Goal: Task Accomplishment & Management: Manage account settings

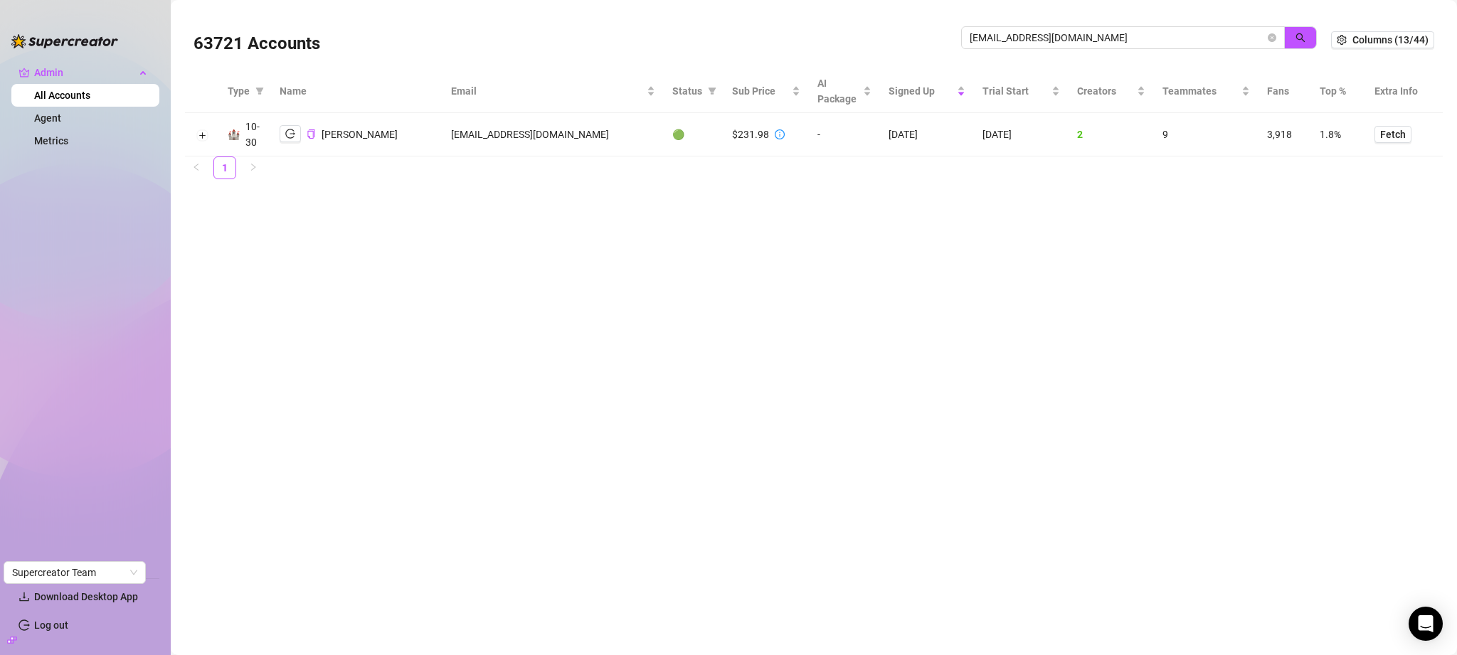
click at [1114, 46] on span "[EMAIL_ADDRESS][DOMAIN_NAME]" at bounding box center [1123, 37] width 324 height 23
click at [1113, 46] on span "info@ecomlux.cz" at bounding box center [1123, 37] width 324 height 23
click at [1114, 42] on input "info@ecomlux.cz" at bounding box center [1116, 38] width 295 height 16
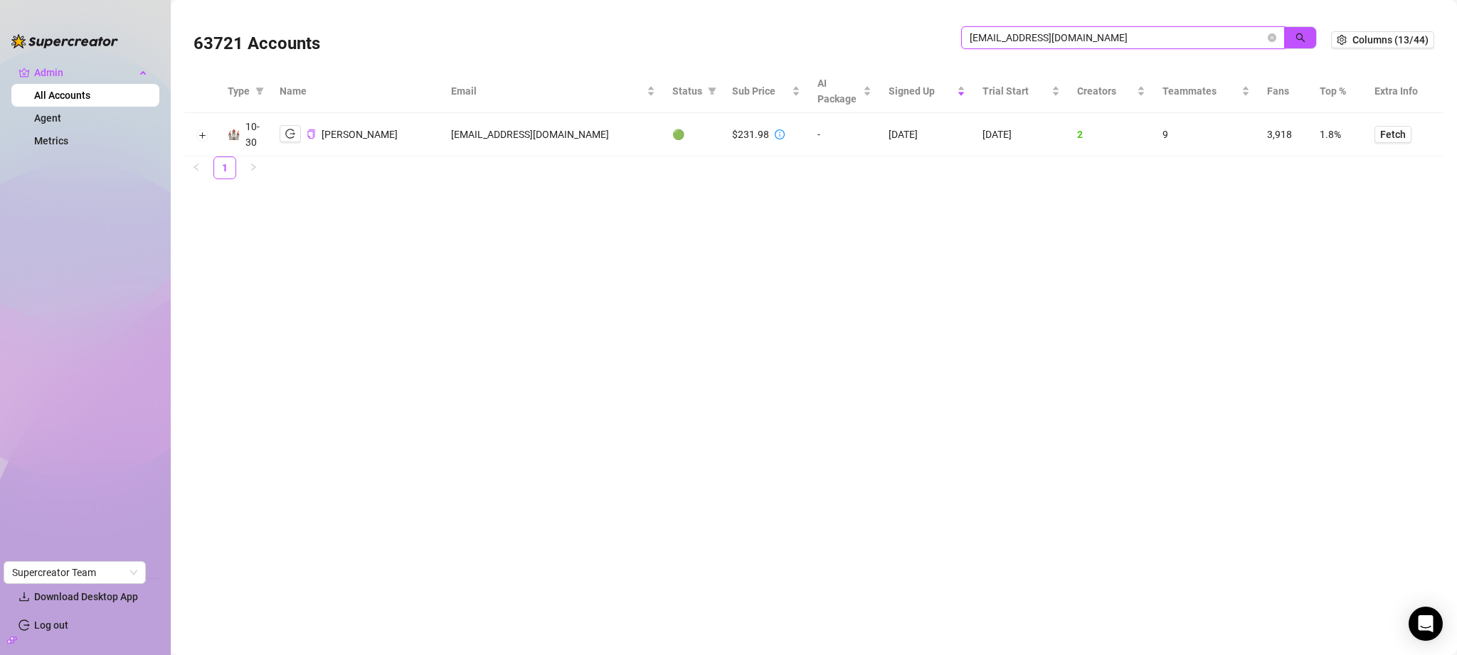
paste input "Supposedly all done"
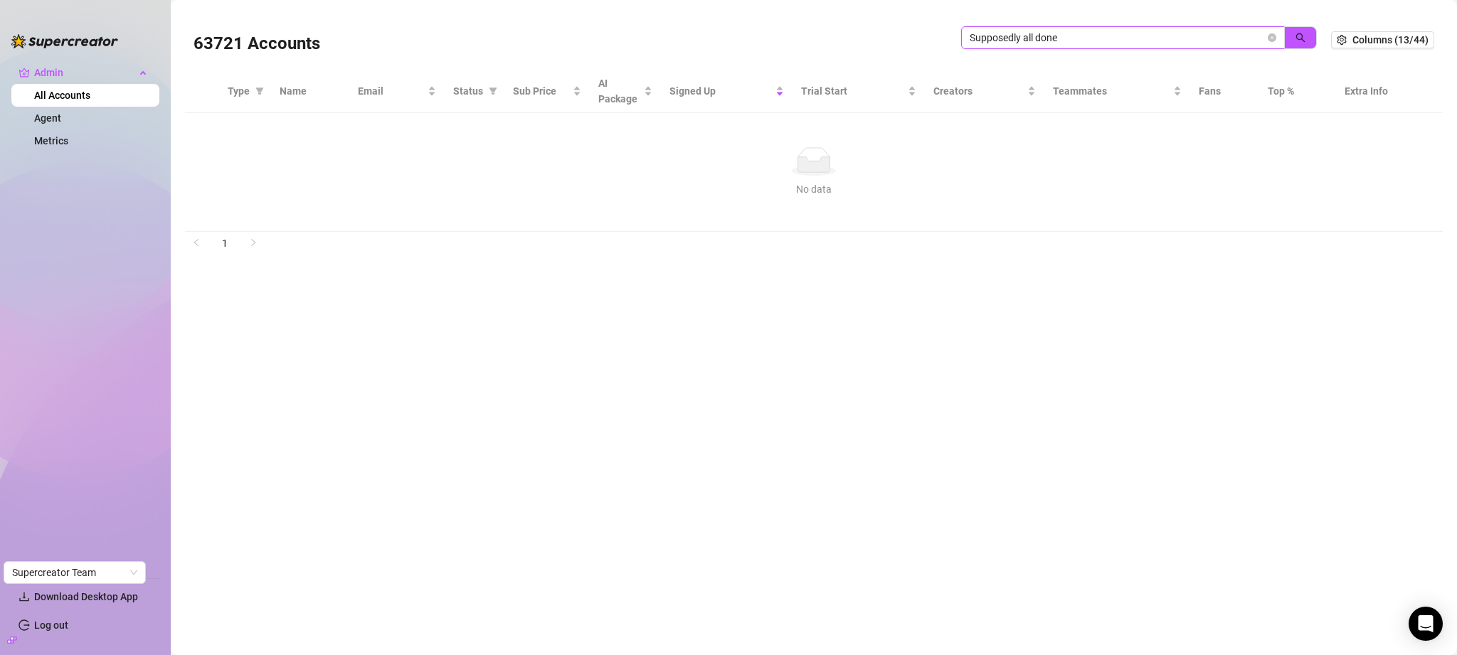
click at [1067, 36] on input "Supposedly all done" at bounding box center [1116, 38] width 295 height 16
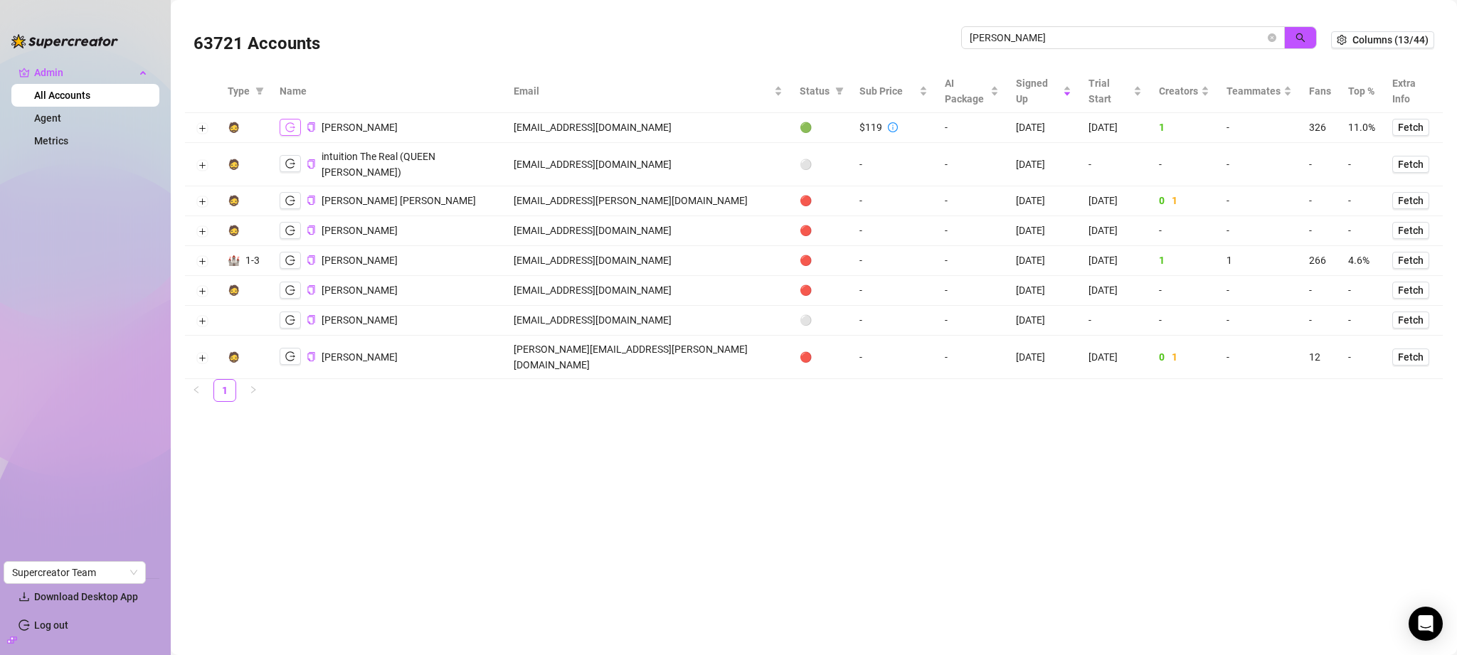
click at [289, 125] on icon "logout" at bounding box center [290, 127] width 10 height 10
click at [199, 131] on button "Expand row" at bounding box center [201, 128] width 11 height 11
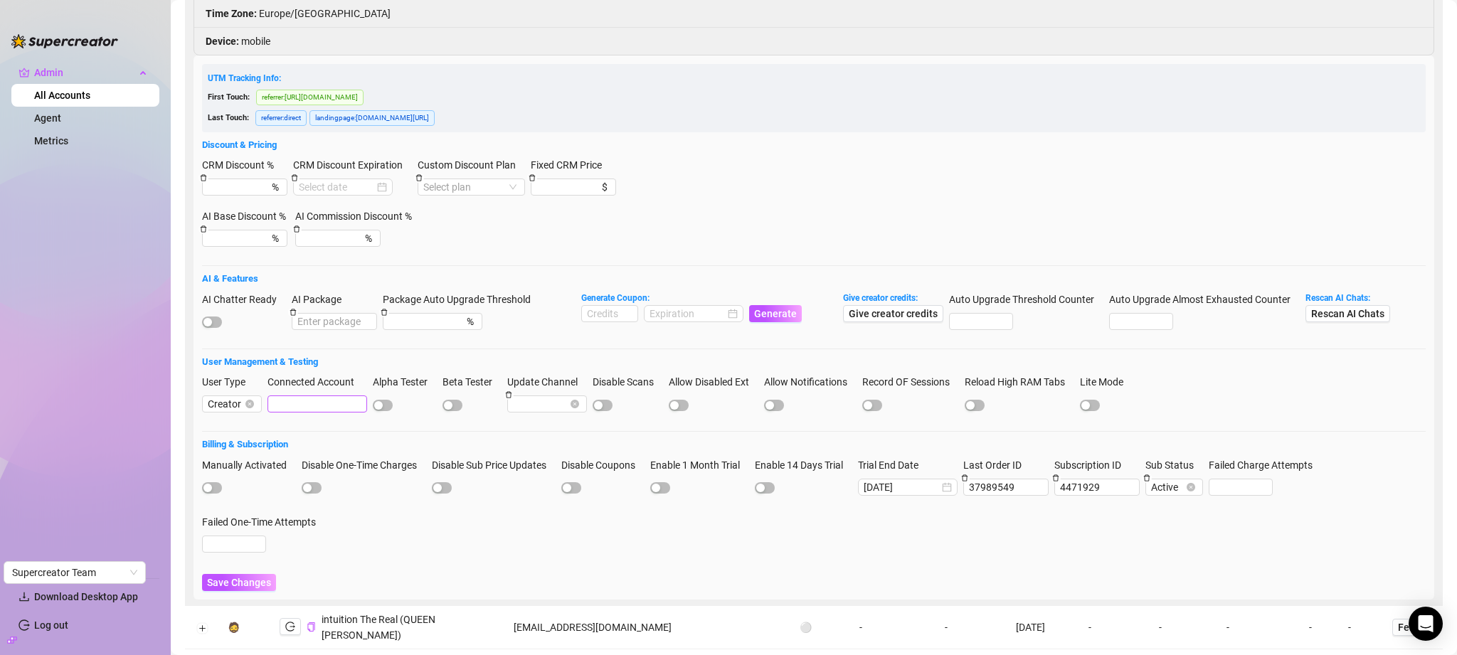
scroll to position [362, 0]
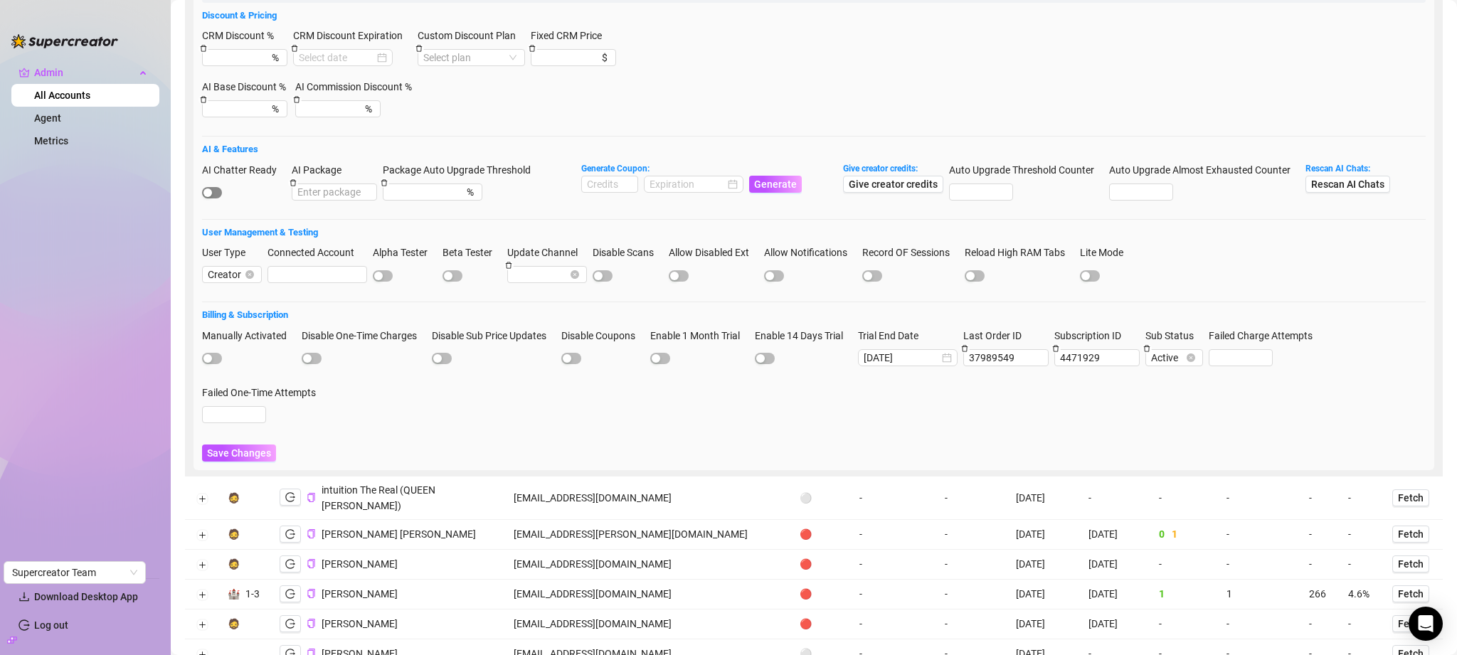
click at [216, 189] on span "button" at bounding box center [212, 192] width 20 height 11
click at [245, 449] on span "Save Changes" at bounding box center [239, 452] width 64 height 11
click at [235, 456] on span "Save Changes" at bounding box center [239, 452] width 64 height 11
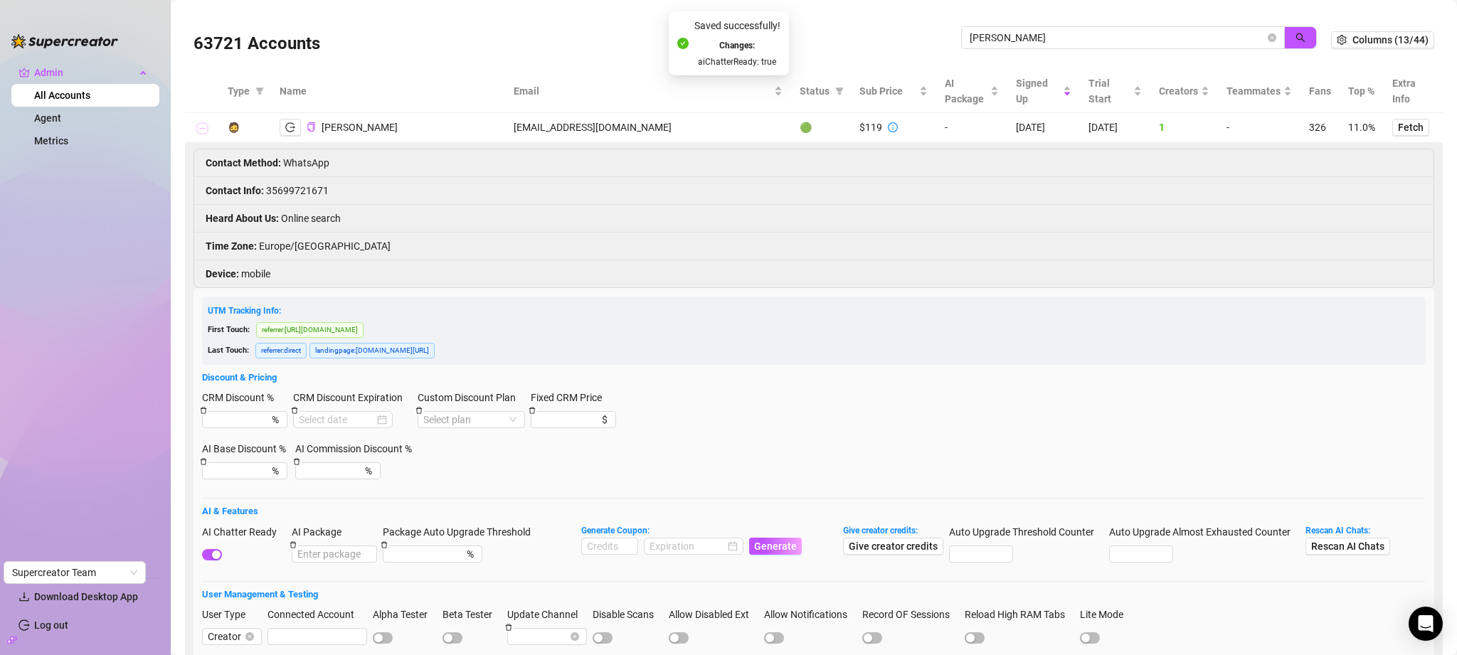
drag, startPoint x: 205, startPoint y: 129, endPoint x: 253, endPoint y: 114, distance: 50.6
click at [203, 129] on button "Collapse row" at bounding box center [201, 128] width 11 height 11
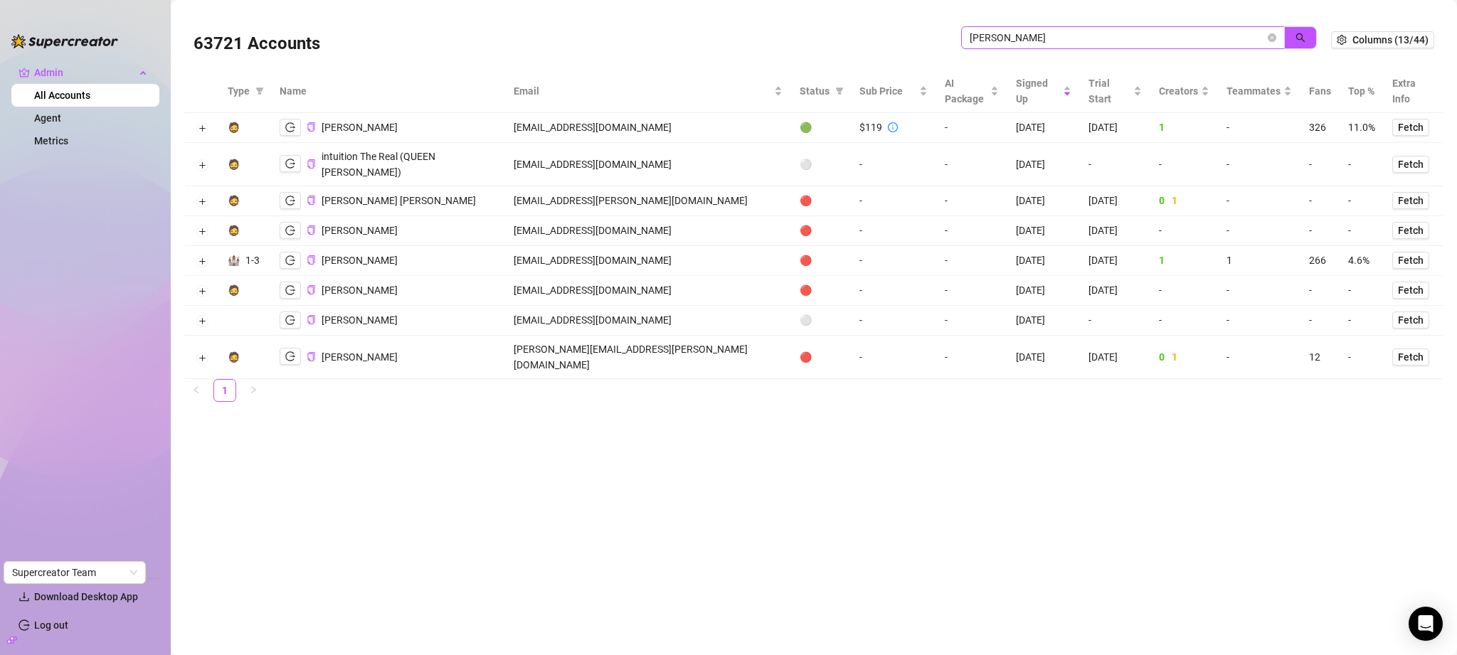
click at [1064, 26] on span "dalton" at bounding box center [1123, 37] width 324 height 23
click at [1064, 30] on input "dalton" at bounding box center [1116, 38] width 295 height 16
paste input "kevin@eatschannel.com"
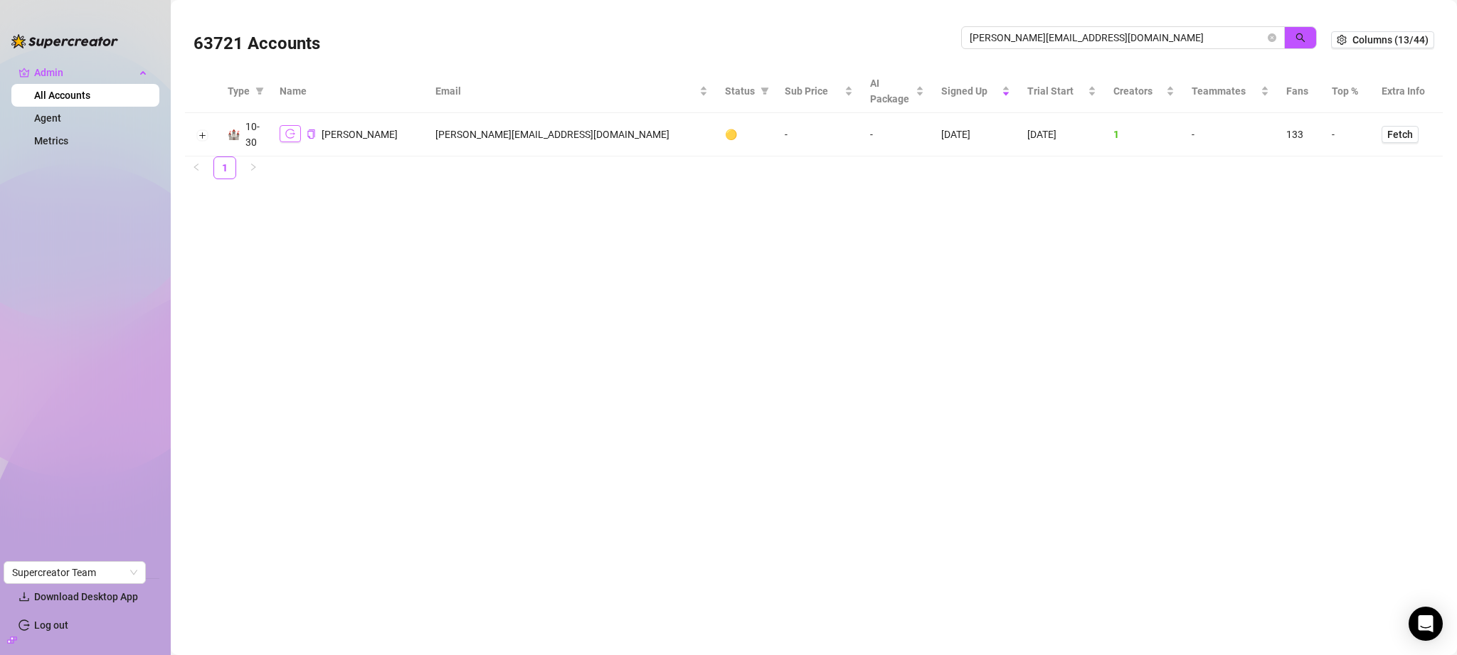
click at [298, 137] on button "button" at bounding box center [290, 133] width 21 height 17
click at [1065, 31] on input "kevin@eatschannel.com" at bounding box center [1116, 38] width 295 height 16
type input "herme"
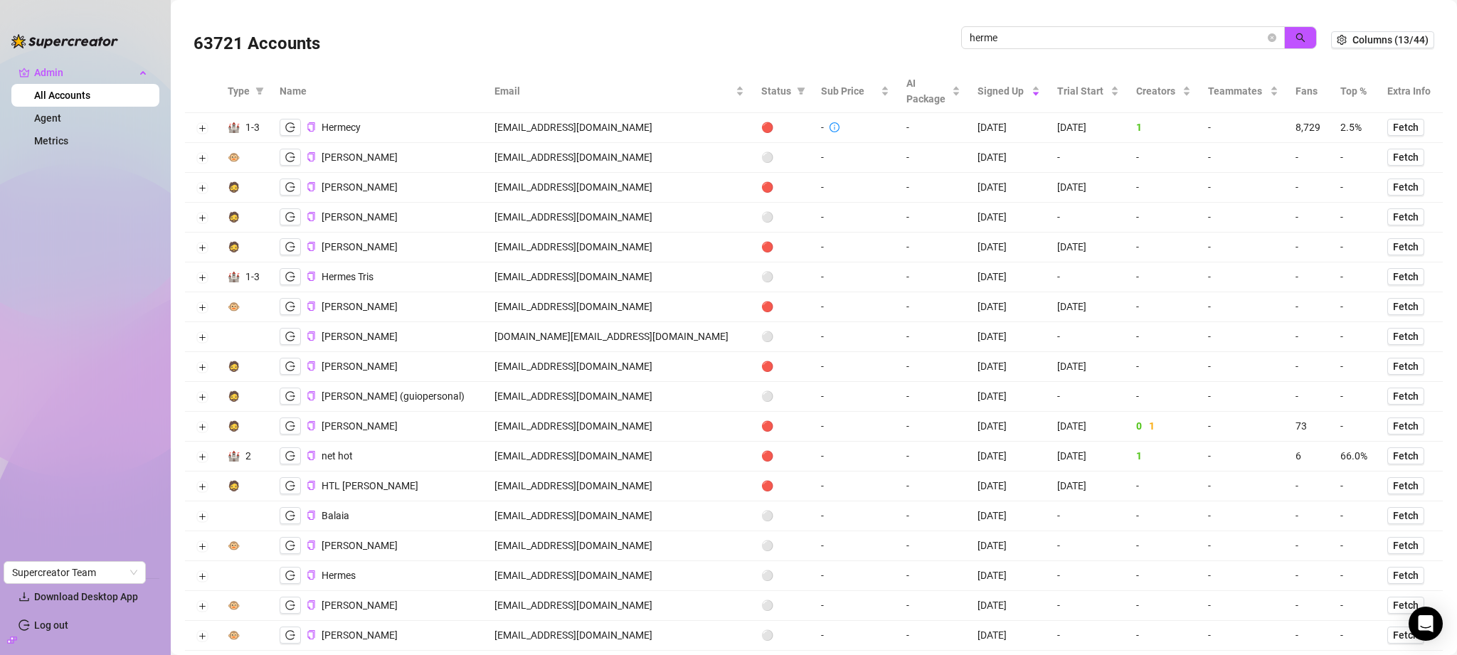
click at [570, 132] on td "hermecy00@gmail.com" at bounding box center [619, 128] width 267 height 30
copy td "hermecy00@gmail.com"
click at [653, 56] on div "63721 Accounts" at bounding box center [576, 40] width 767 height 48
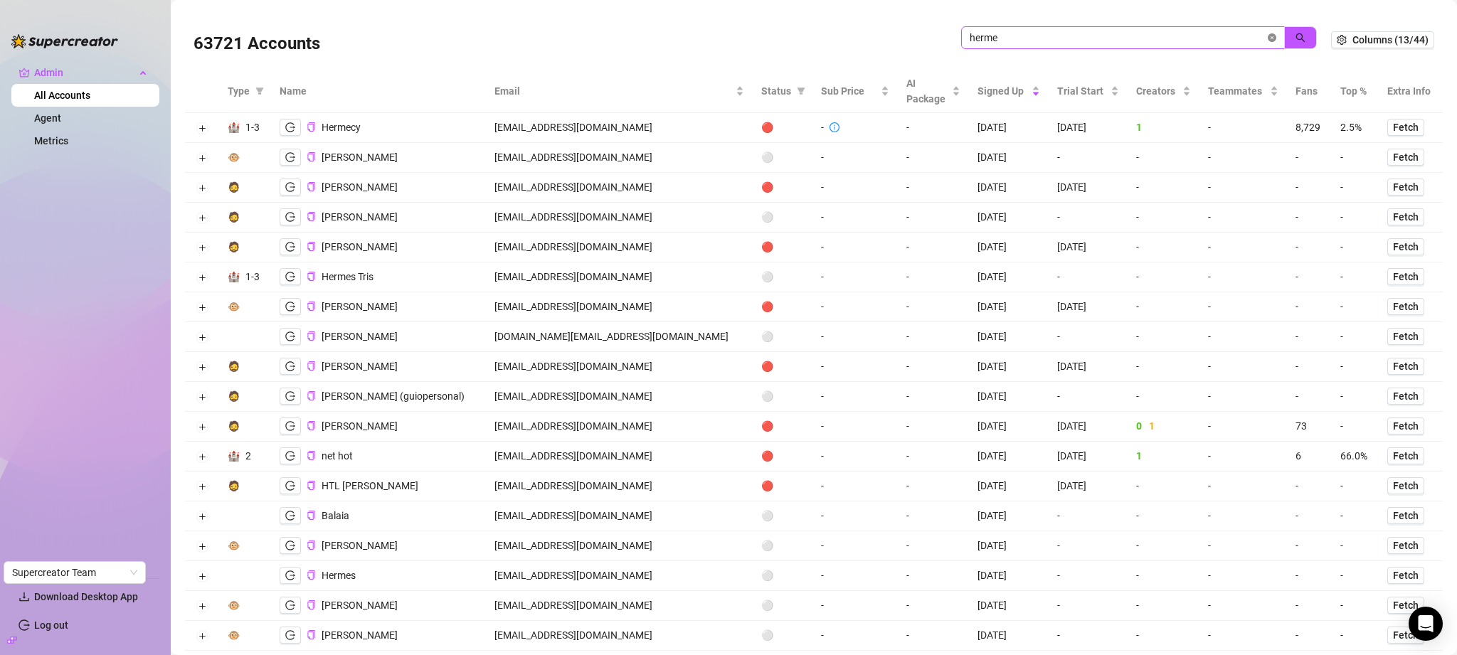
click at [1267, 39] on icon "close-circle" at bounding box center [1271, 37] width 9 height 9
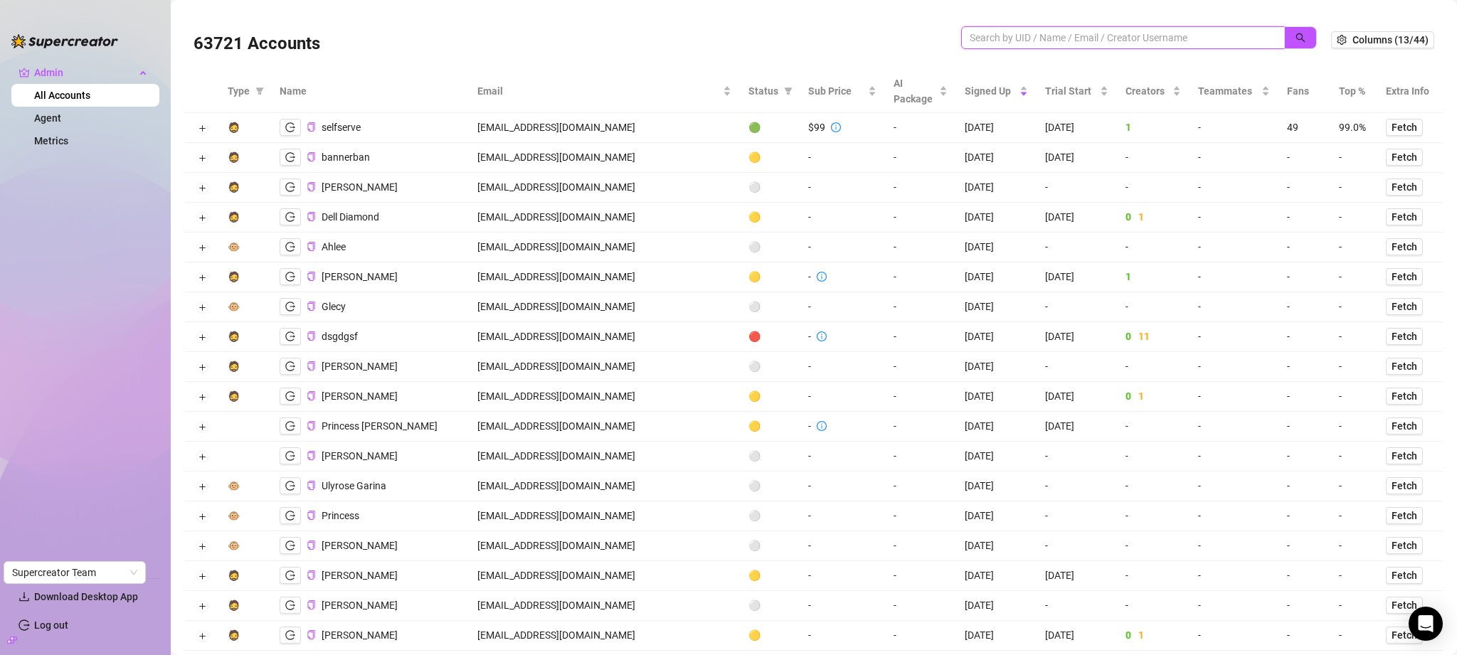
click at [1068, 33] on input "search" at bounding box center [1116, 38] width 295 height 16
paste input "zeravanygref@gmail.com"
type input "zeravanygref@gmail.com"
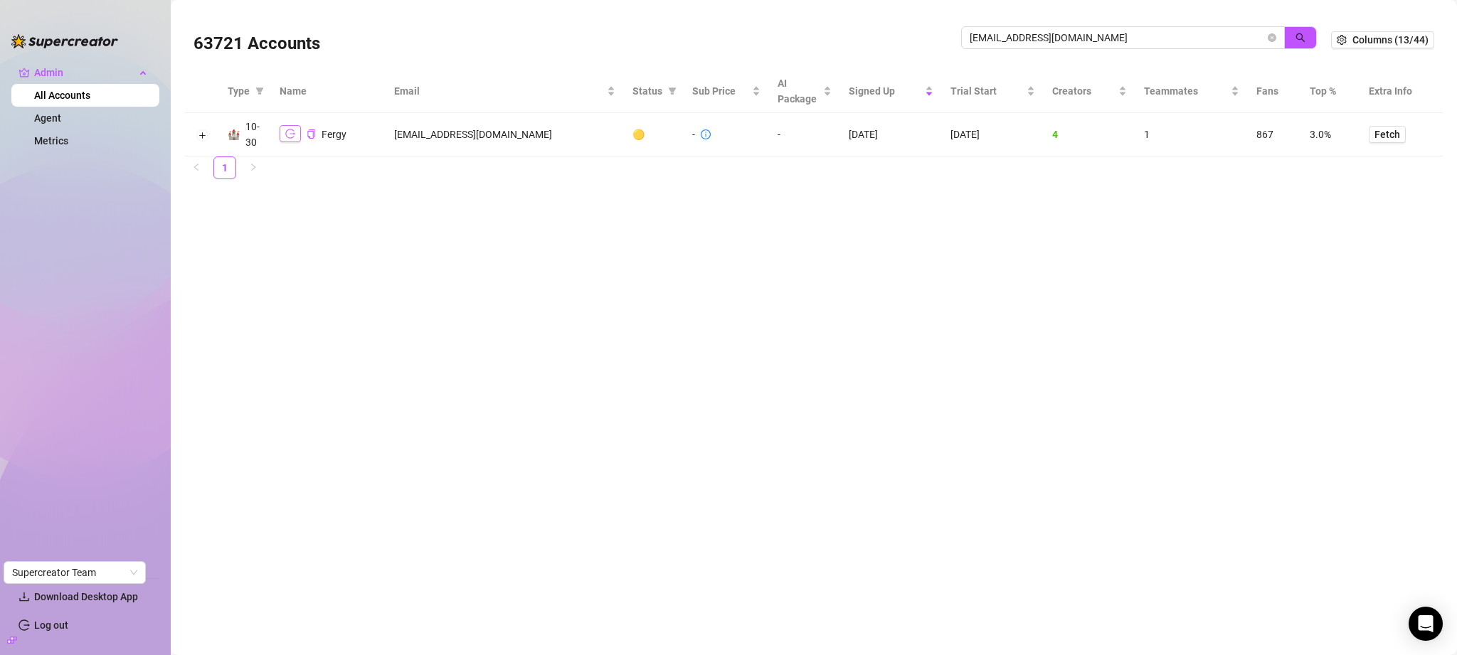
click at [293, 134] on icon "logout" at bounding box center [290, 133] width 10 height 9
click at [198, 136] on button "Expand row" at bounding box center [201, 134] width 11 height 11
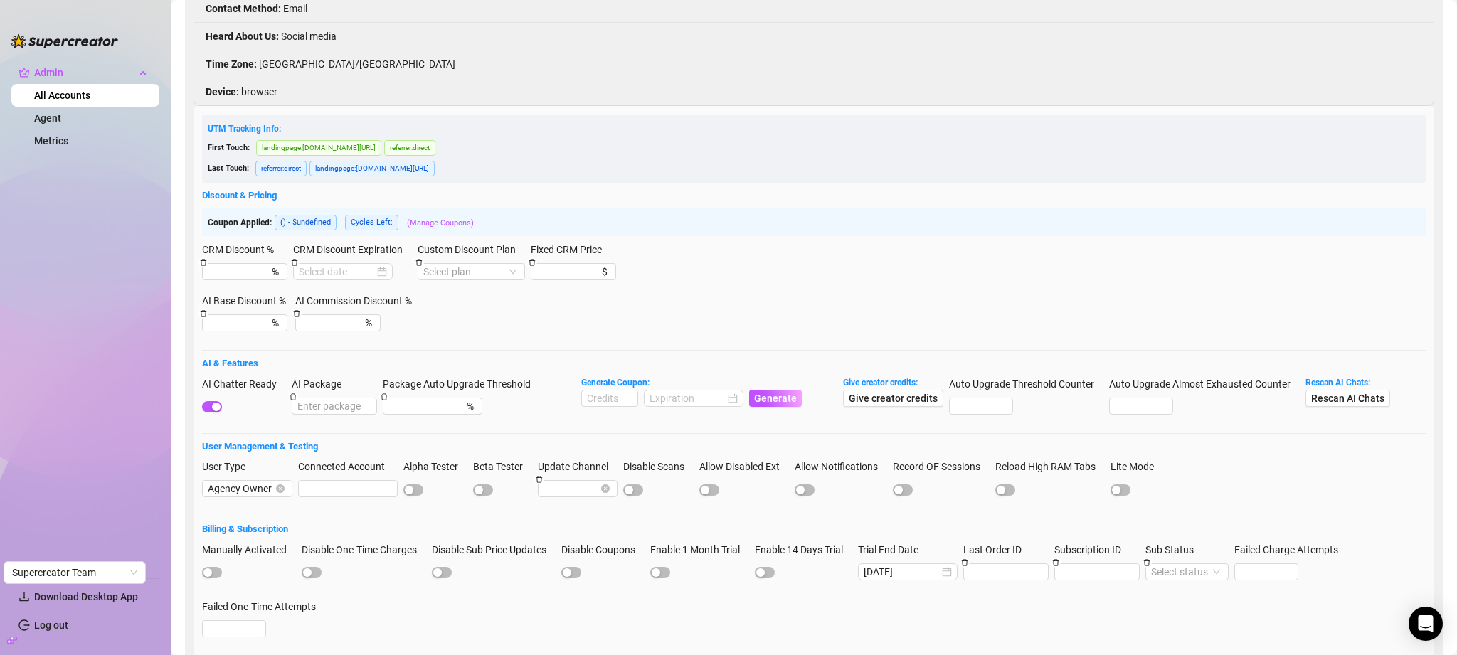
scroll to position [352, 0]
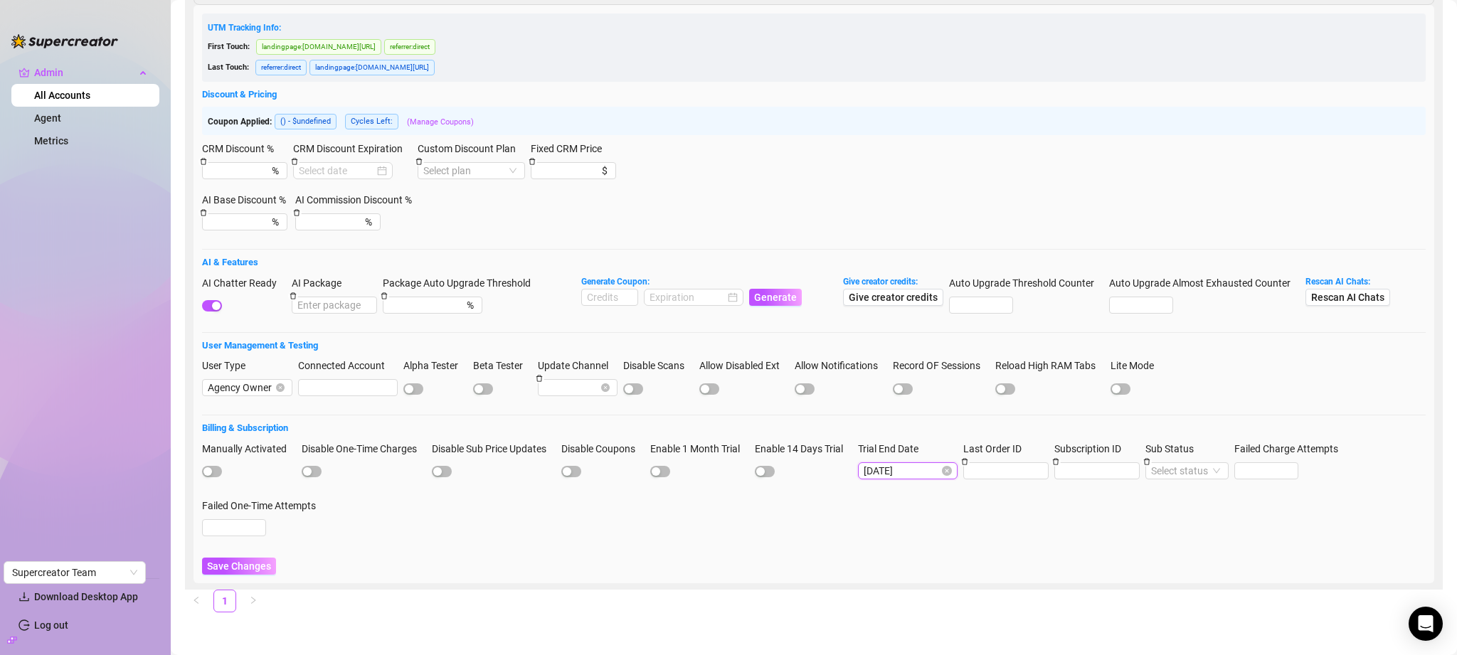
click at [930, 473] on input "2025-09-21" at bounding box center [900, 471] width 75 height 16
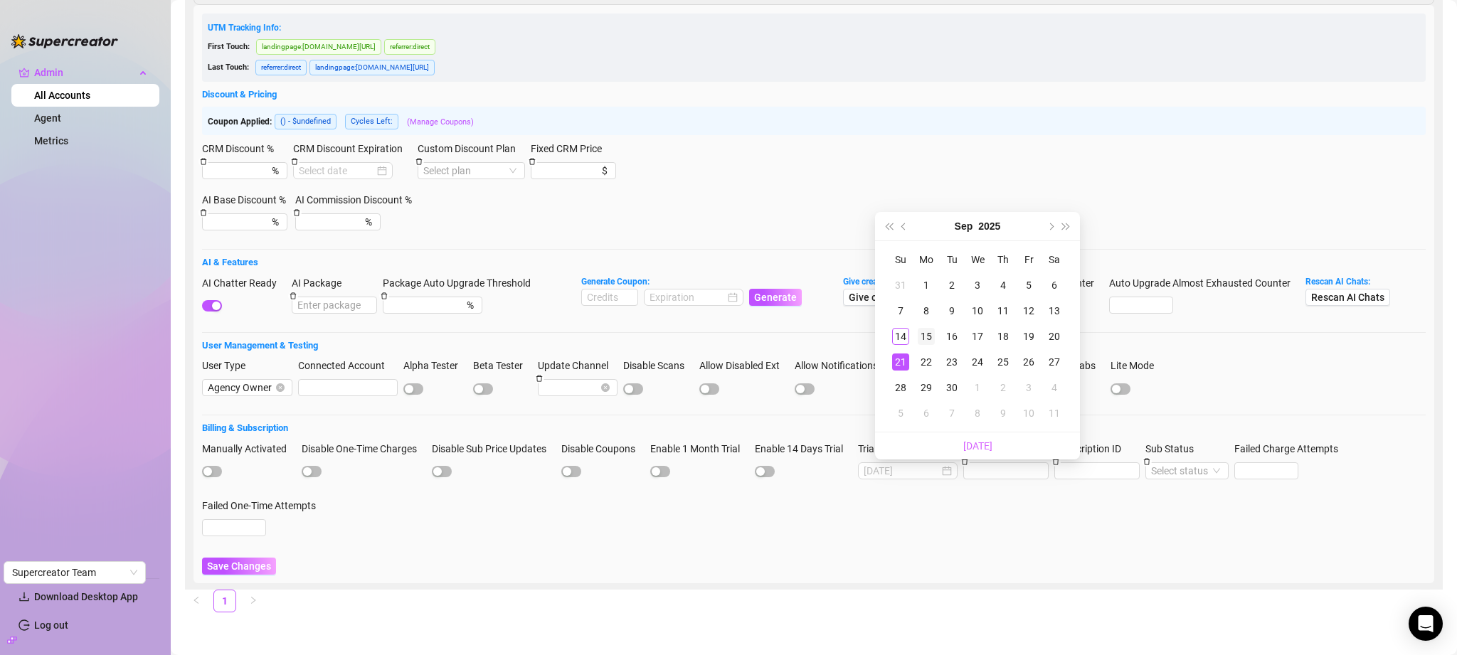
click at [926, 339] on div "15" at bounding box center [926, 336] width 17 height 17
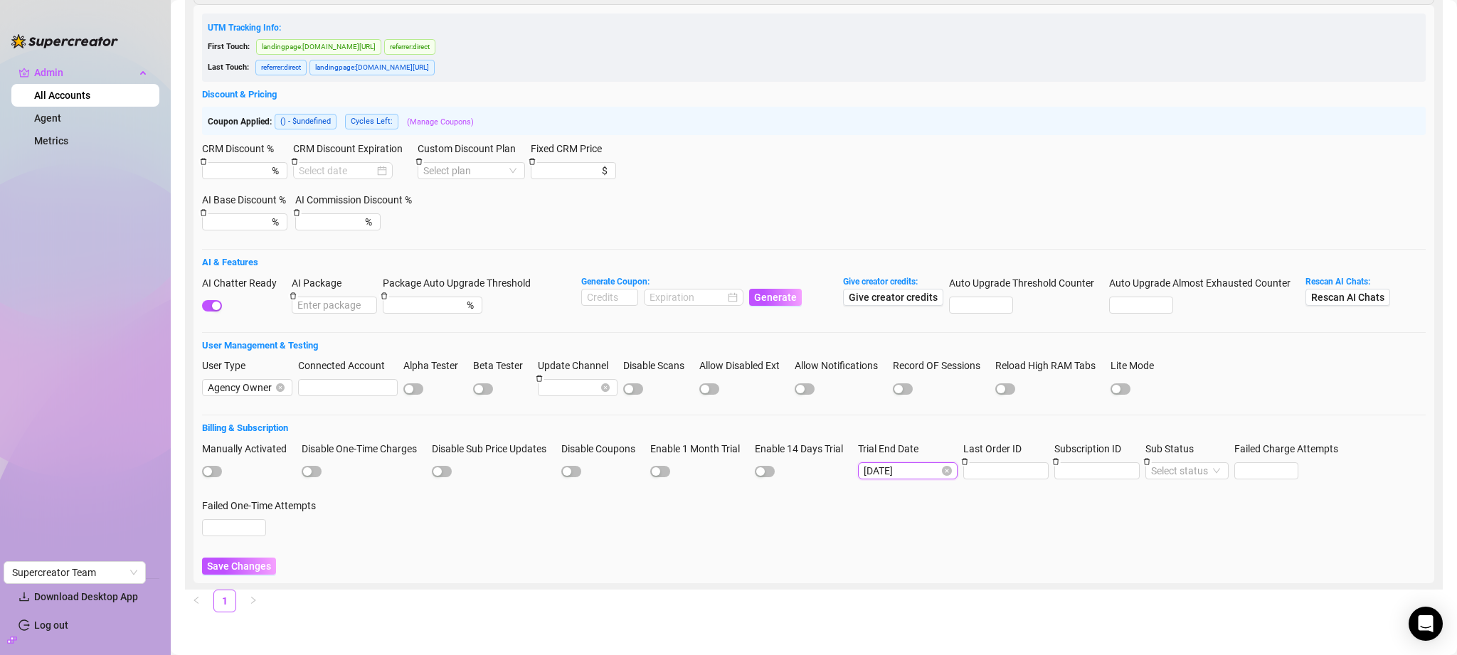
click at [924, 474] on input "2025-09-15" at bounding box center [900, 471] width 75 height 16
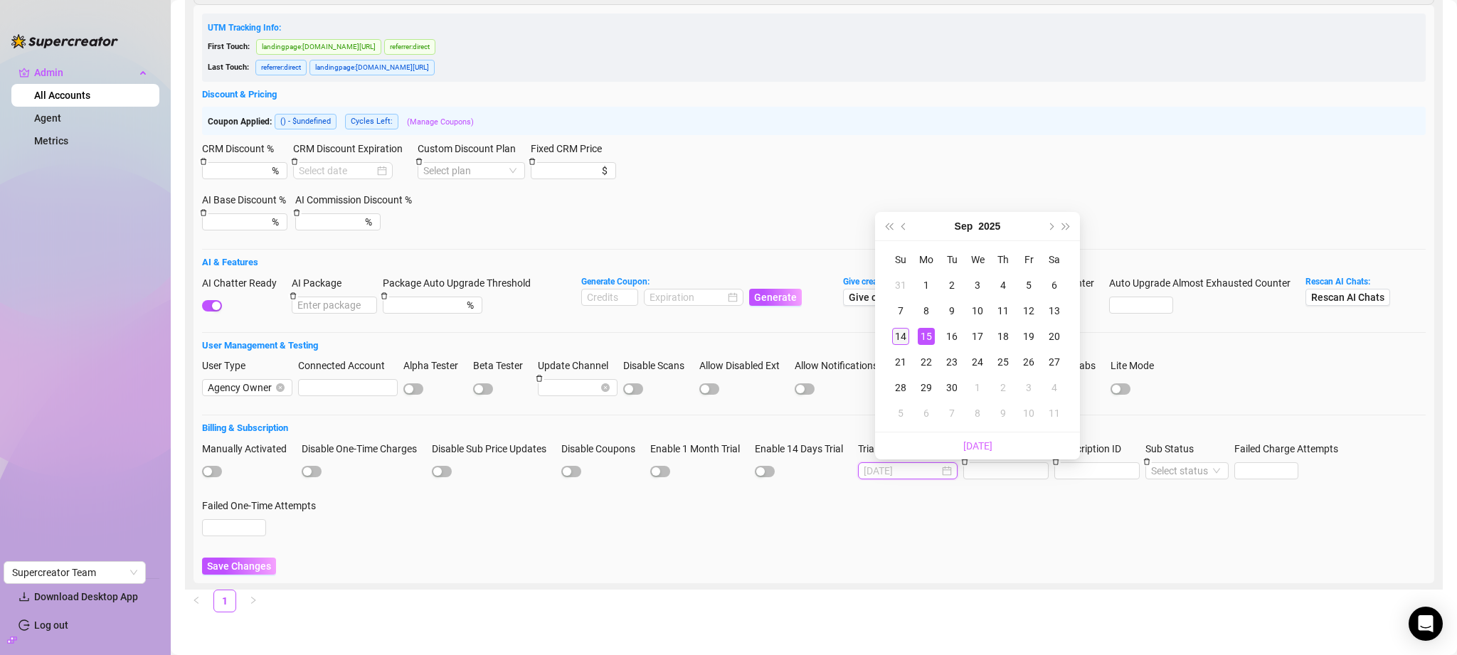
type input "2025-09-14"
click at [905, 337] on div "14" at bounding box center [900, 336] width 17 height 17
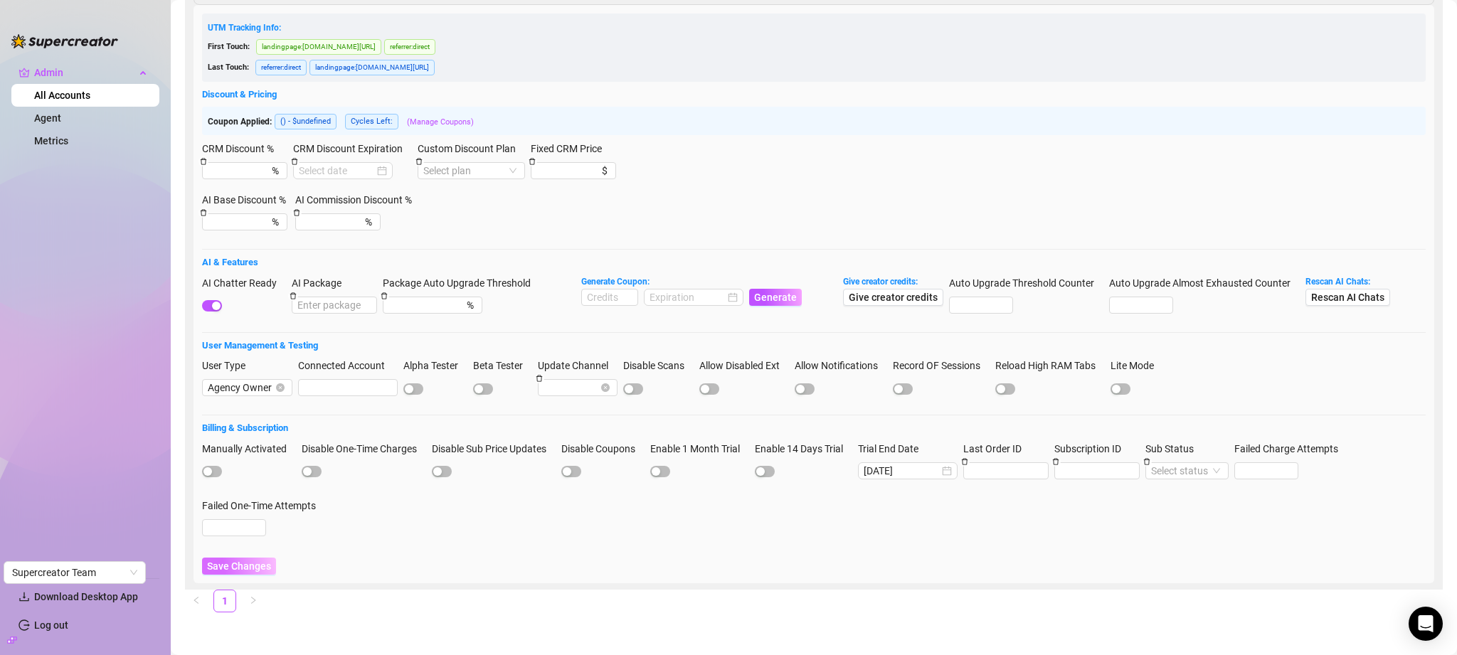
click at [239, 564] on span "Save Changes" at bounding box center [239, 565] width 64 height 11
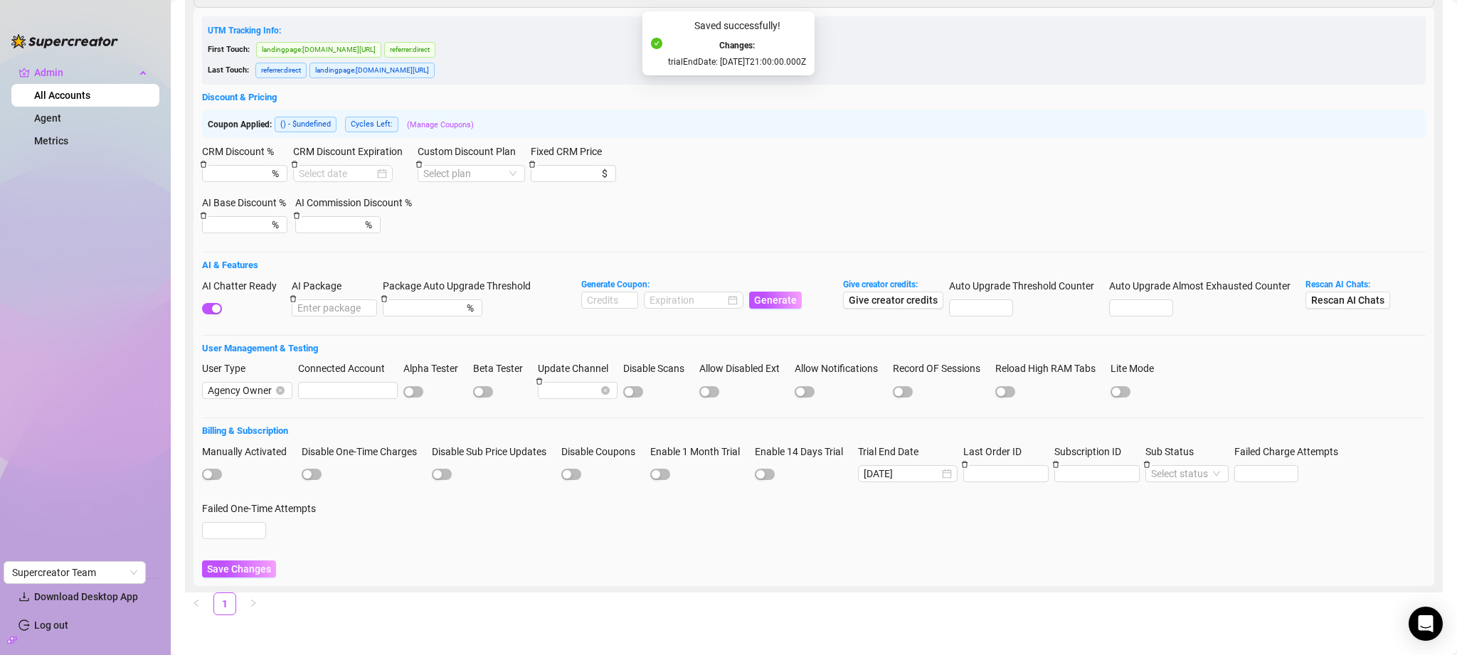
click at [78, 92] on link "All Accounts" at bounding box center [62, 95] width 56 height 11
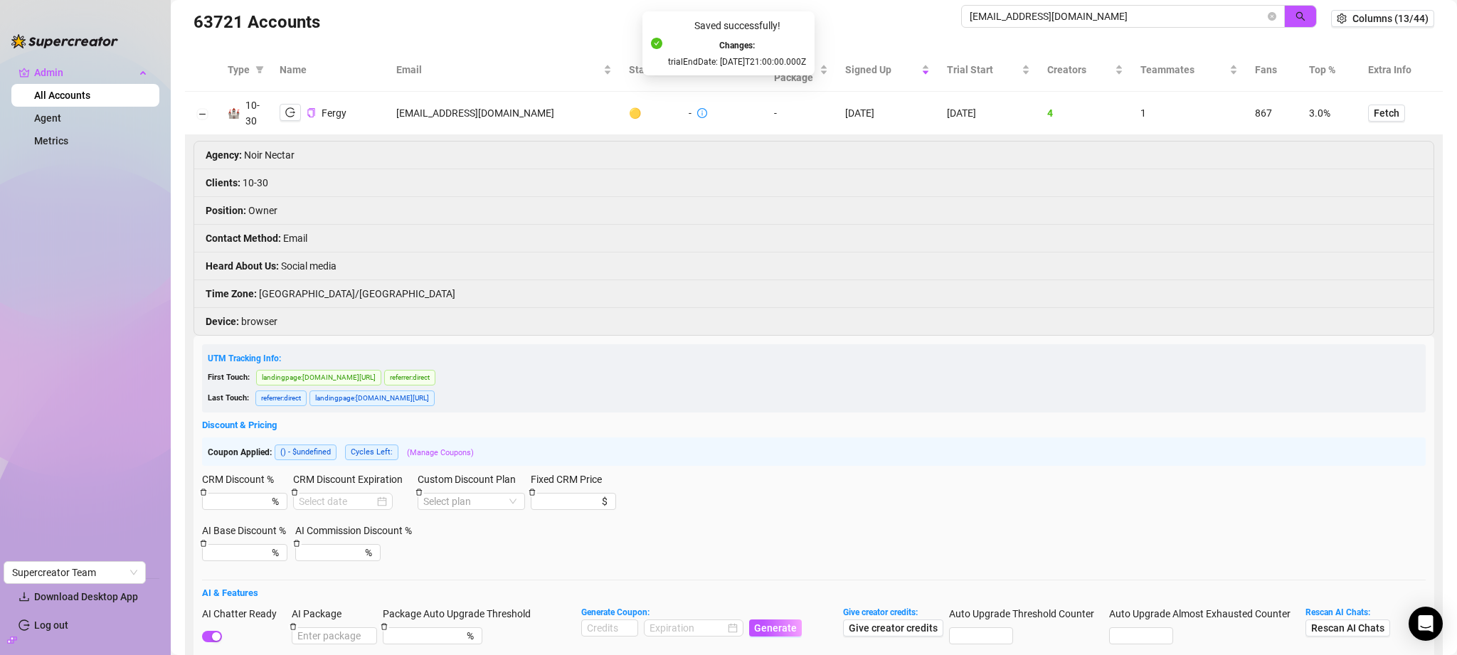
scroll to position [0, 0]
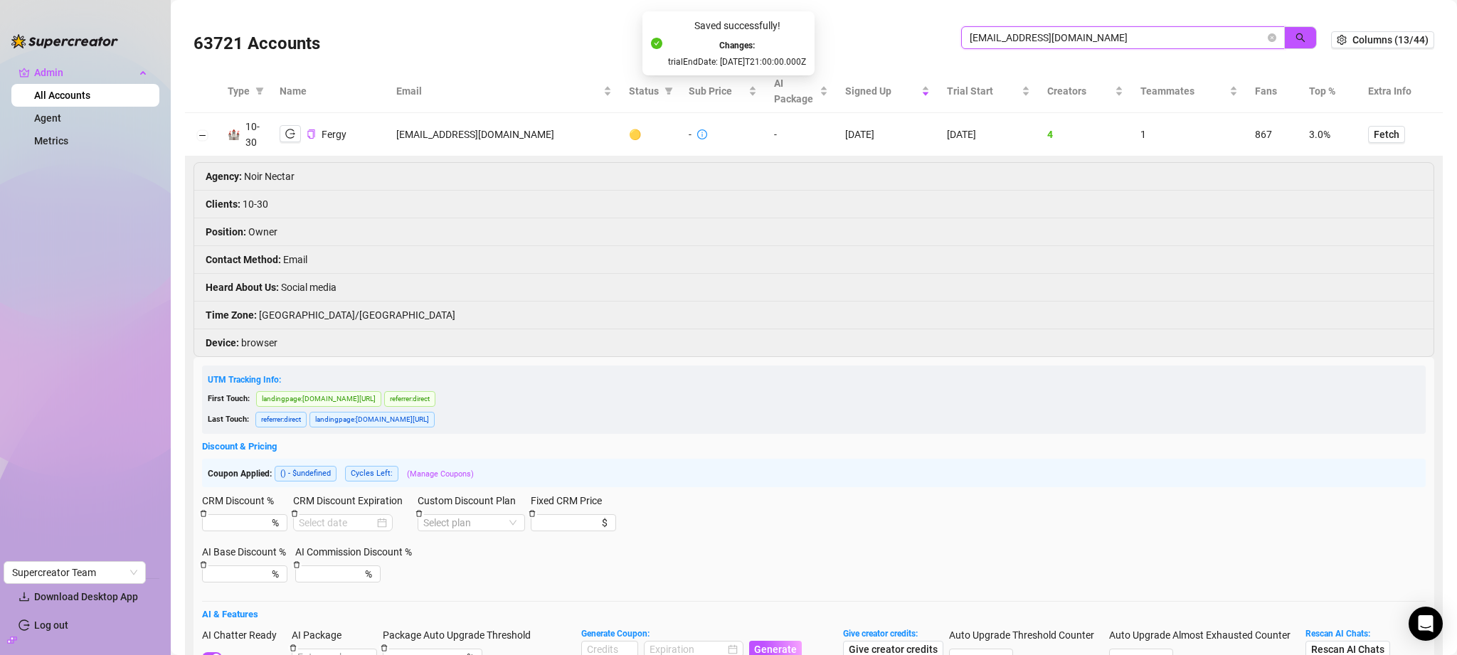
click at [1137, 33] on input "zeravanygref@gmail.com" at bounding box center [1116, 38] width 295 height 16
click at [199, 134] on button "Collapse row" at bounding box center [201, 134] width 11 height 11
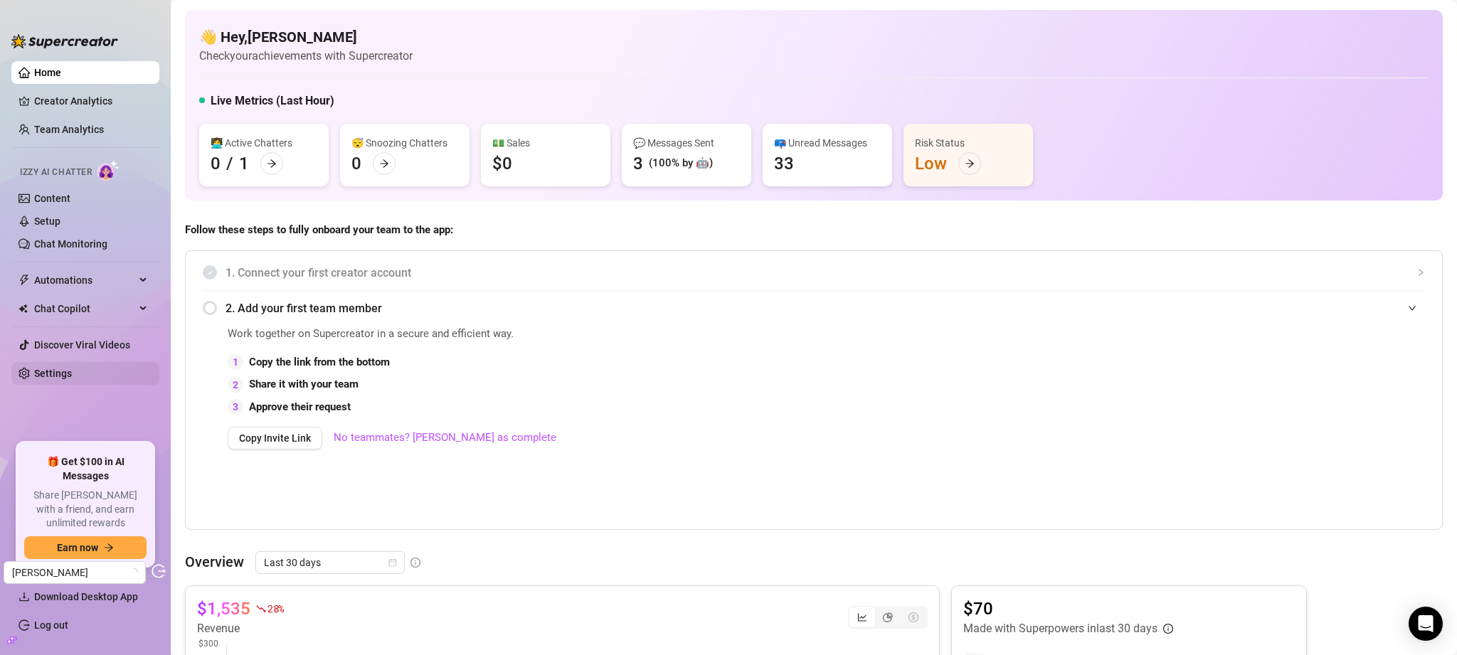
click at [34, 373] on link "Settings" at bounding box center [53, 373] width 38 height 11
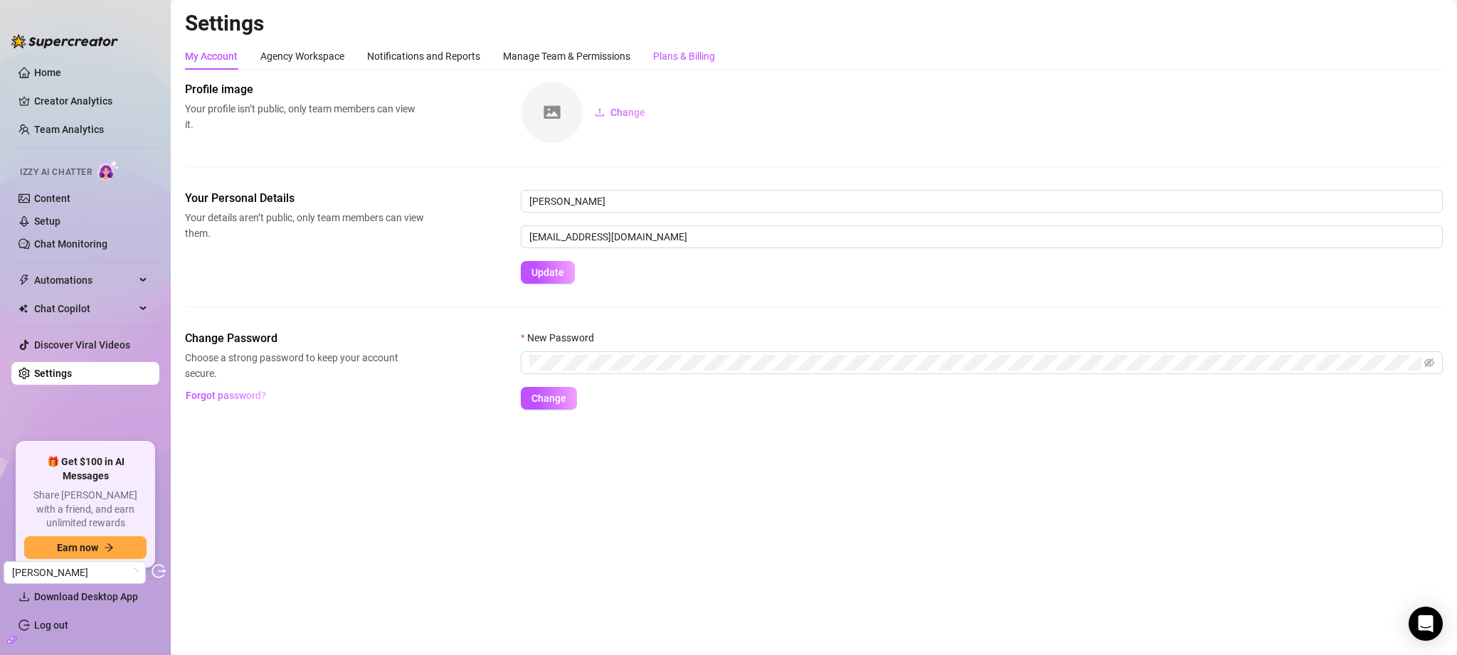
click at [684, 53] on div "Plans & Billing" at bounding box center [684, 56] width 62 height 16
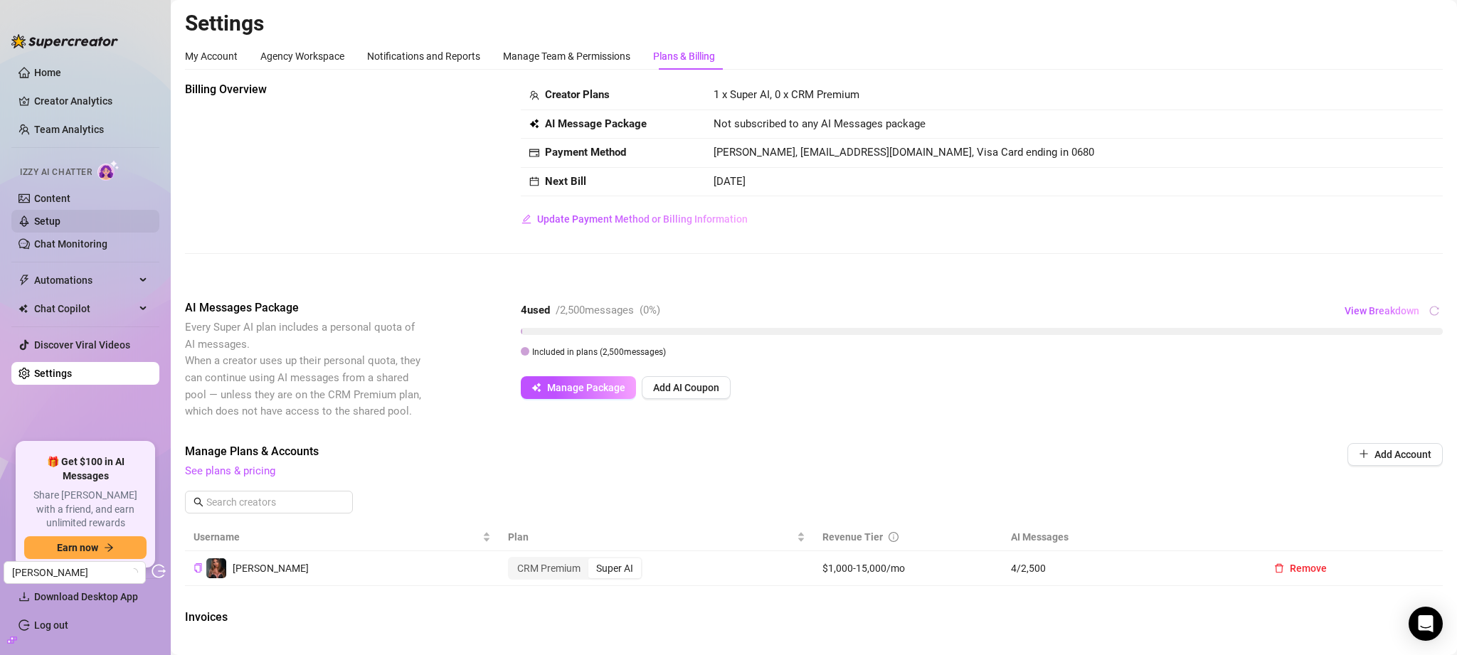
click at [53, 216] on link "Setup" at bounding box center [47, 221] width 26 height 11
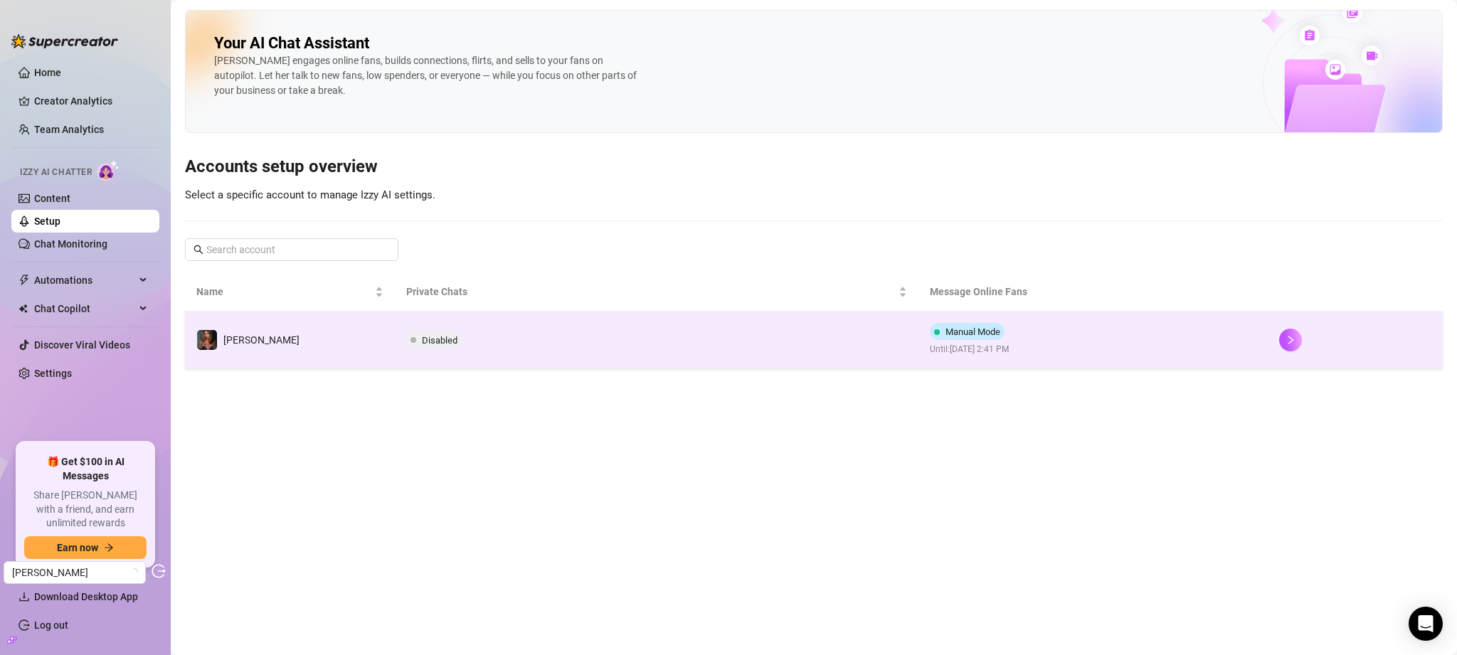
click at [851, 346] on td "Disabled" at bounding box center [657, 340] width 524 height 57
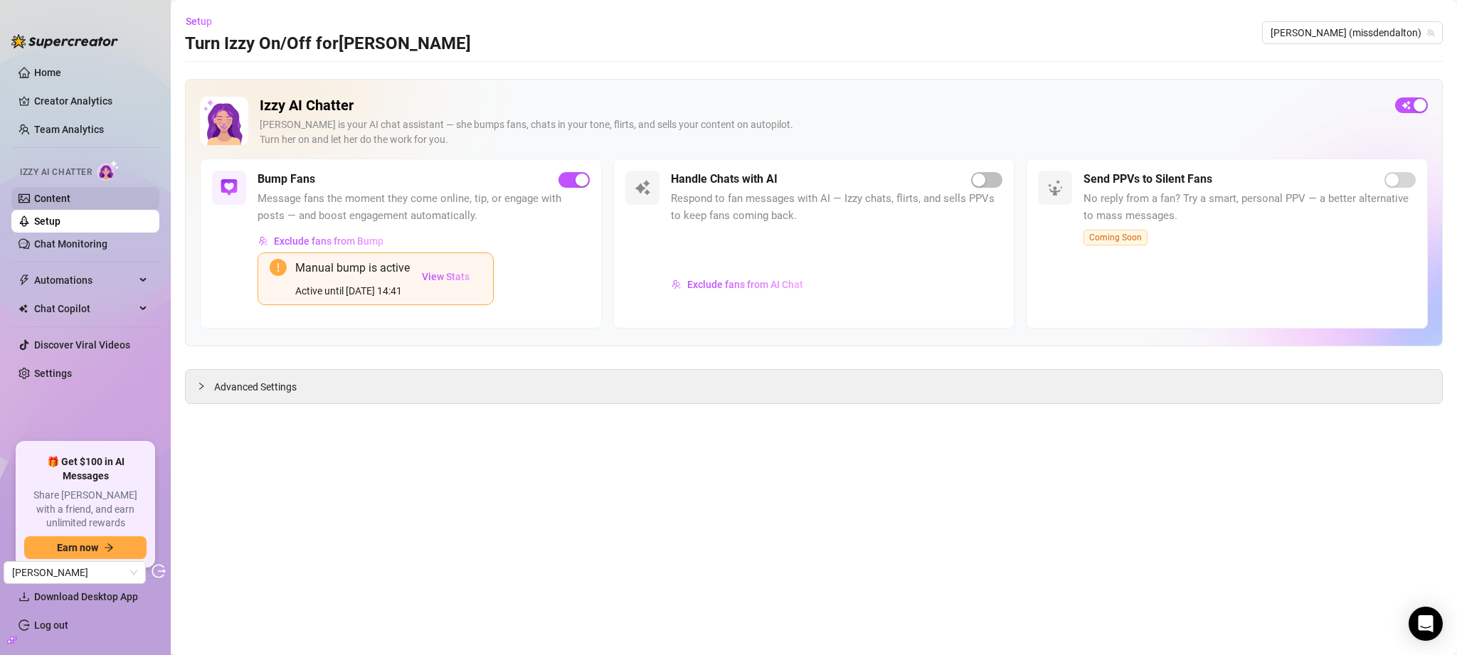
click at [49, 199] on link "Content" at bounding box center [52, 198] width 36 height 11
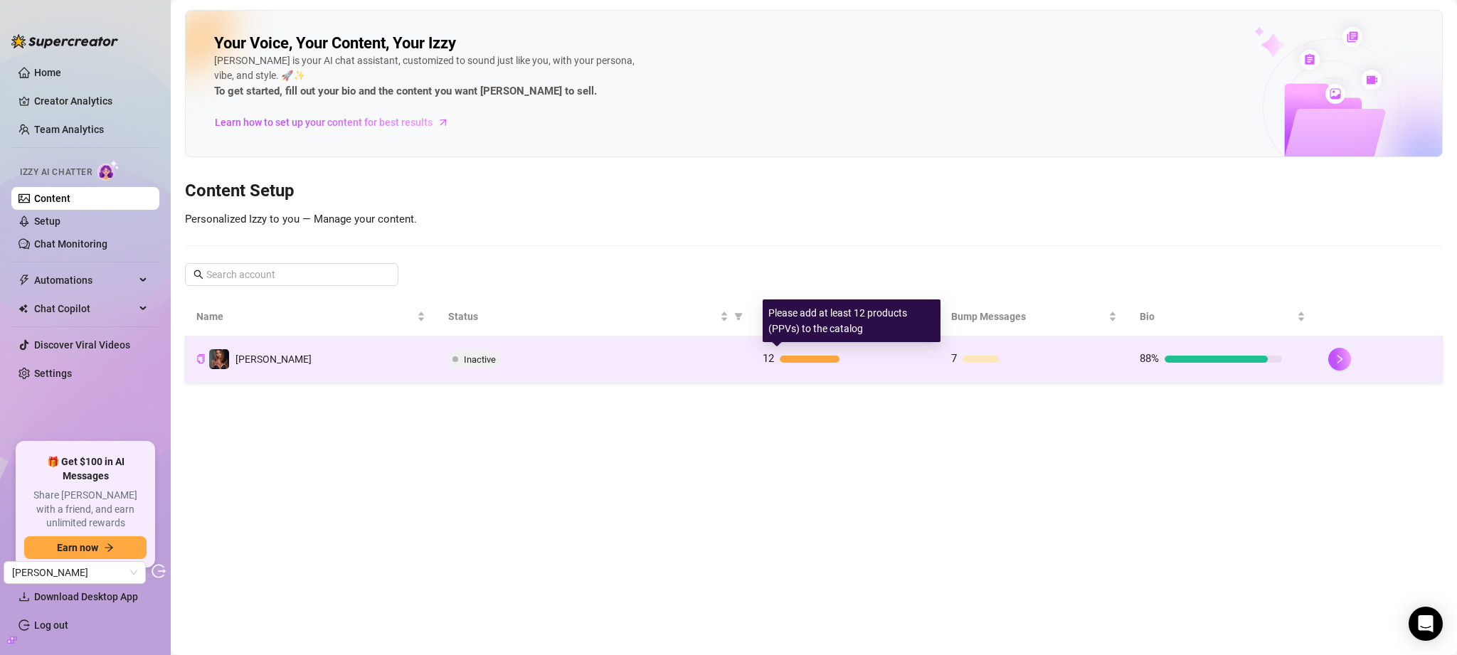
click at [915, 363] on div "12" at bounding box center [845, 359] width 166 height 17
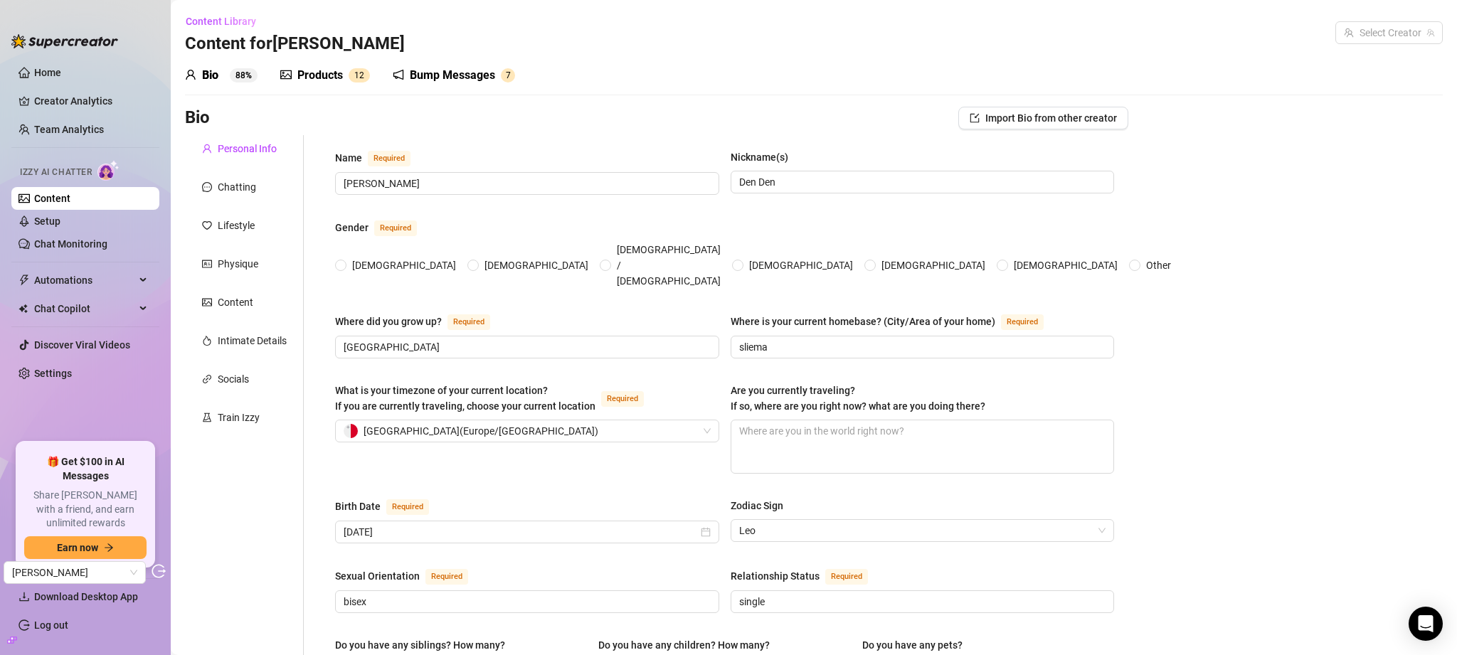
radio input "true"
click at [60, 218] on link "Setup" at bounding box center [47, 221] width 26 height 11
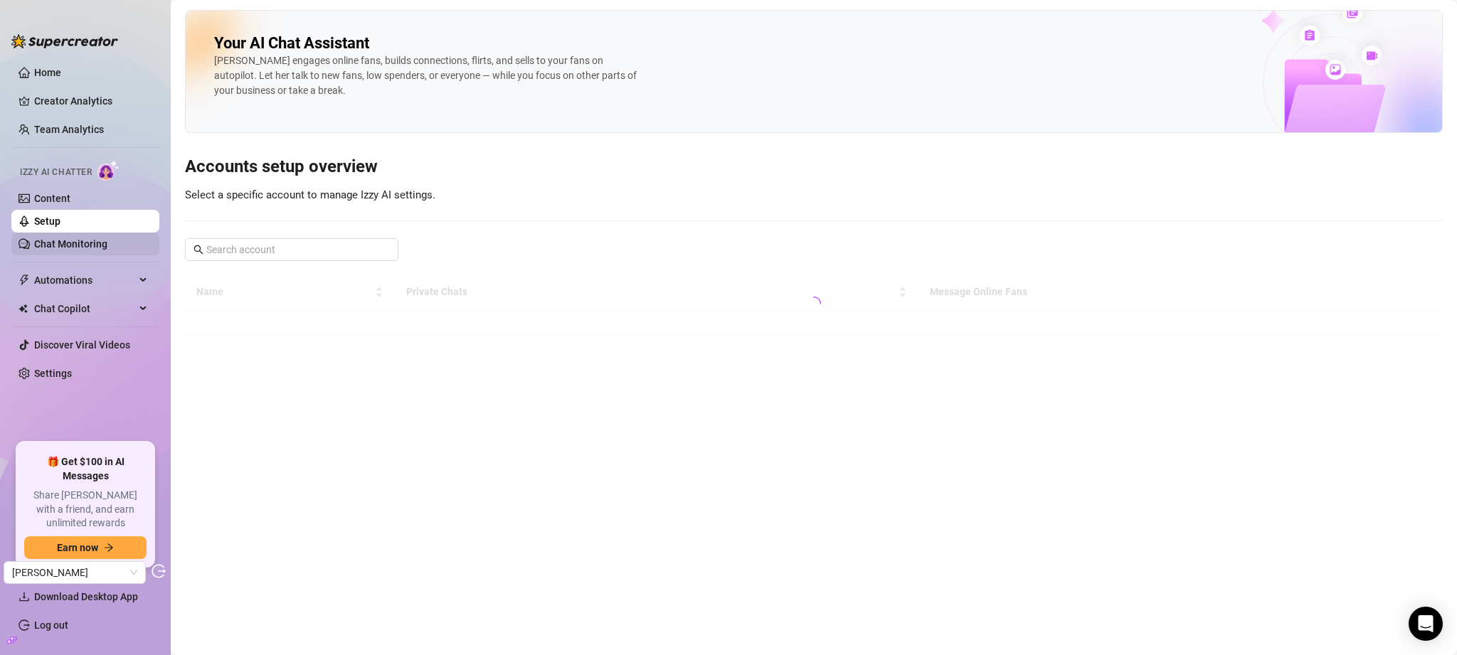
drag, startPoint x: 110, startPoint y: 248, endPoint x: 144, endPoint y: 248, distance: 33.4
click at [107, 248] on link "Chat Monitoring" at bounding box center [70, 243] width 73 height 11
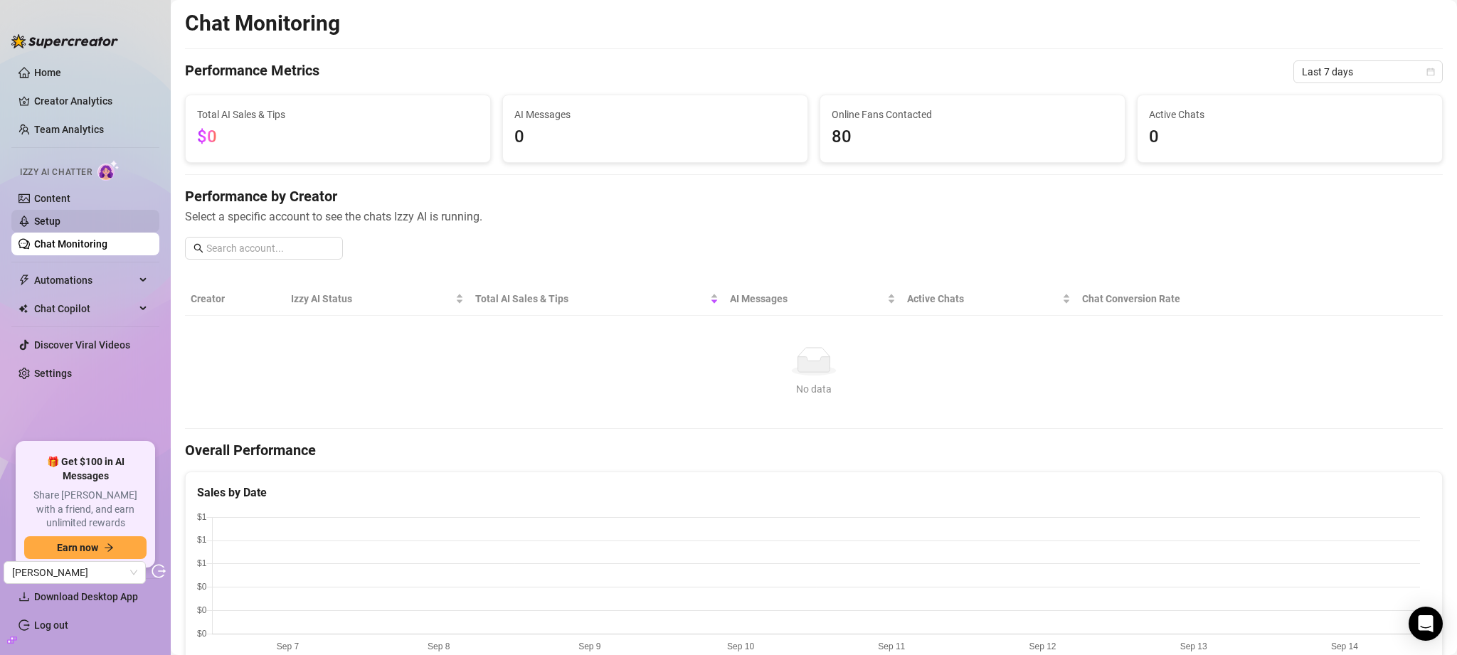
click at [60, 226] on link "Setup" at bounding box center [47, 221] width 26 height 11
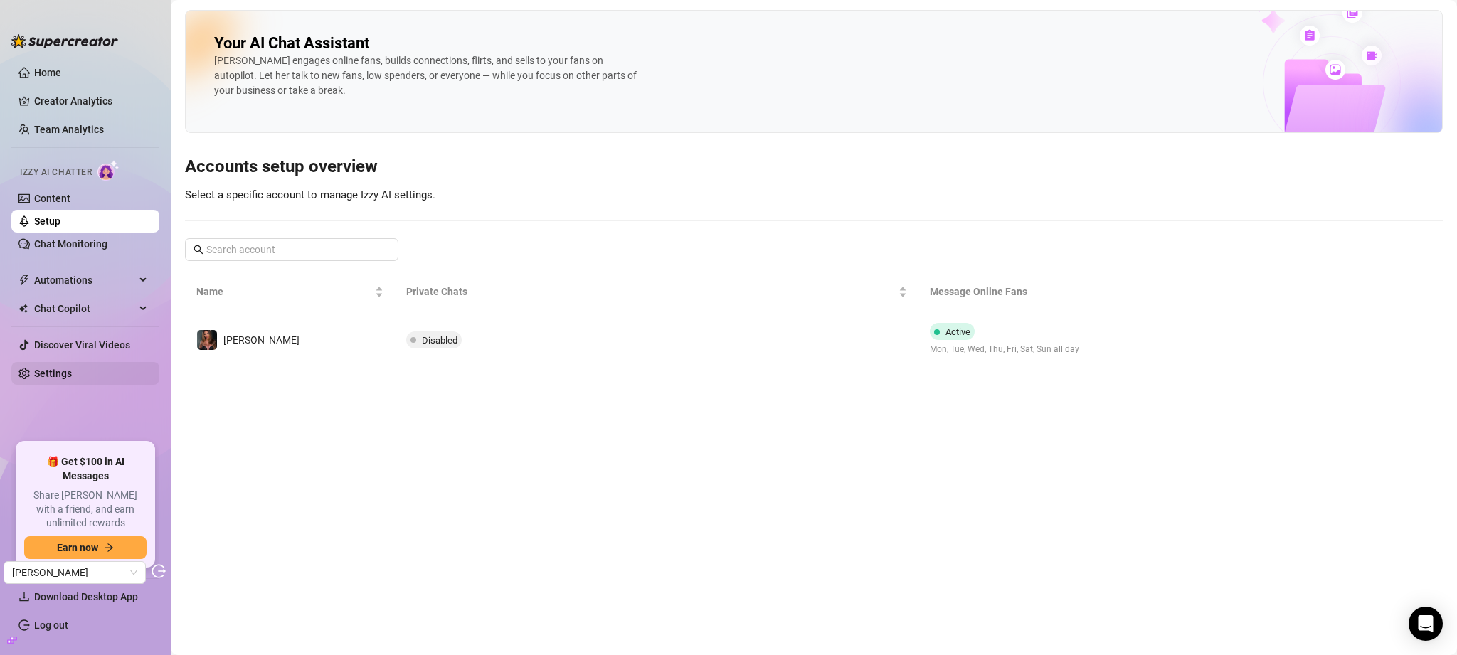
click at [72, 368] on link "Settings" at bounding box center [53, 373] width 38 height 11
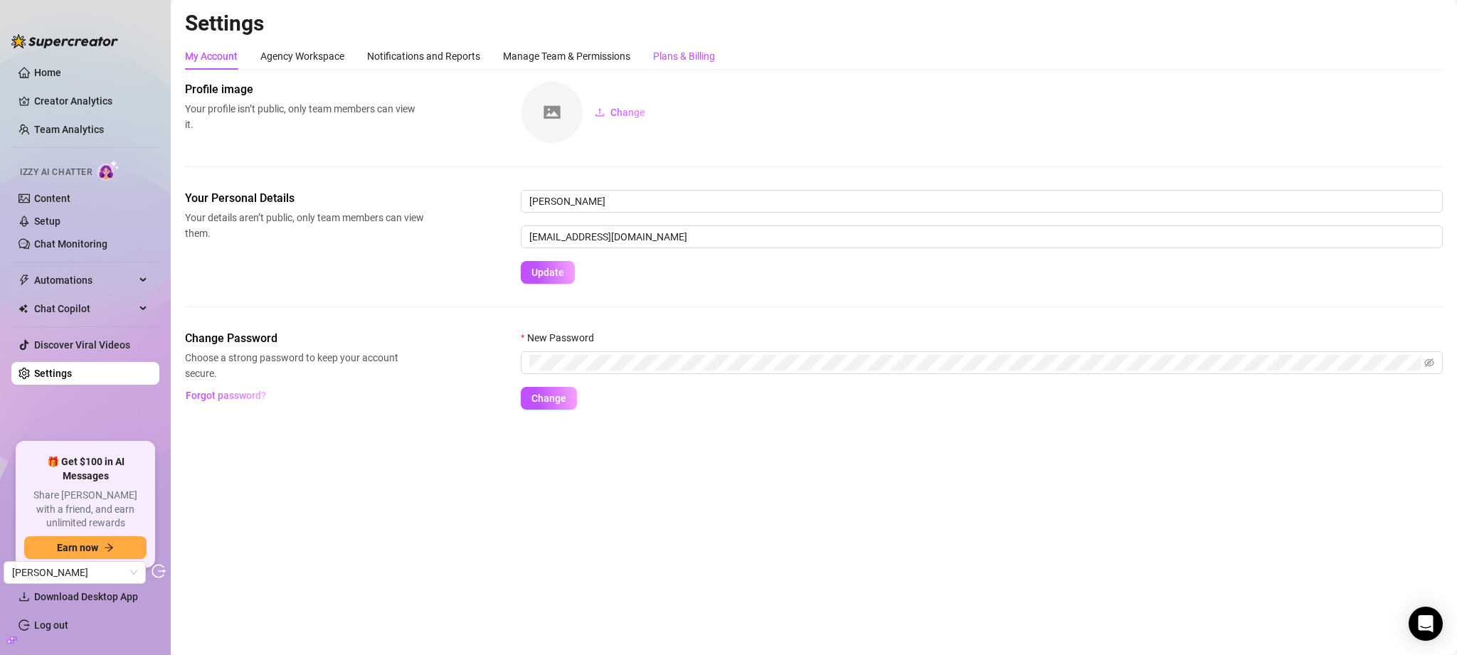
click at [681, 60] on div "Plans & Billing" at bounding box center [684, 56] width 62 height 16
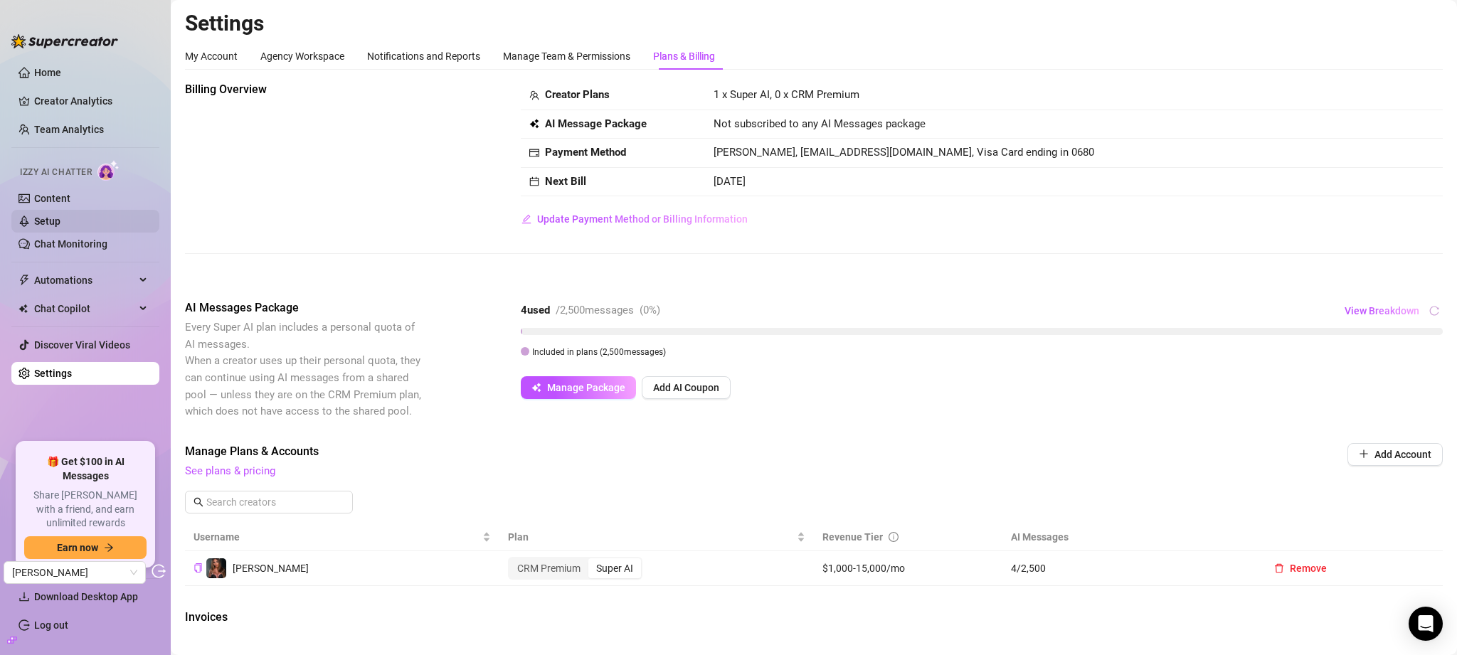
click at [60, 225] on link "Setup" at bounding box center [47, 221] width 26 height 11
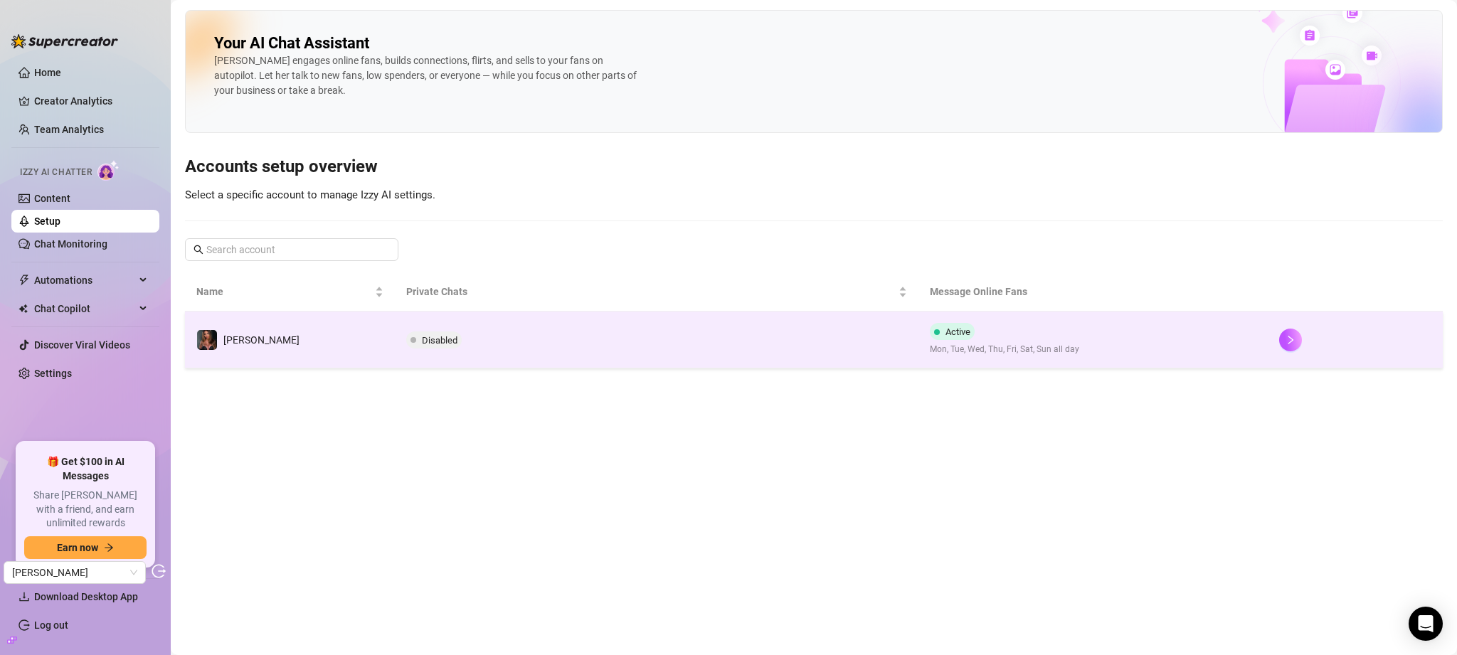
click at [753, 344] on td "Disabled" at bounding box center [657, 340] width 524 height 57
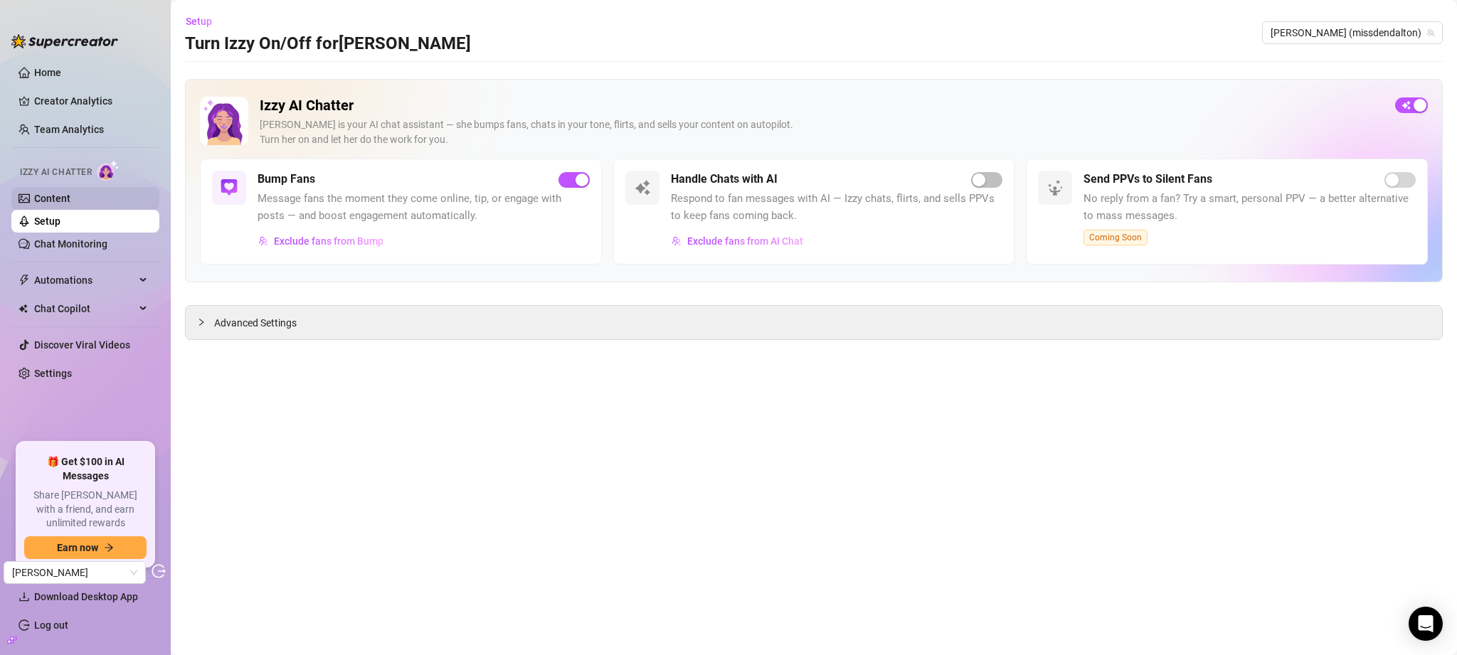
click at [48, 193] on link "Content" at bounding box center [52, 198] width 36 height 11
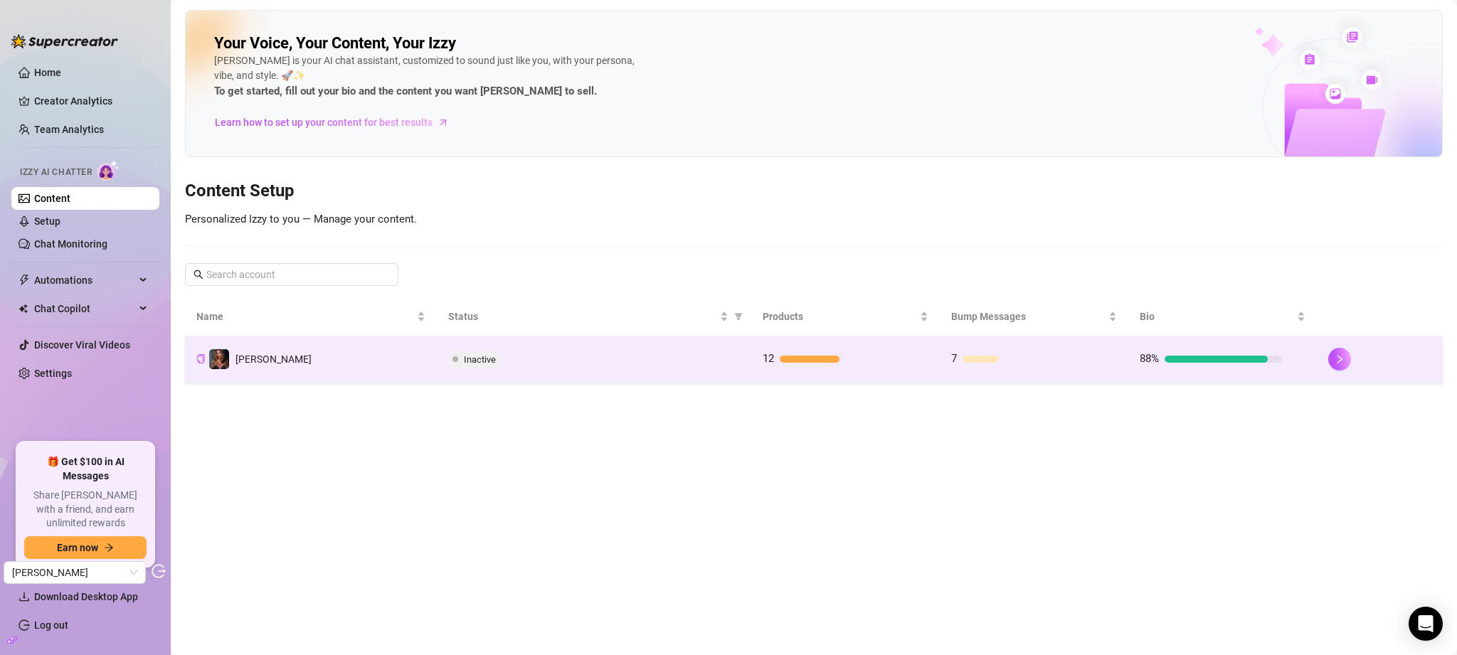
click at [553, 357] on div "Inactive" at bounding box center [594, 359] width 292 height 17
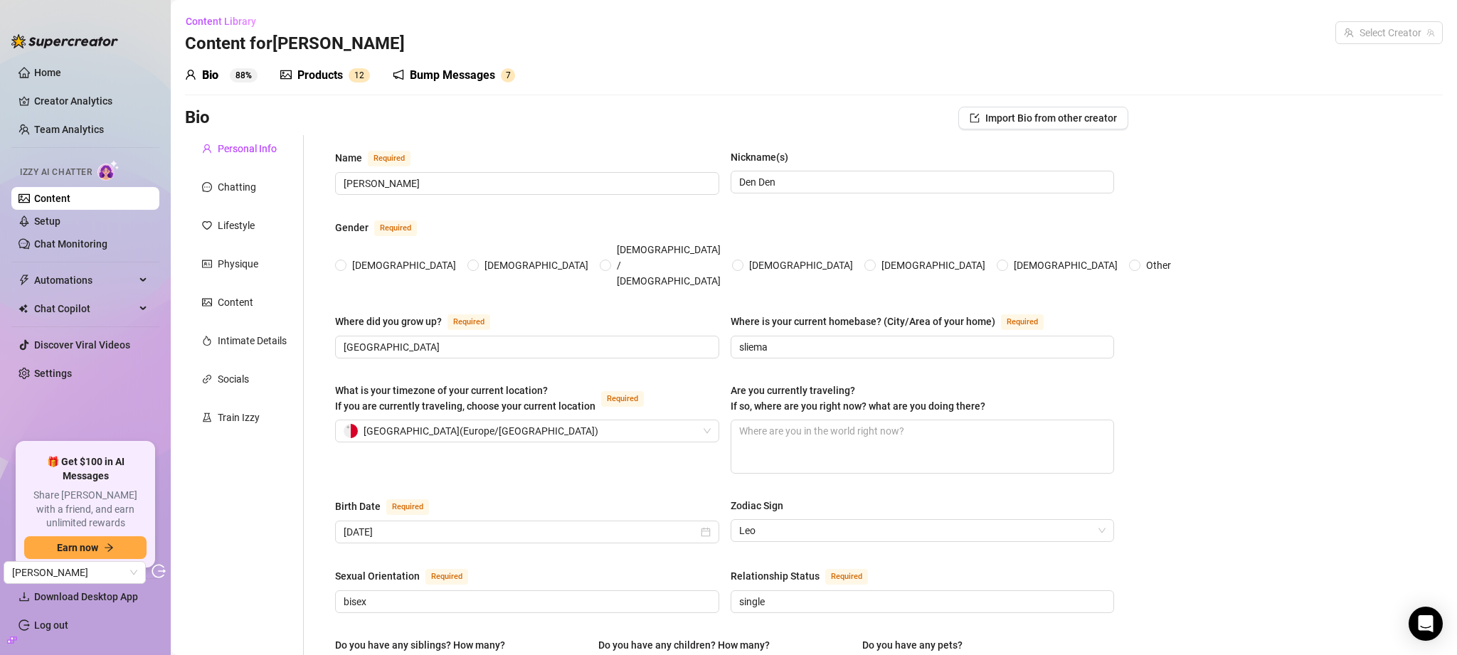
radio input "true"
click at [230, 306] on div "Content" at bounding box center [236, 302] width 36 height 16
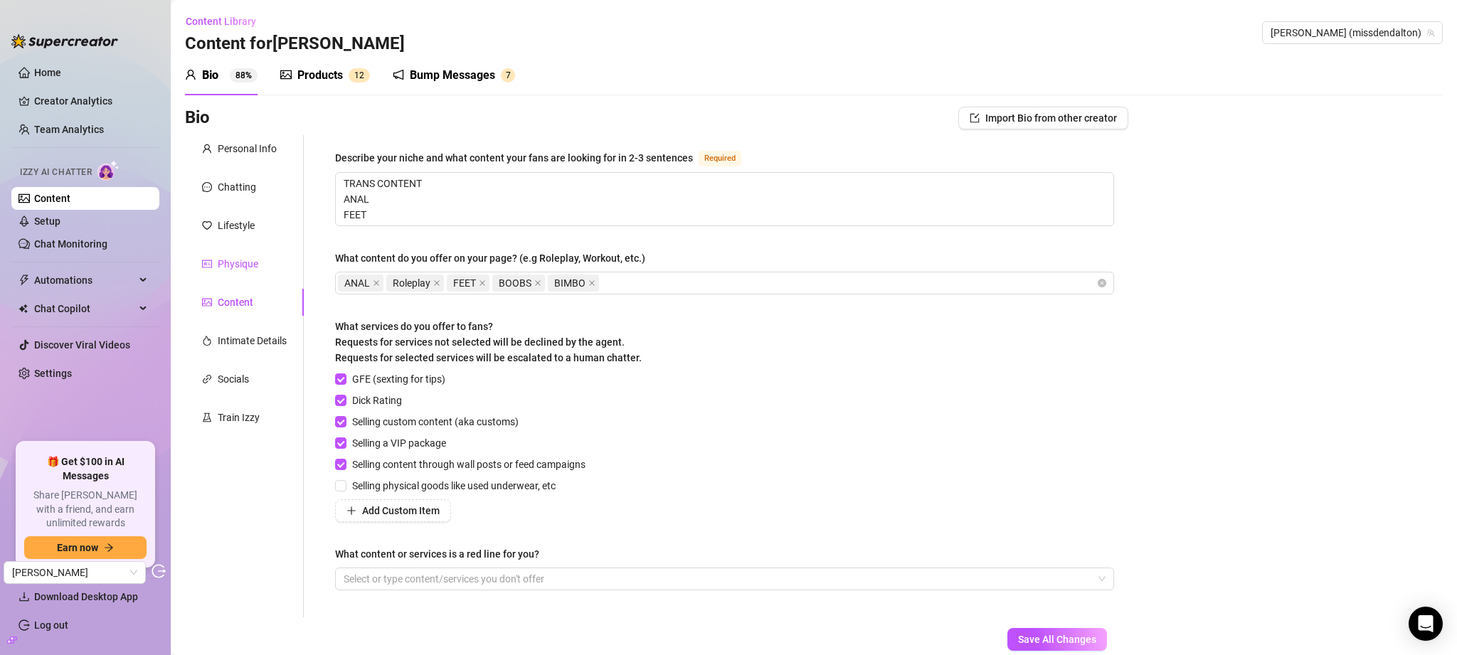
click at [243, 269] on div "Physique" at bounding box center [238, 264] width 41 height 16
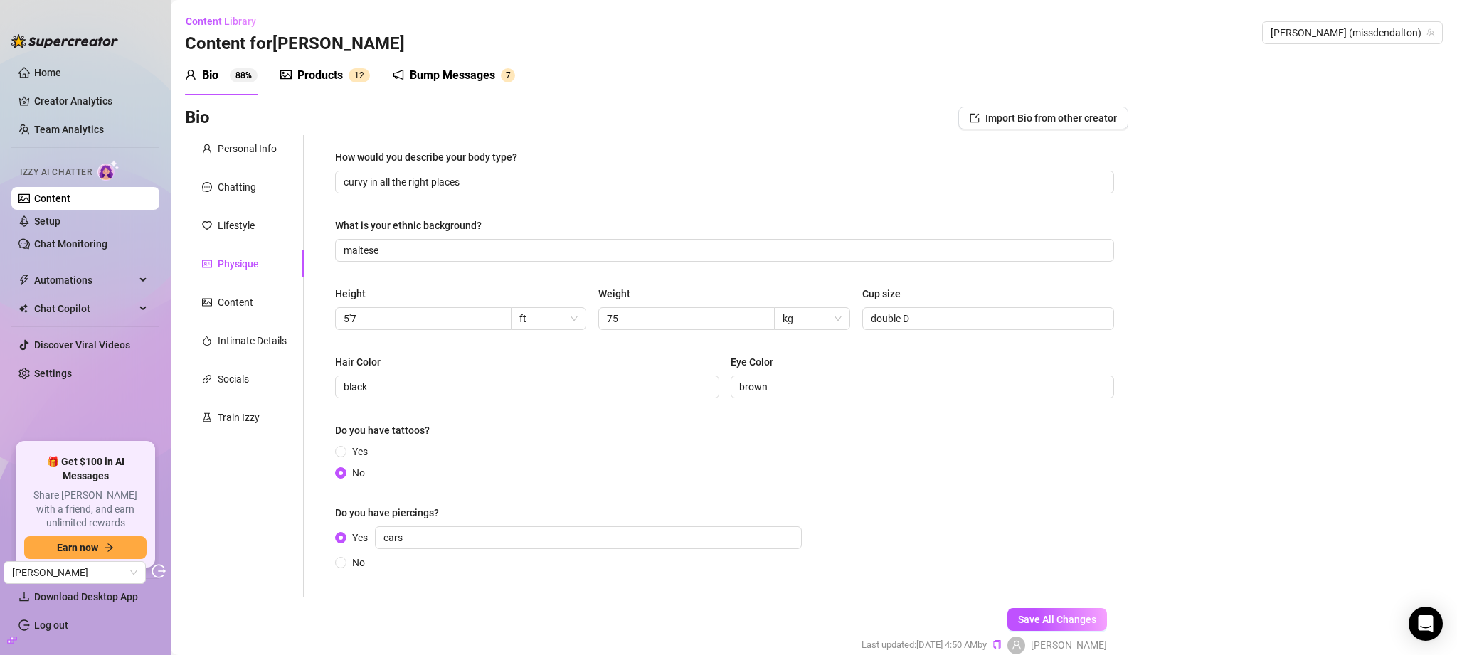
click at [251, 216] on div "Lifestyle" at bounding box center [244, 225] width 119 height 27
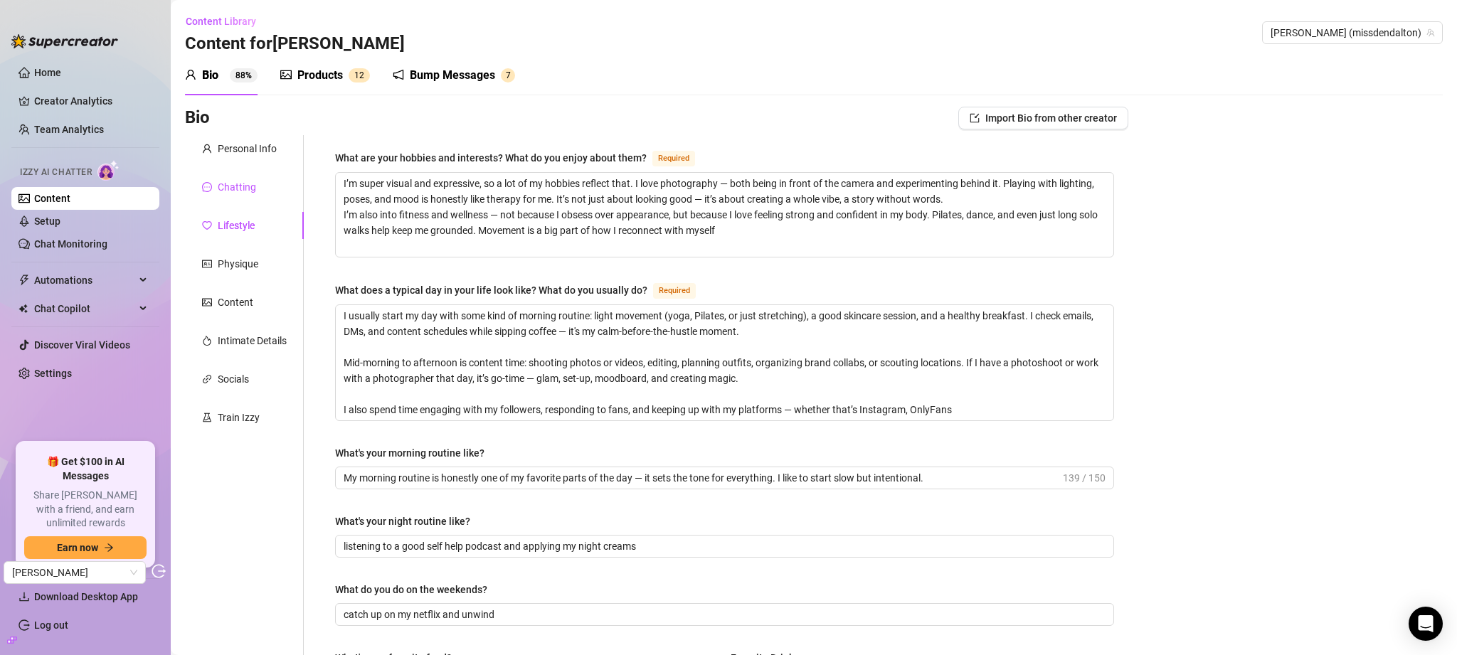
click at [252, 181] on div "Chatting" at bounding box center [237, 187] width 38 height 16
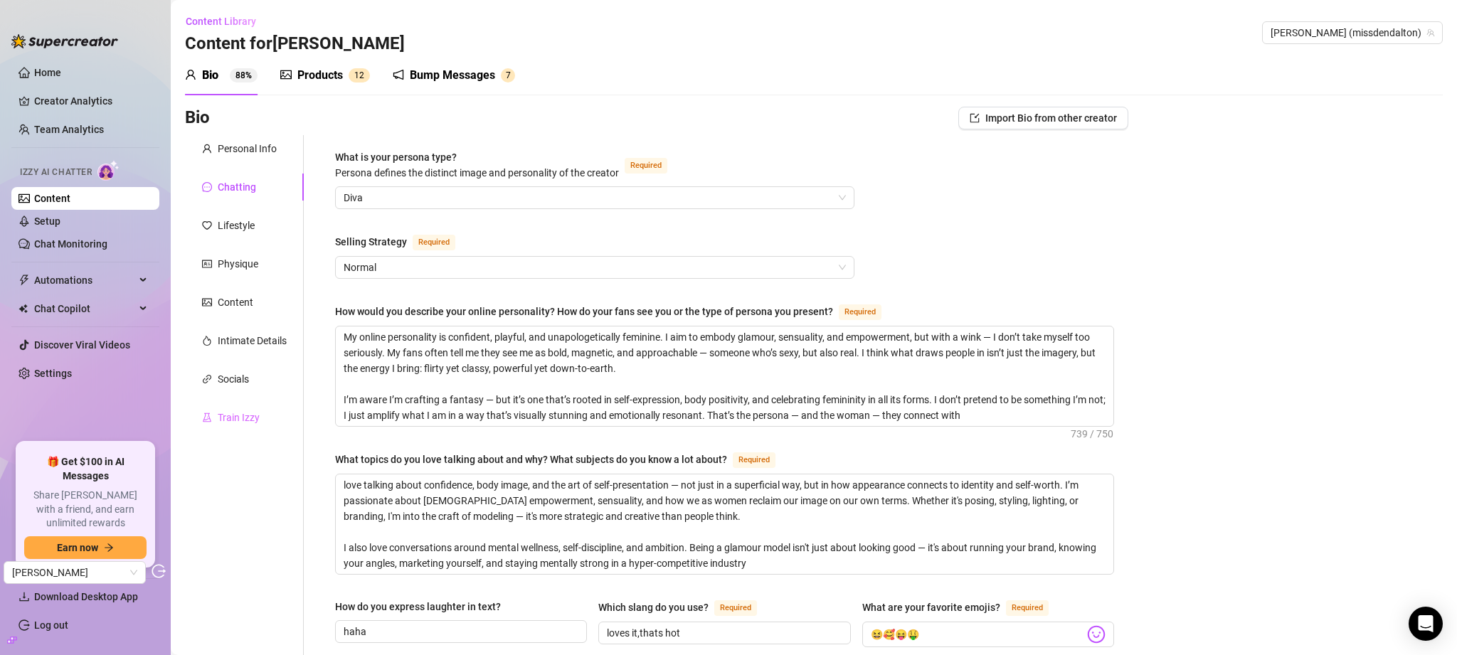
click at [252, 427] on div "Train Izzy" at bounding box center [244, 417] width 119 height 27
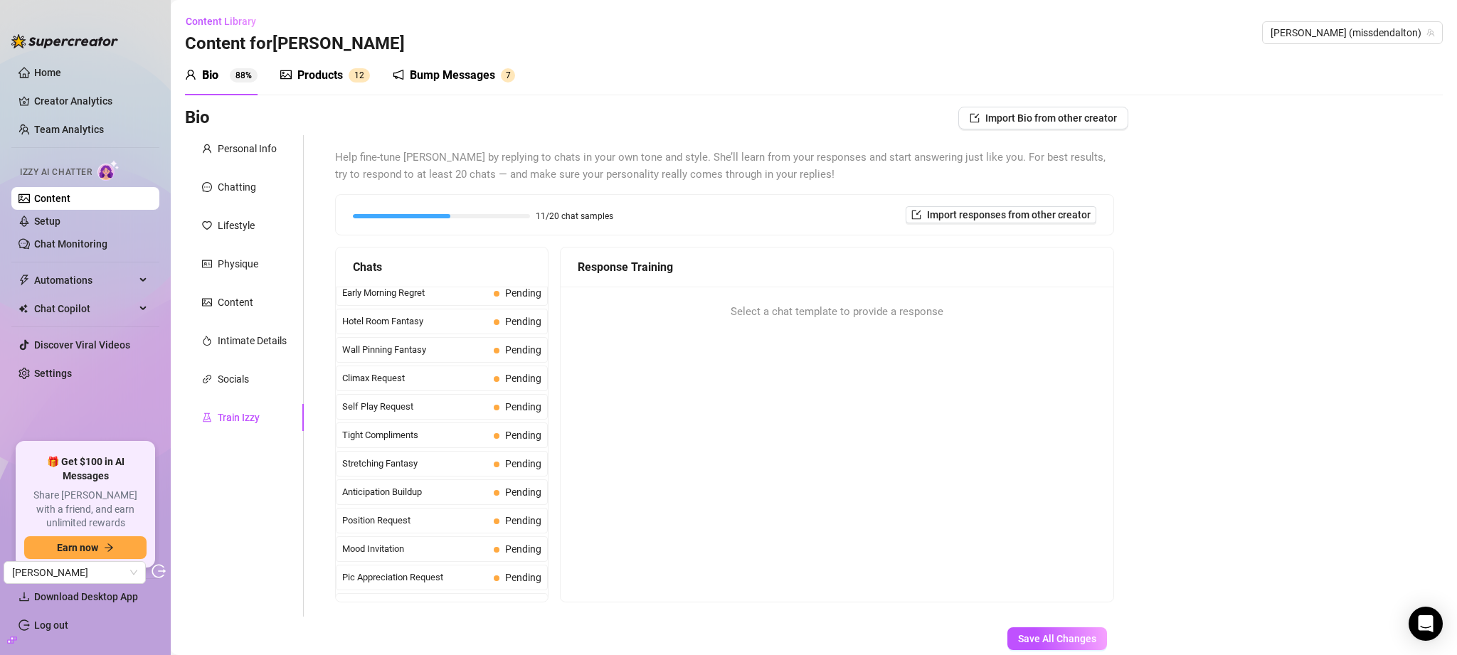
scroll to position [29, 0]
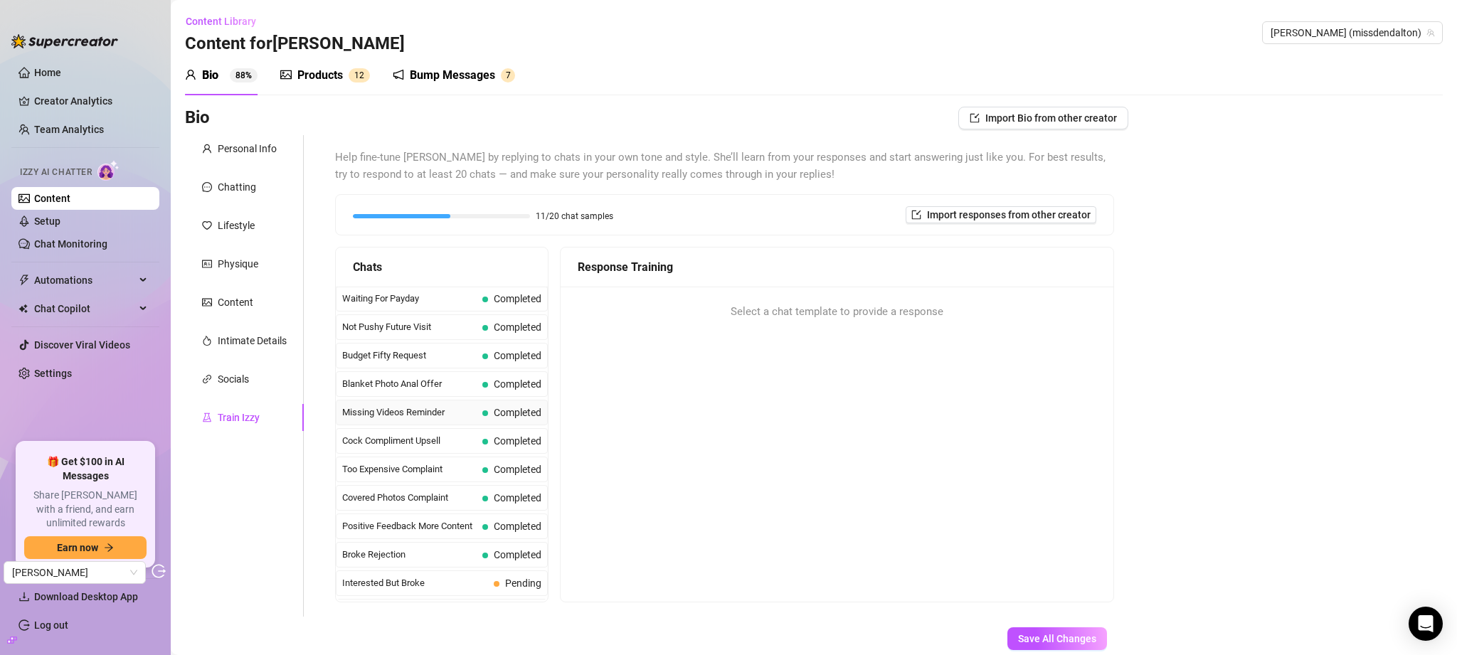
click at [405, 407] on span "Missing Videos Reminder" at bounding box center [409, 412] width 134 height 14
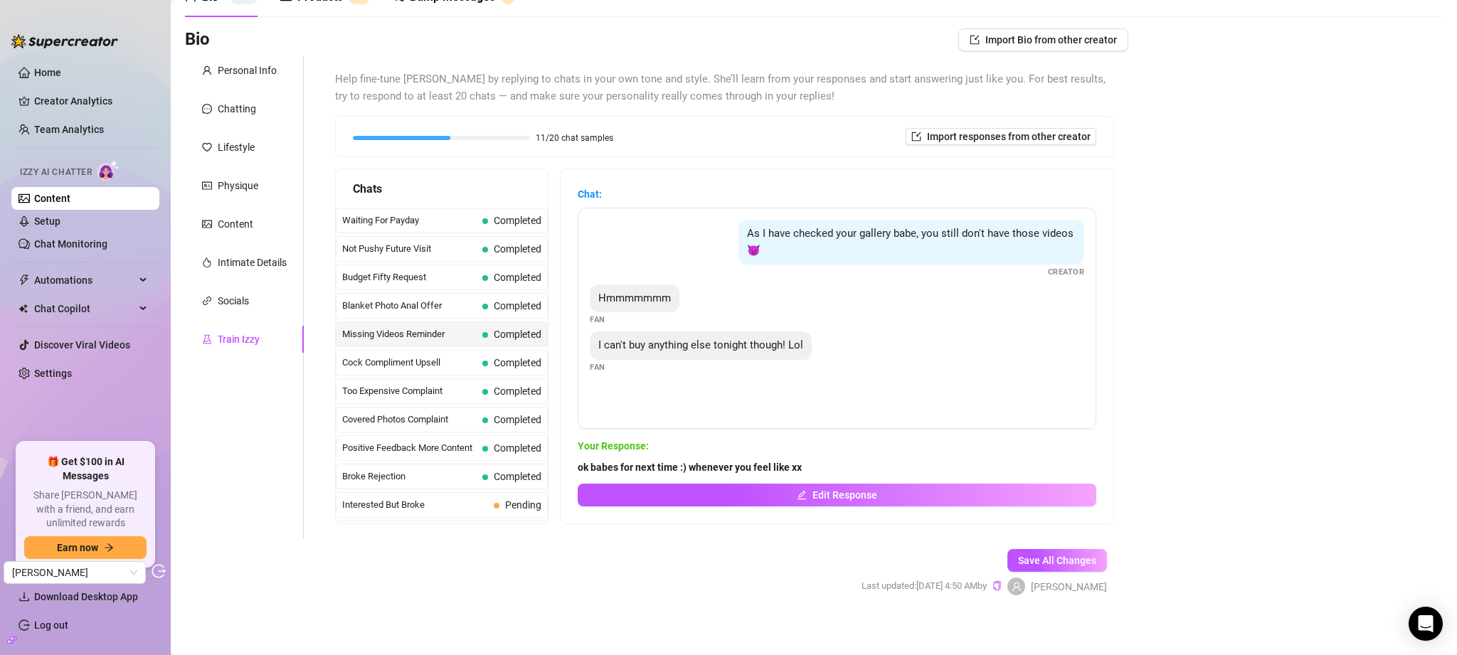
scroll to position [86, 0]
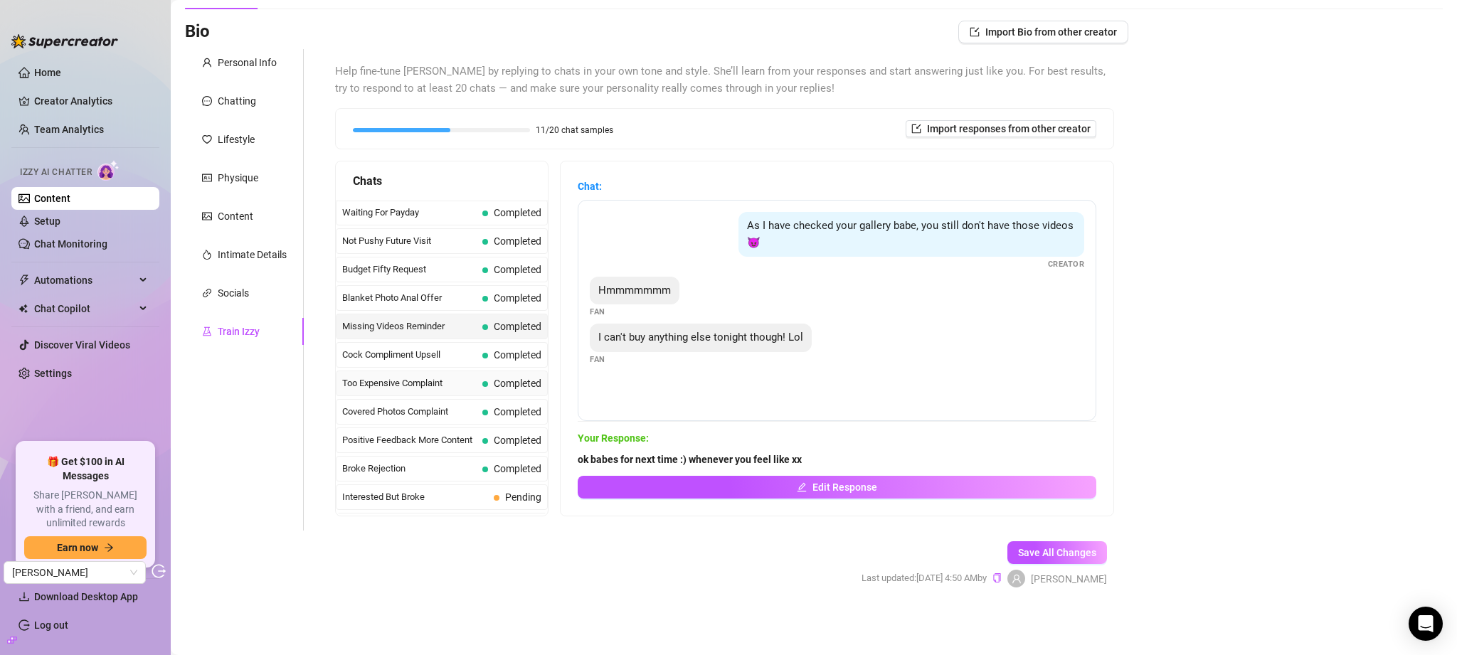
click at [482, 379] on div "Too Expensive Complaint Completed" at bounding box center [442, 384] width 212 height 26
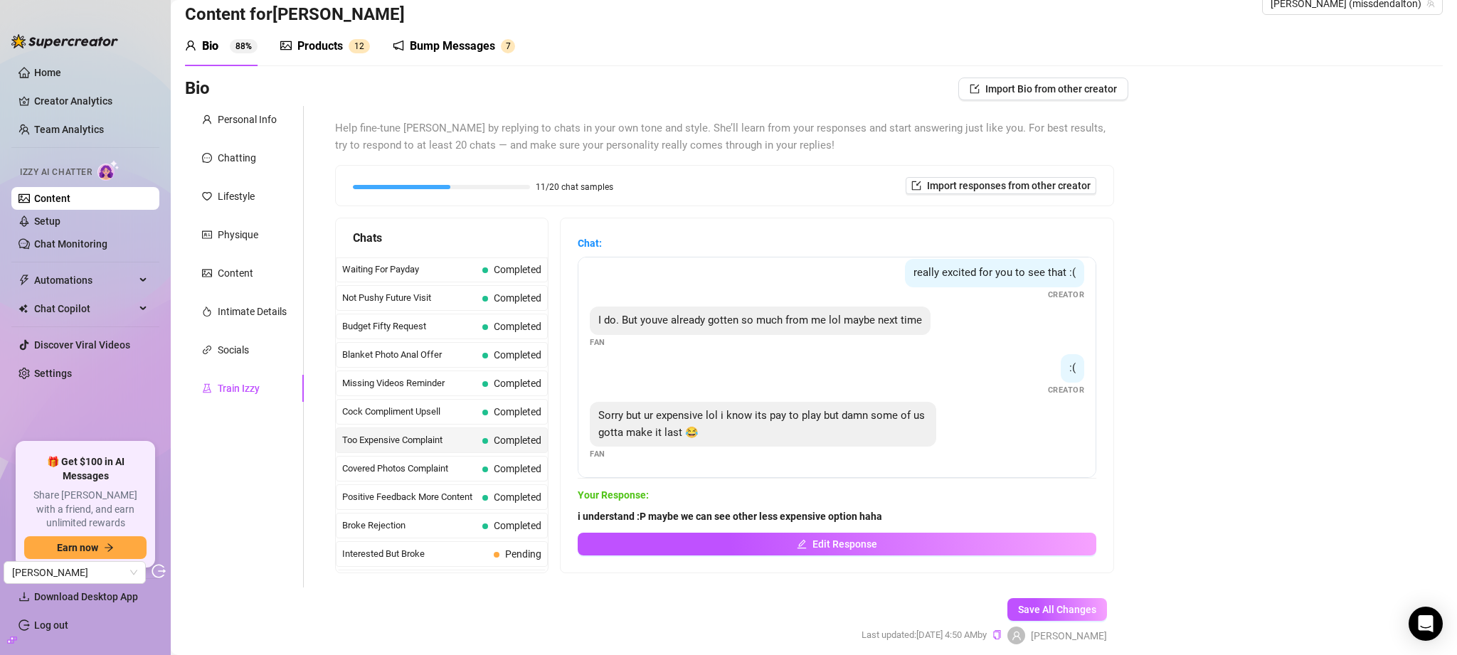
scroll to position [0, 0]
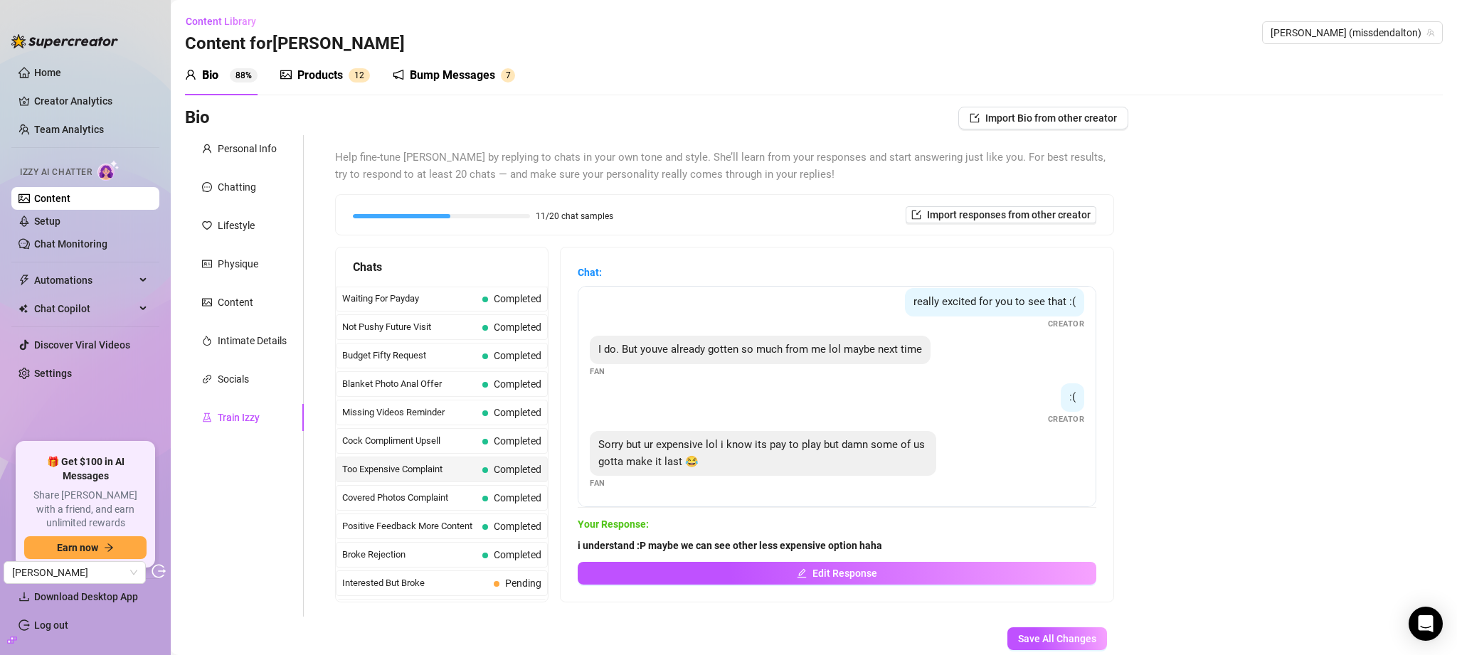
click at [314, 73] on div "Products" at bounding box center [320, 75] width 46 height 17
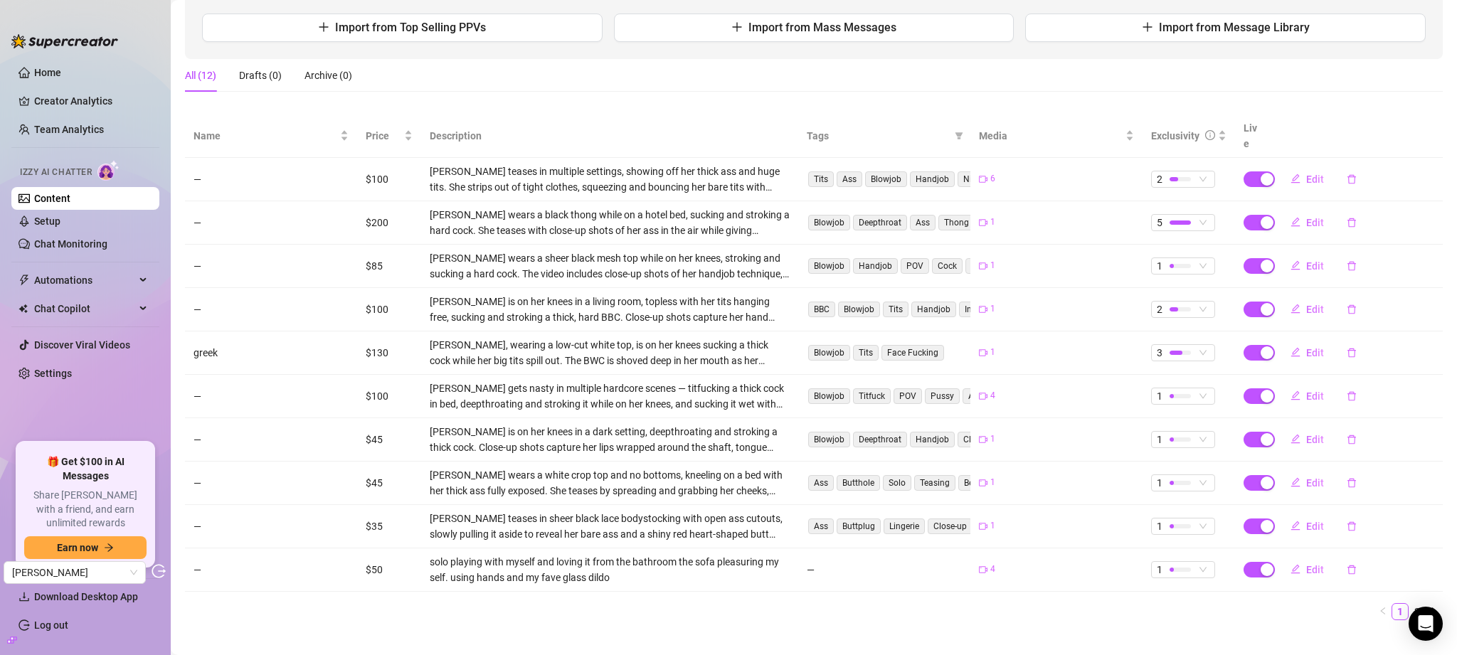
scroll to position [182, 0]
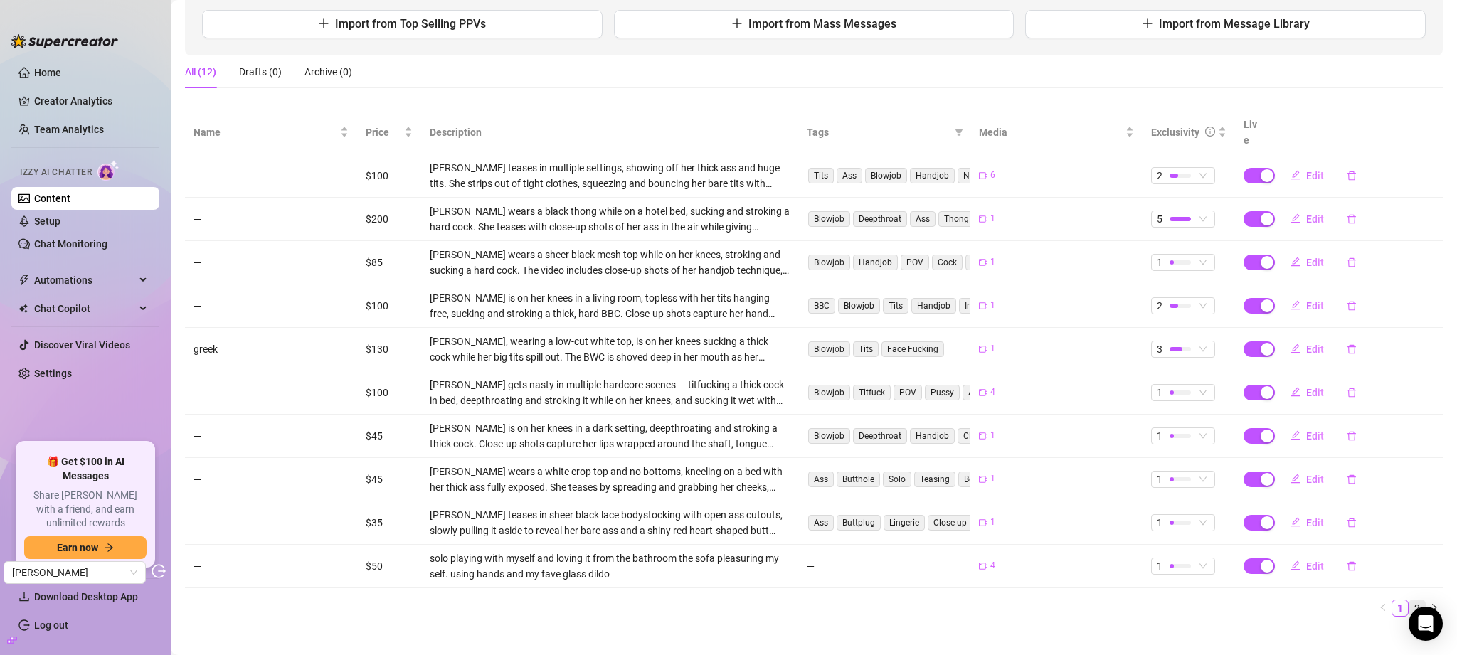
click at [1409, 600] on link "2" at bounding box center [1417, 608] width 16 height 16
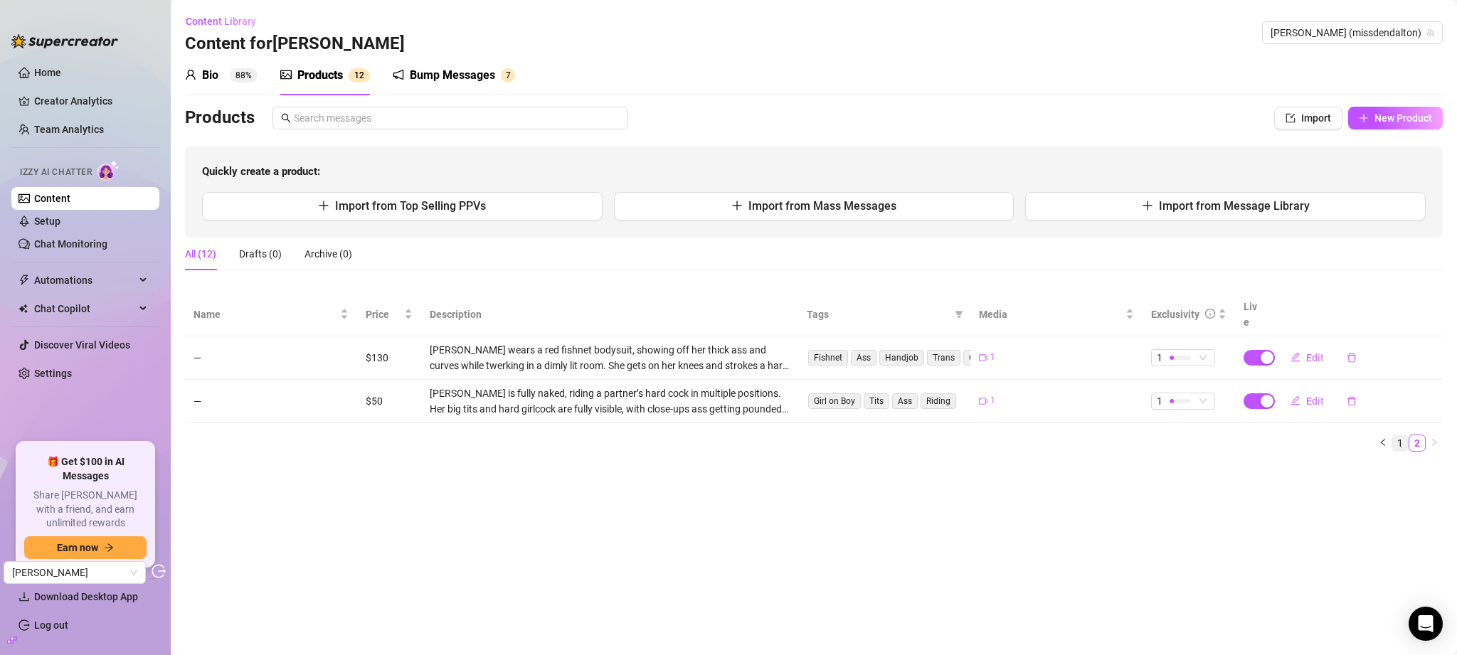
click at [1394, 435] on link "1" at bounding box center [1400, 443] width 16 height 16
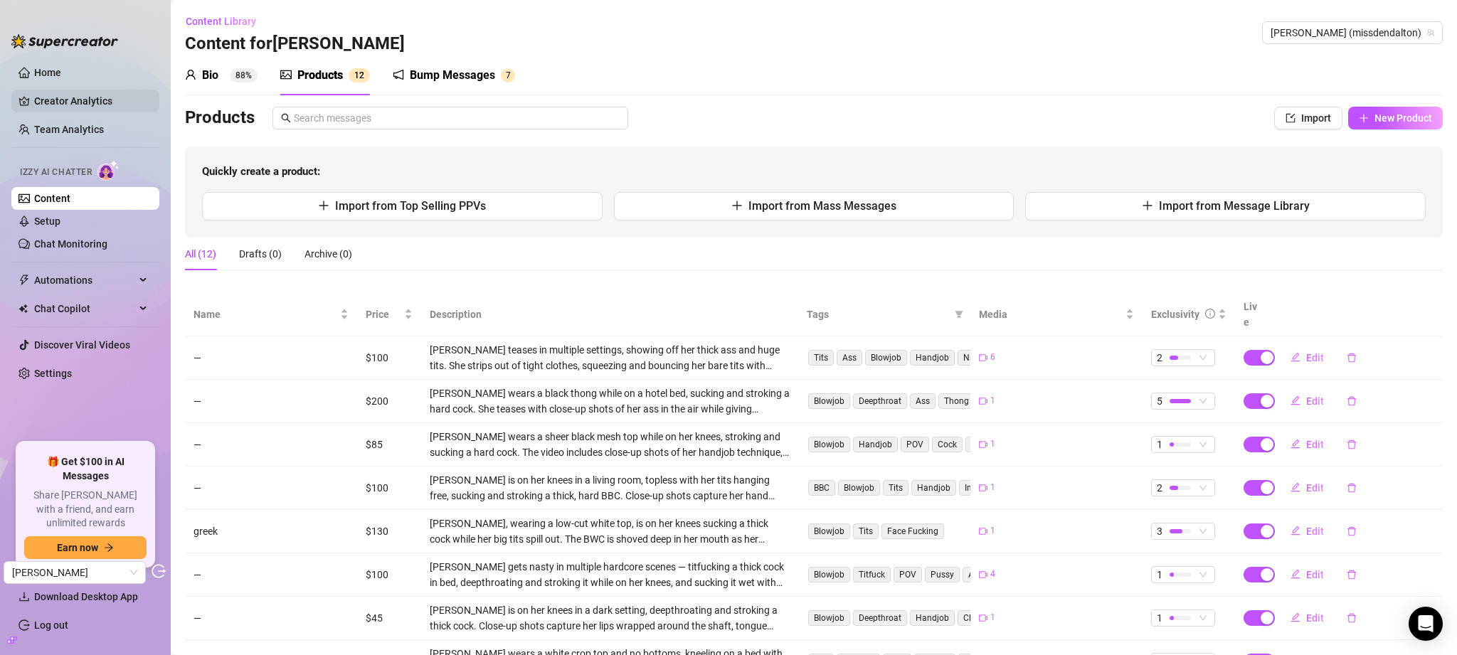
click at [45, 107] on link "Creator Analytics" at bounding box center [91, 101] width 114 height 23
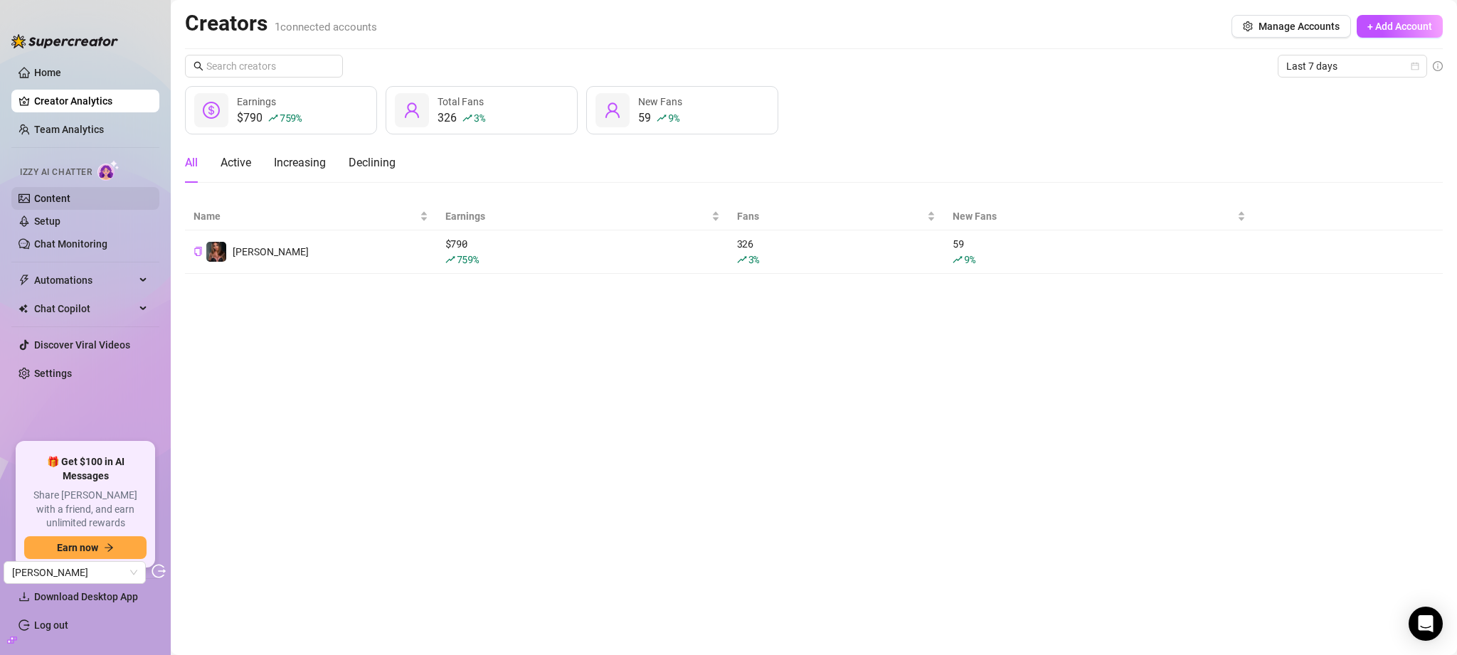
click at [62, 201] on link "Content" at bounding box center [52, 198] width 36 height 11
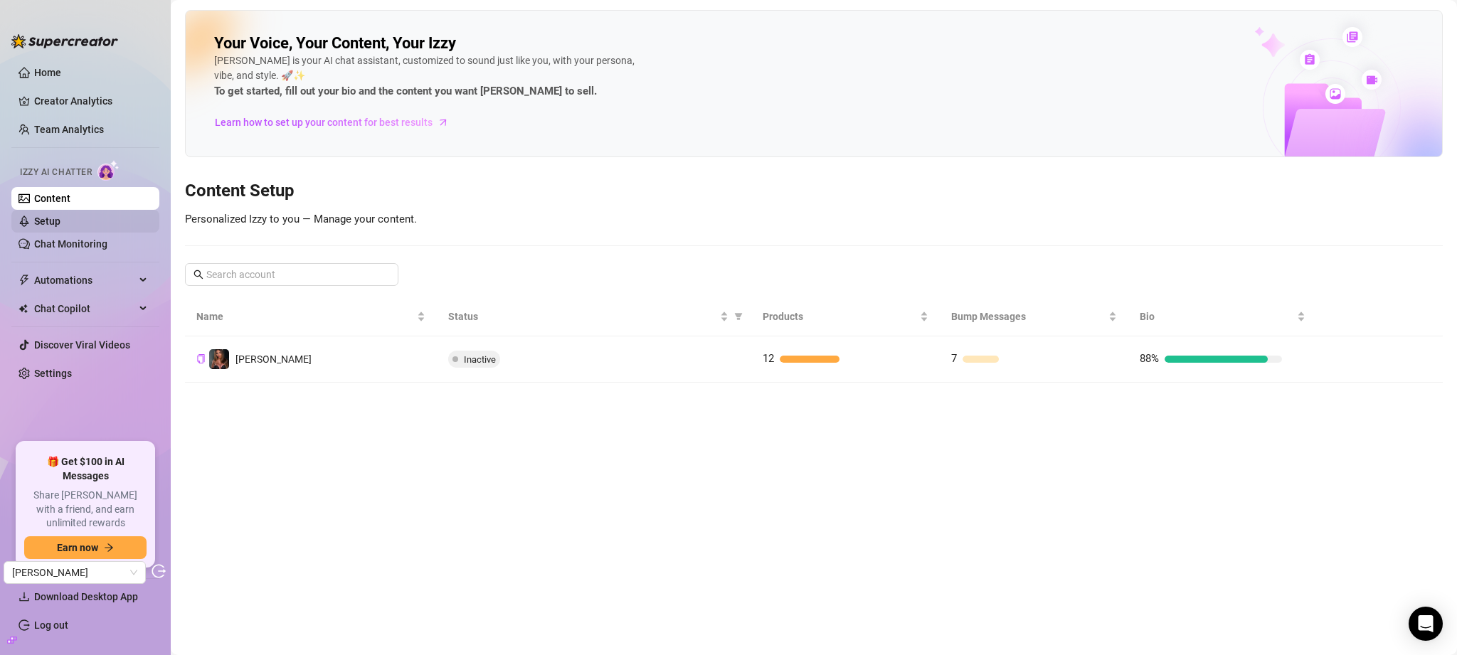
click at [60, 221] on link "Setup" at bounding box center [47, 221] width 26 height 11
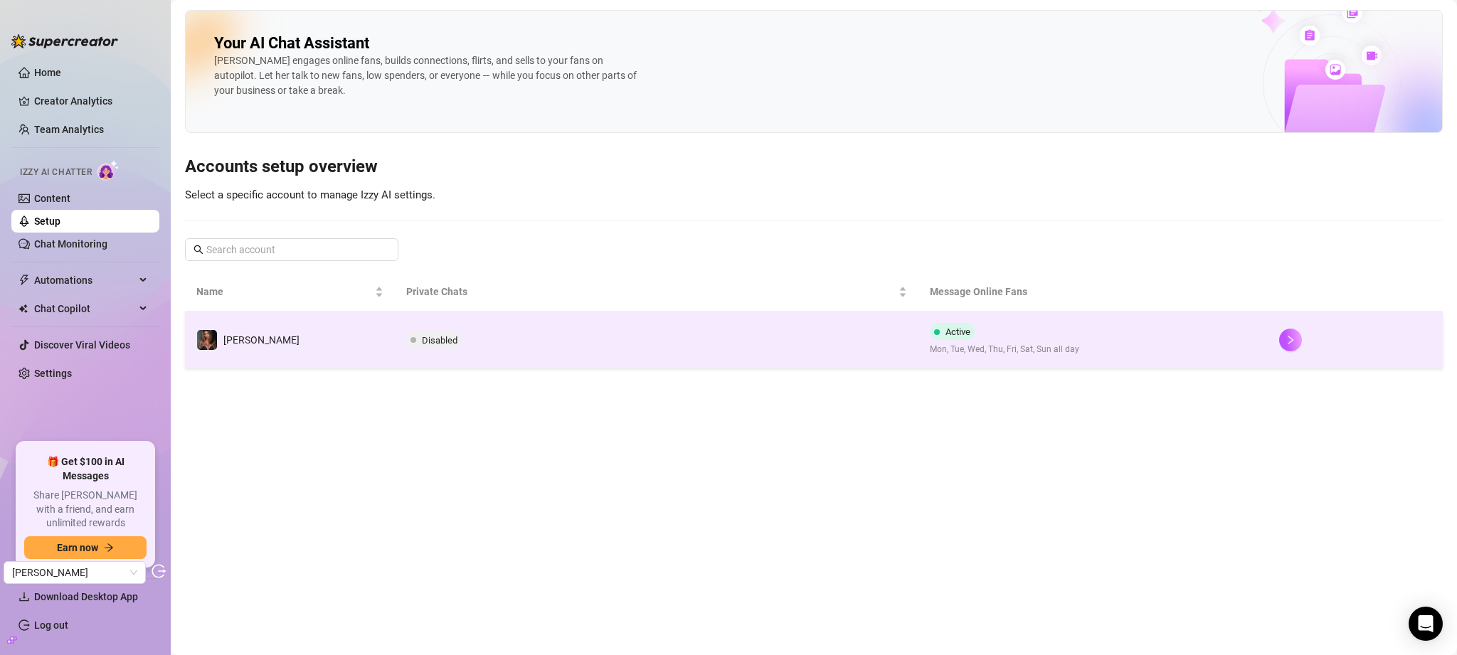
click at [769, 359] on td "Disabled" at bounding box center [657, 340] width 524 height 57
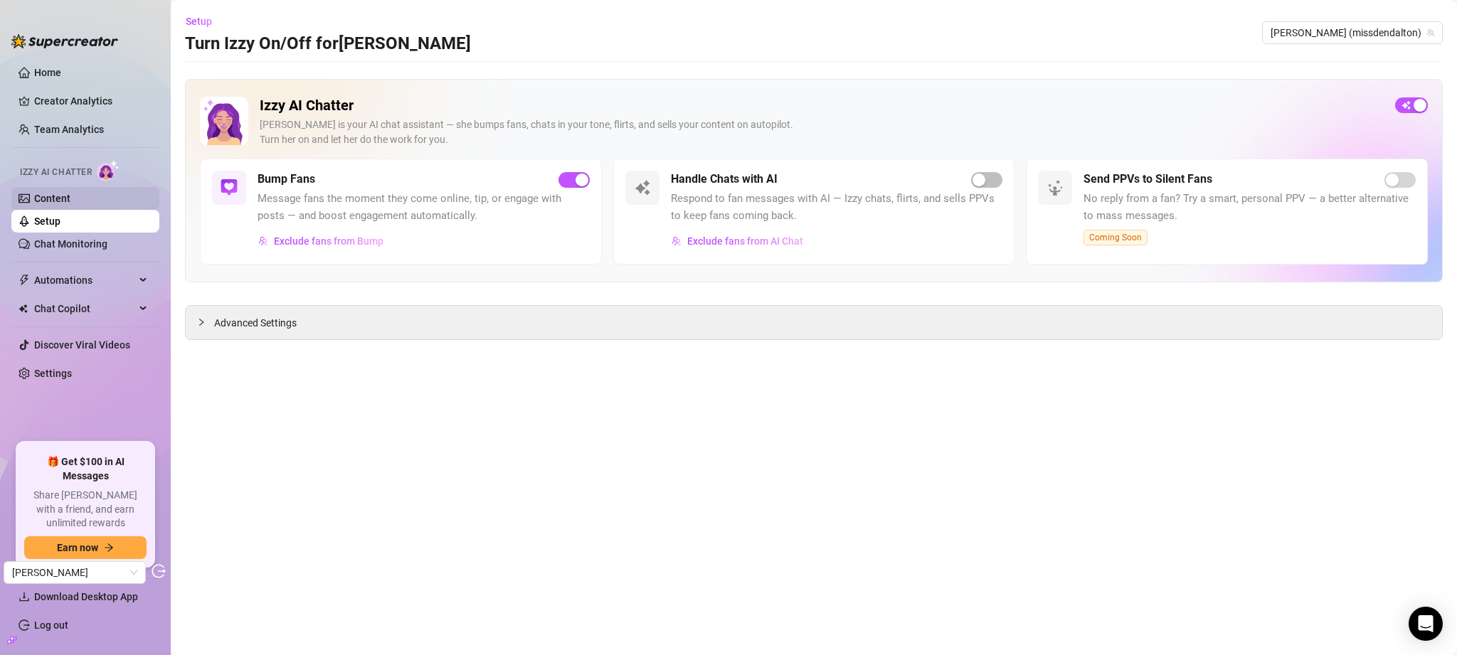
click at [70, 197] on link "Content" at bounding box center [52, 198] width 36 height 11
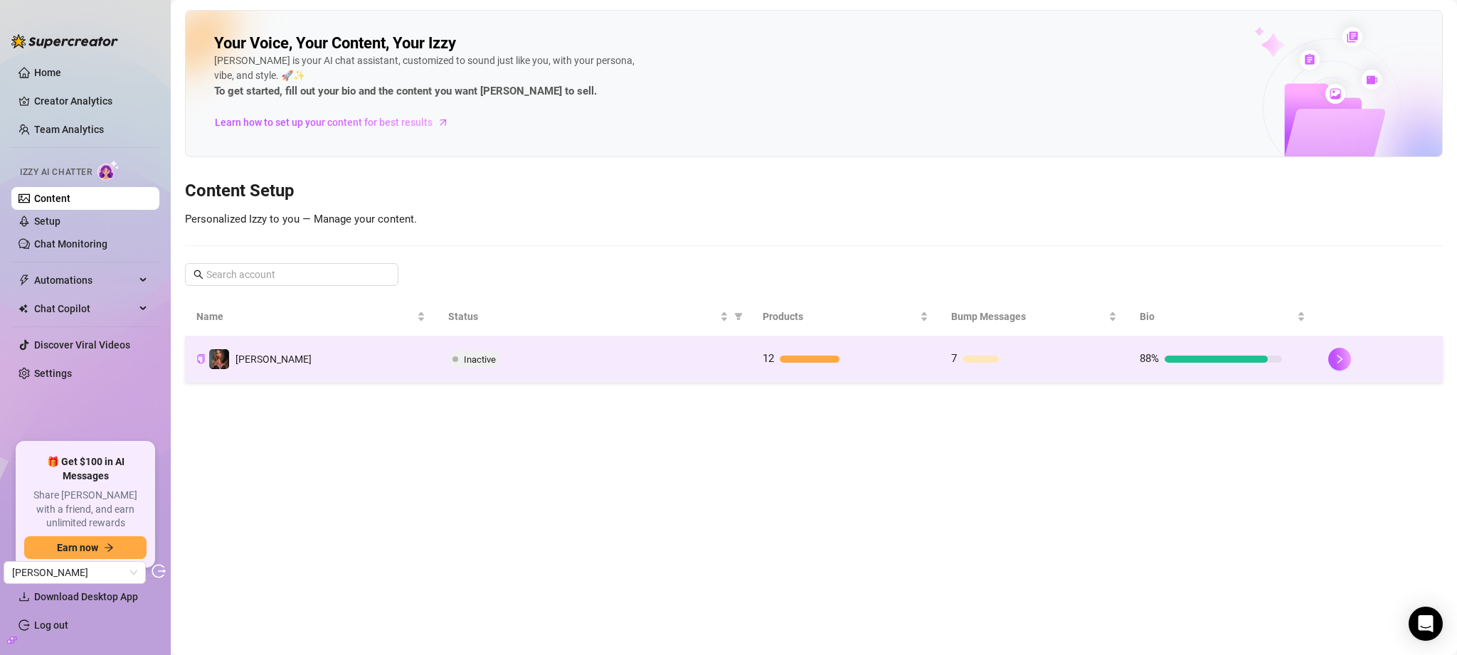
click at [645, 353] on div "Inactive" at bounding box center [594, 359] width 292 height 17
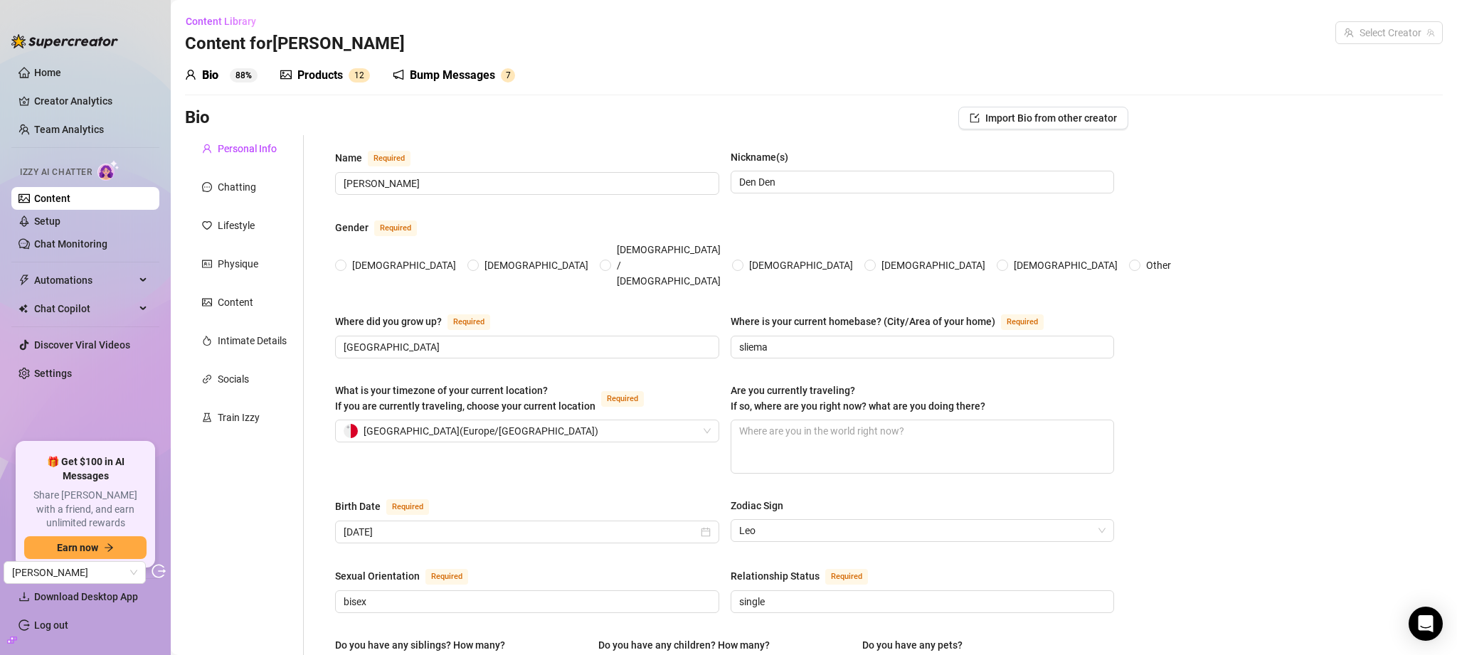
radio input "true"
click at [315, 74] on div "Products" at bounding box center [320, 75] width 46 height 17
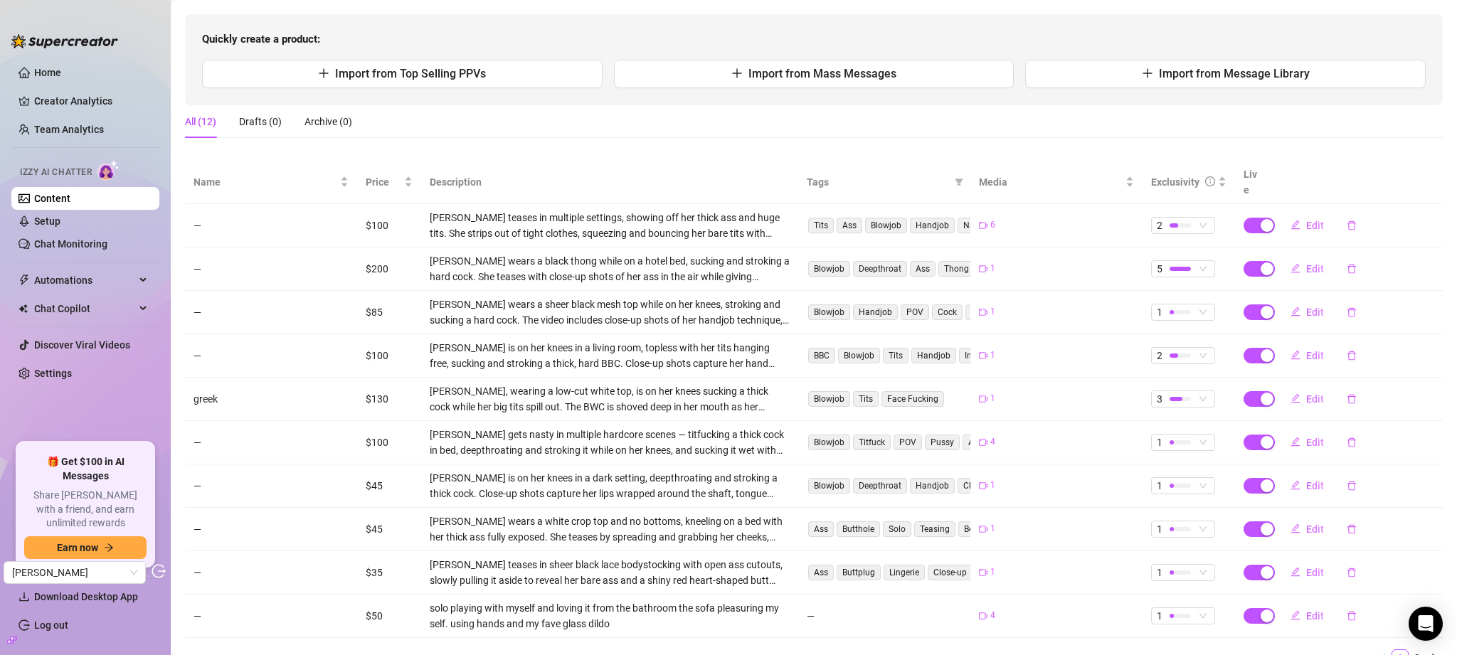
scroll to position [182, 0]
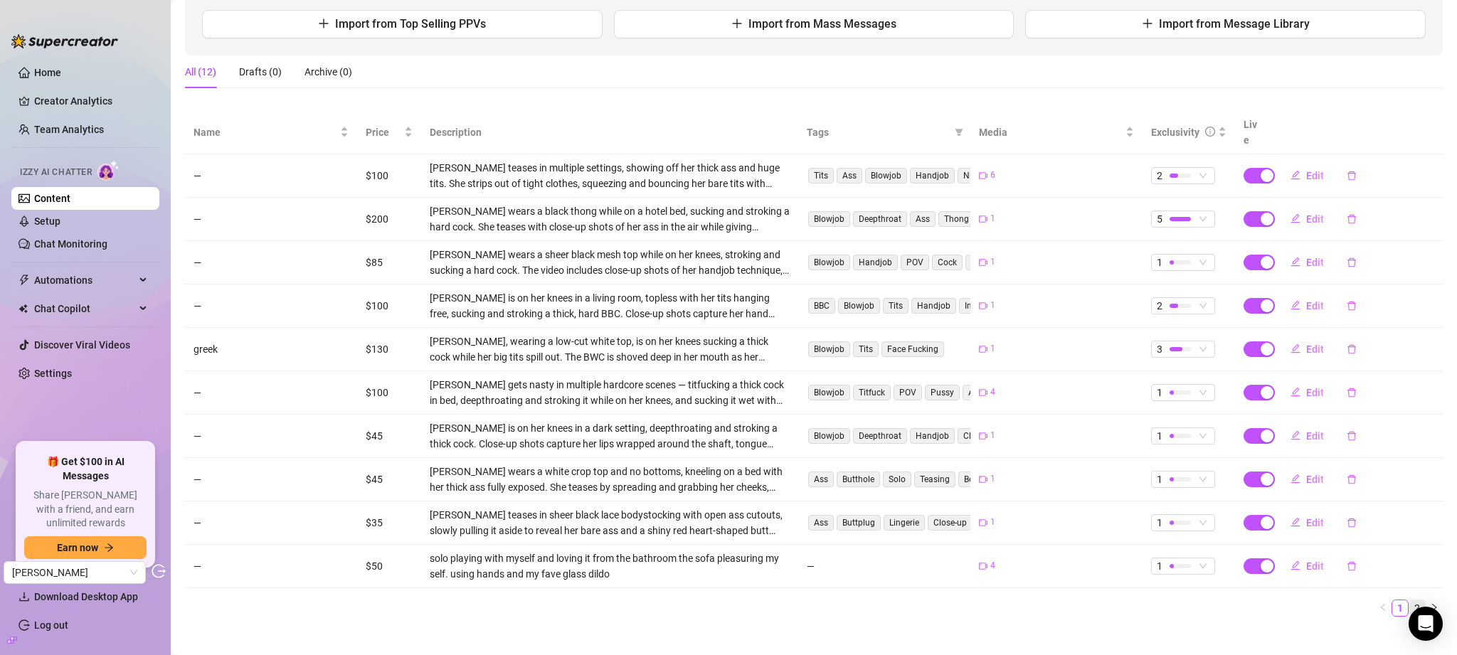
click at [1409, 600] on link "2" at bounding box center [1417, 608] width 16 height 16
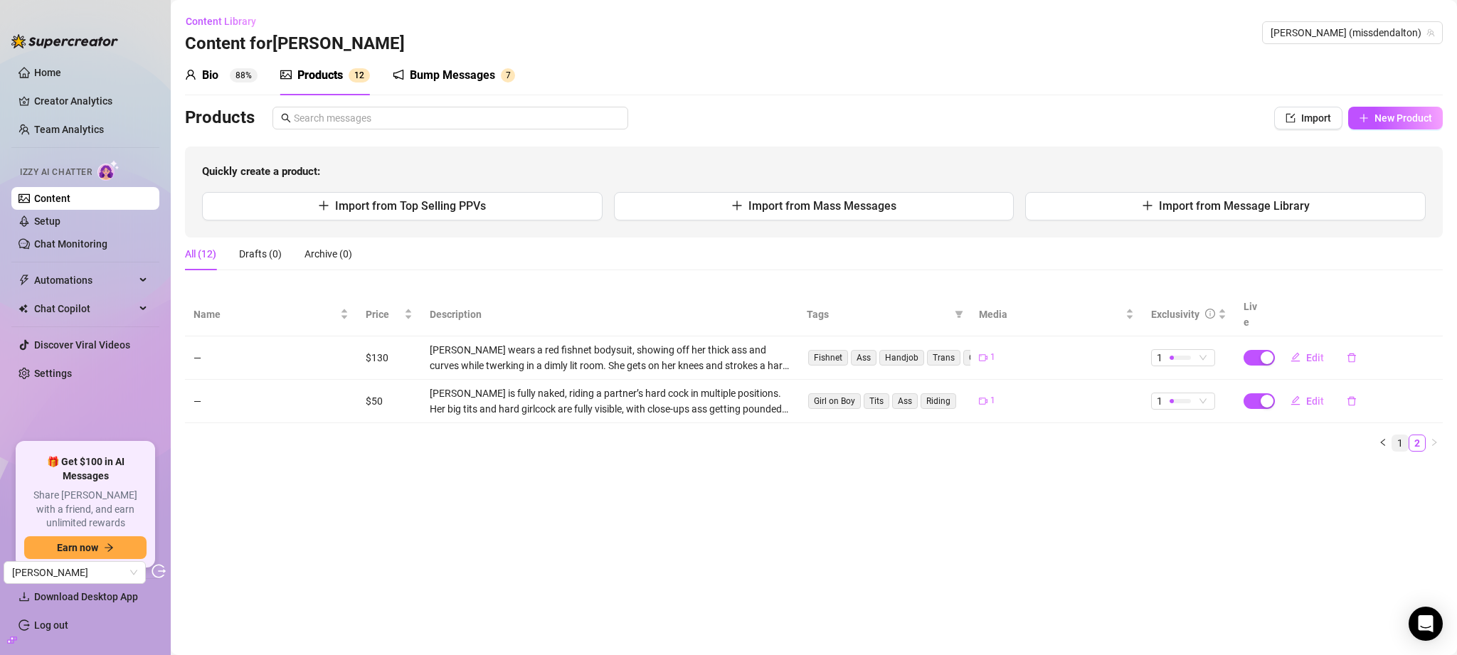
click at [1398, 435] on link "1" at bounding box center [1400, 443] width 16 height 16
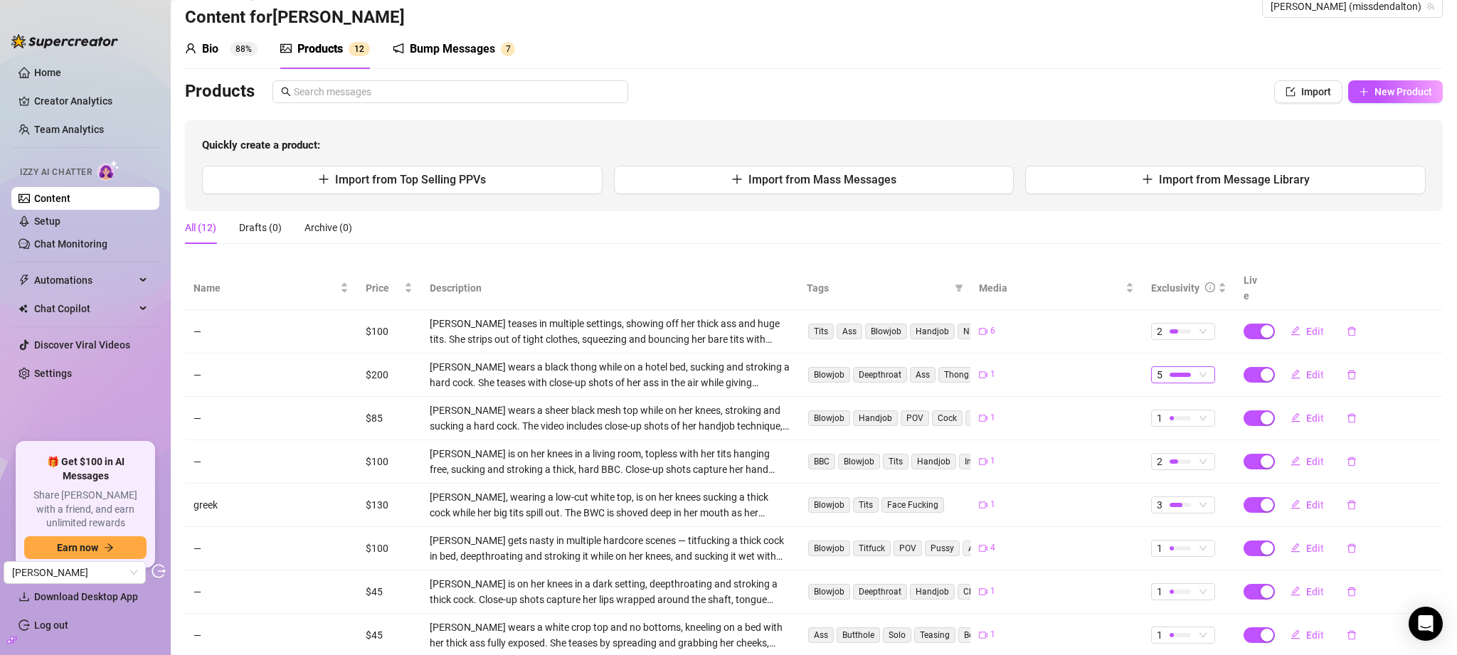
scroll to position [182, 0]
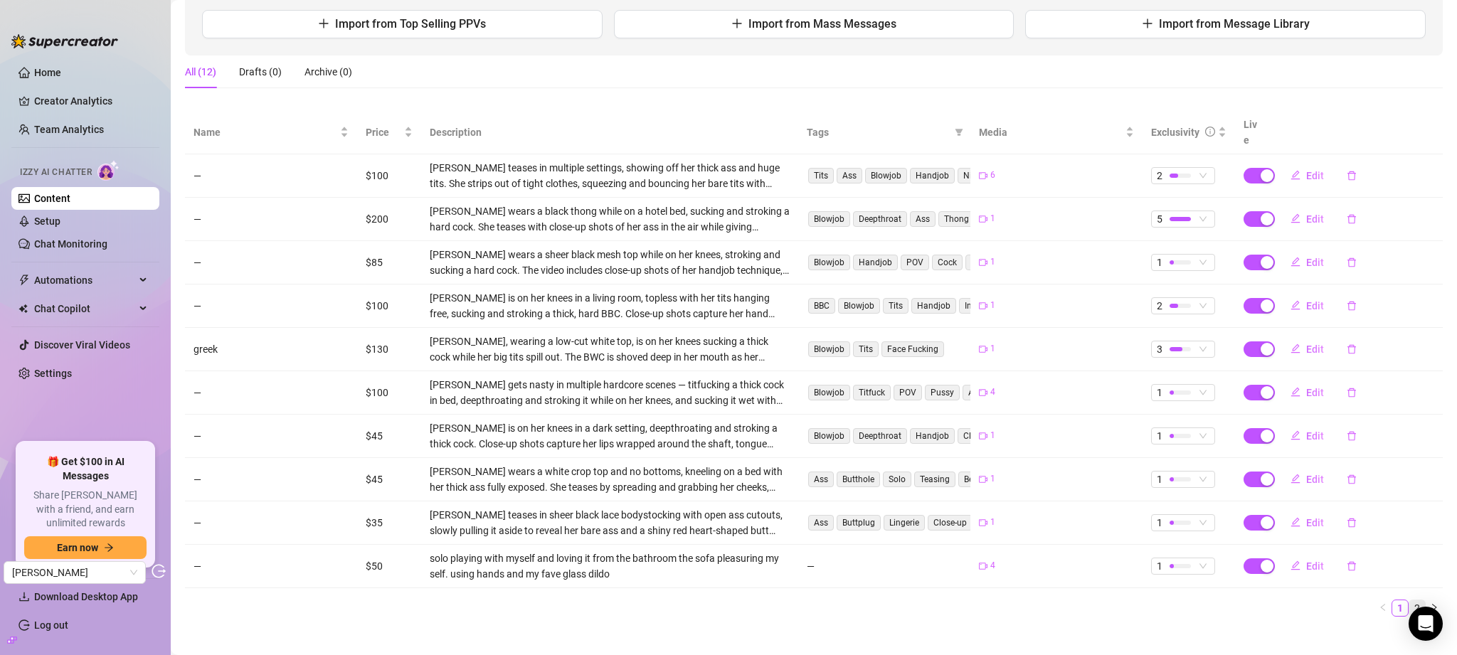
click at [1410, 600] on link "2" at bounding box center [1417, 608] width 16 height 16
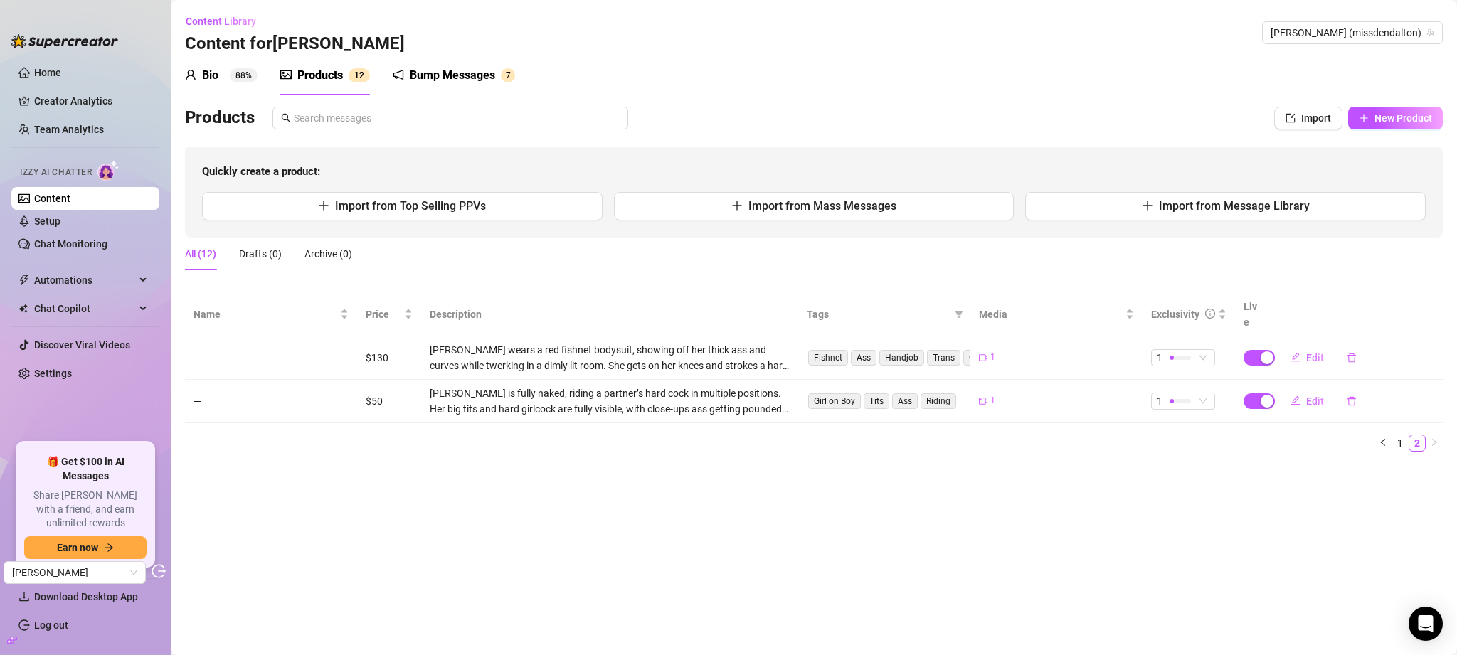
scroll to position [0, 0]
click at [1396, 435] on link "1" at bounding box center [1400, 443] width 16 height 16
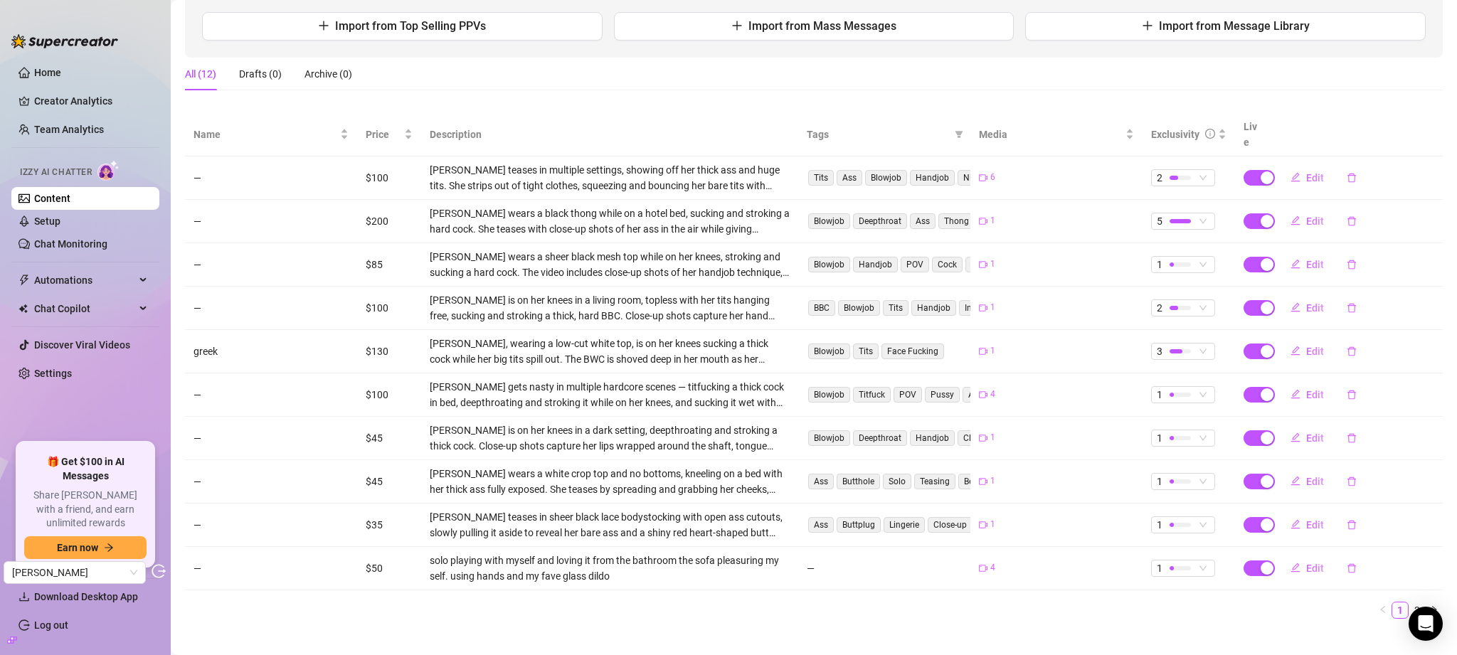
scroll to position [182, 0]
click at [1409, 600] on link "2" at bounding box center [1417, 608] width 16 height 16
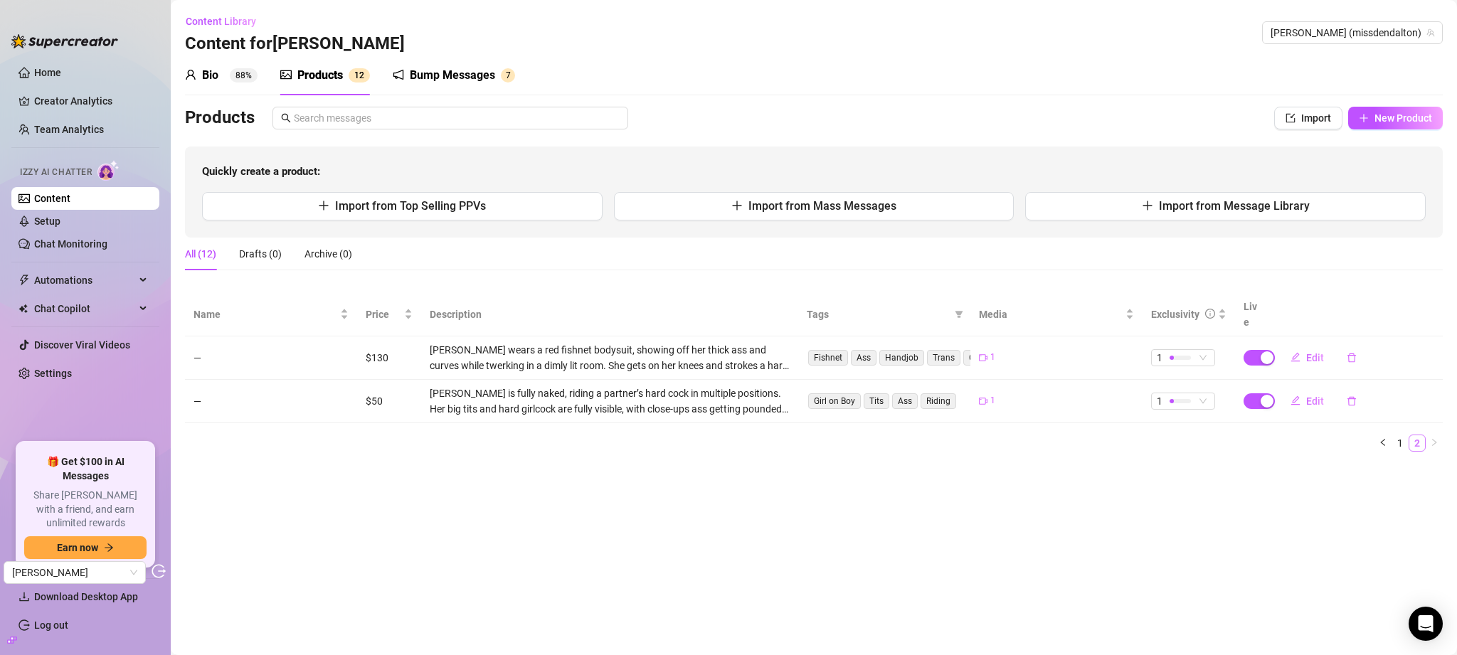
scroll to position [0, 0]
click at [1397, 435] on link "1" at bounding box center [1400, 443] width 16 height 16
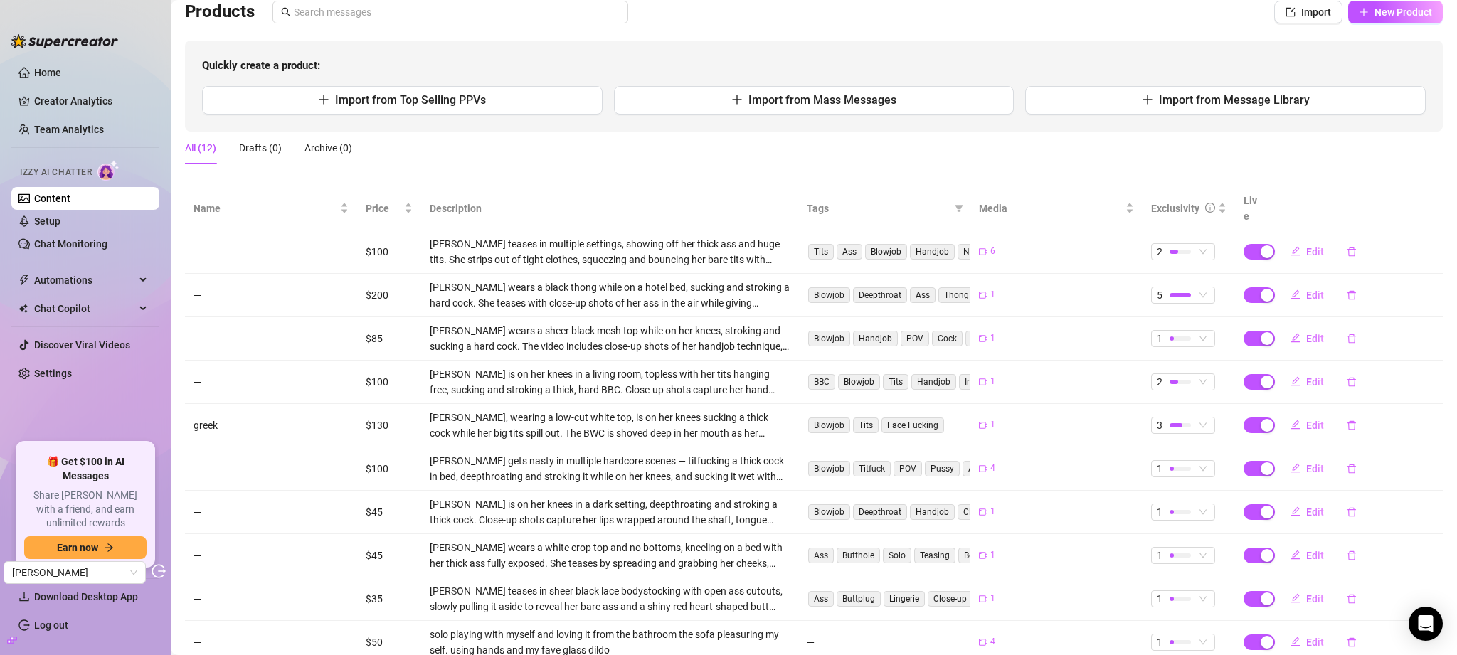
scroll to position [182, 0]
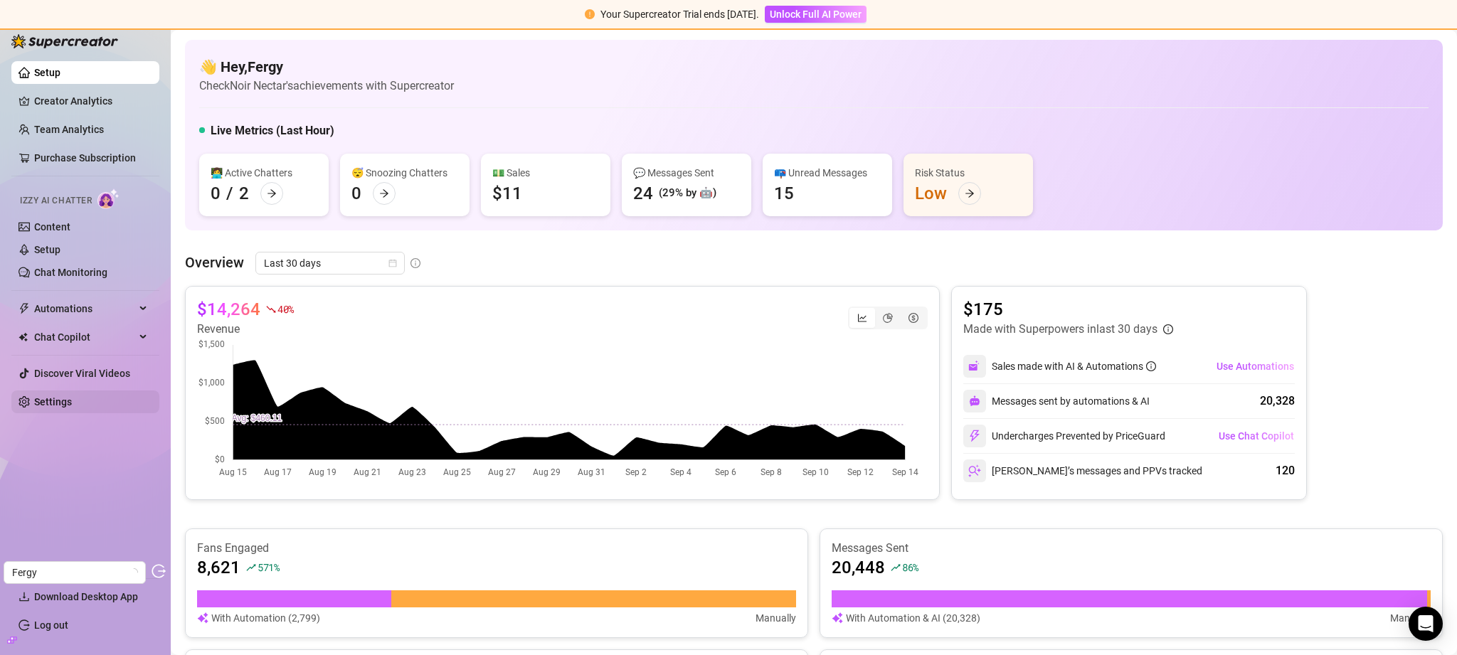
click at [55, 398] on link "Settings" at bounding box center [53, 401] width 38 height 11
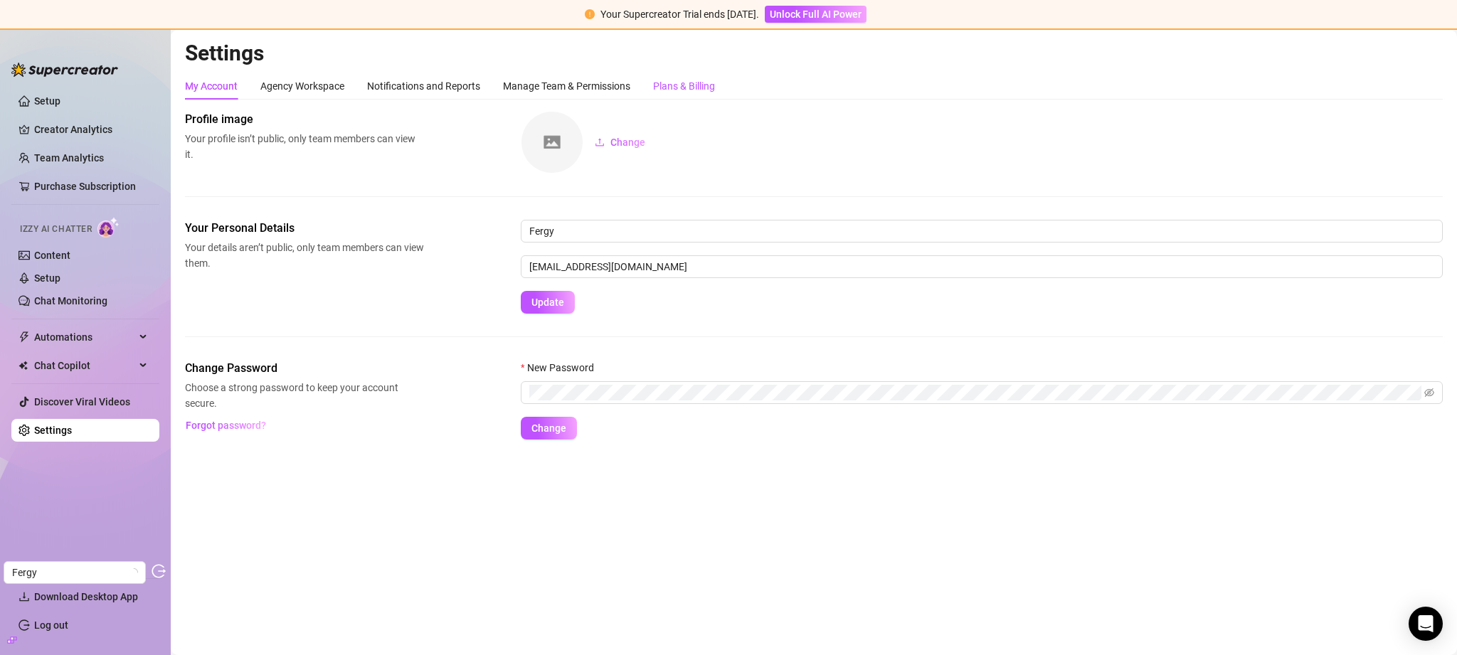
click at [715, 85] on div "Plans & Billing" at bounding box center [684, 86] width 62 height 16
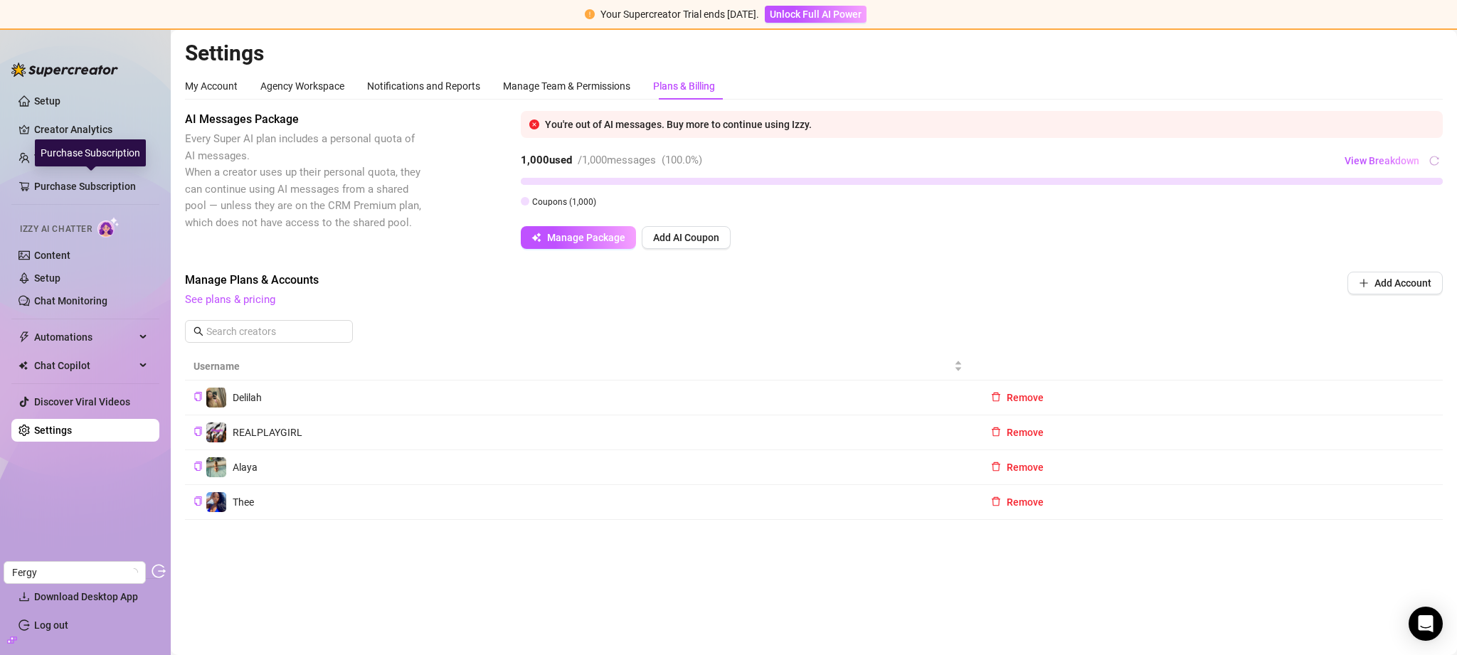
click at [59, 158] on div "Purchase Subscription" at bounding box center [90, 152] width 111 height 27
click at [100, 163] on link "Team Analytics" at bounding box center [69, 157] width 70 height 11
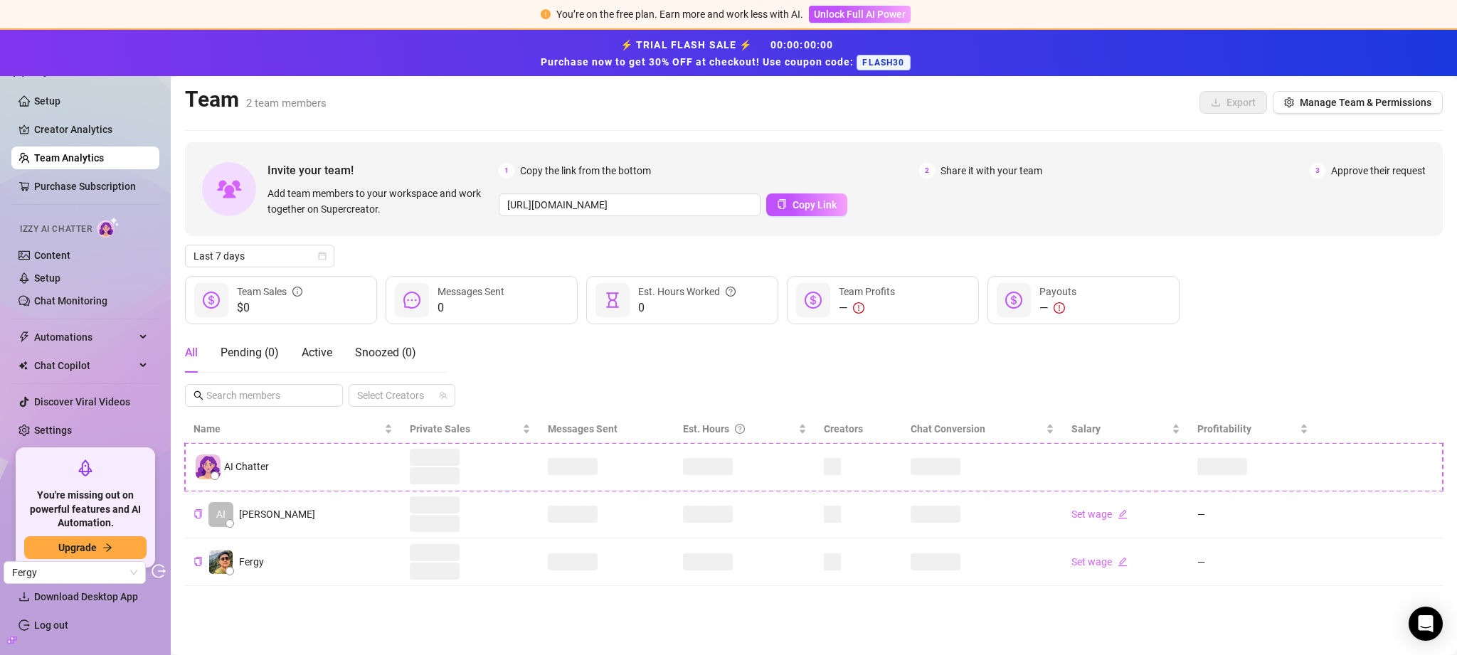
click at [963, 235] on div "Invite your team! Add team members to your workspace and work together on Super…" at bounding box center [814, 189] width 1258 height 94
click at [83, 132] on link "Creator Analytics" at bounding box center [91, 129] width 114 height 23
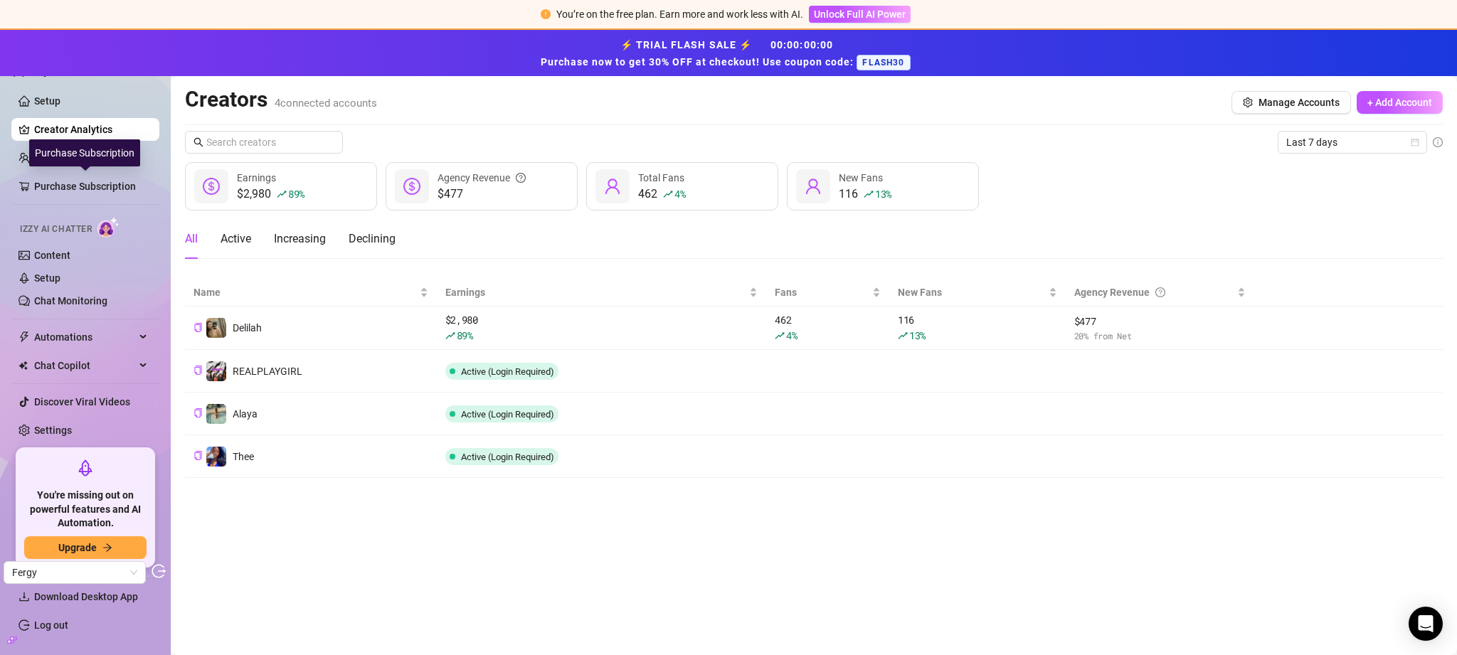
click at [64, 159] on div "Purchase Subscription" at bounding box center [84, 152] width 111 height 27
click at [82, 154] on link "Team Analytics" at bounding box center [69, 157] width 70 height 11
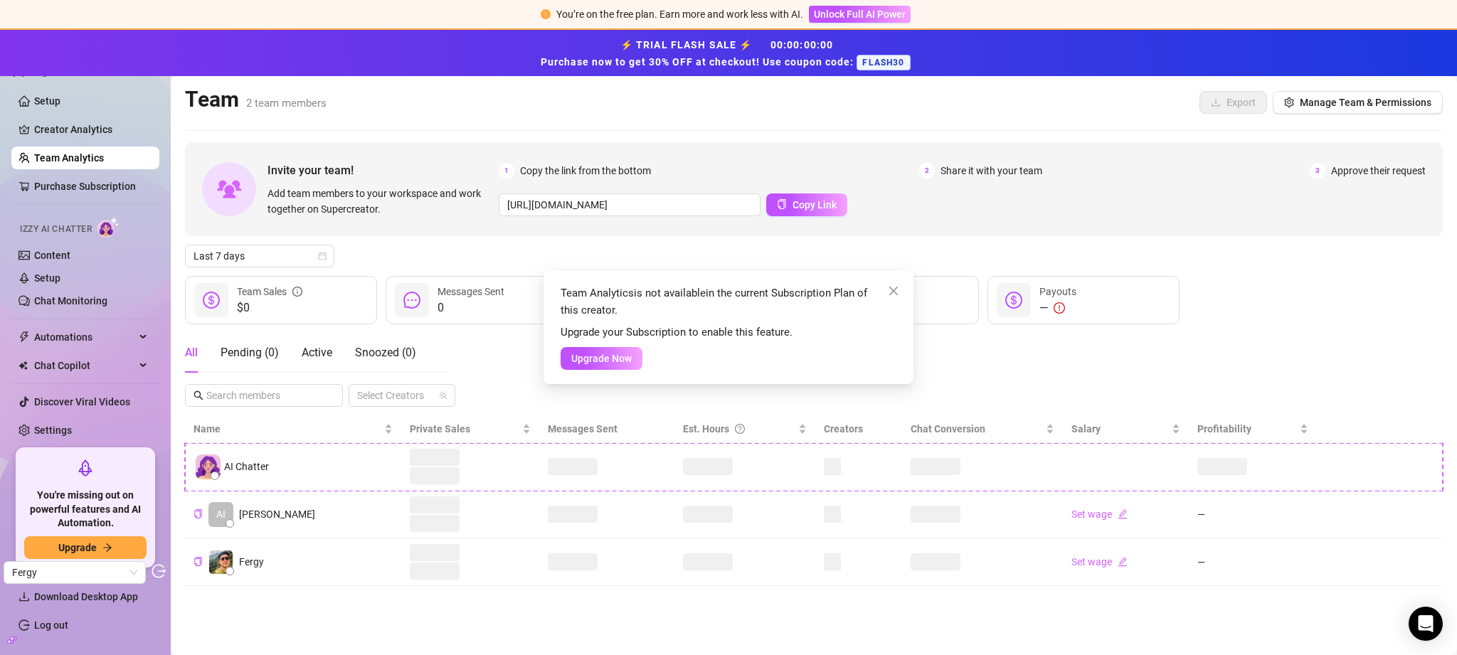
drag, startPoint x: 562, startPoint y: 297, endPoint x: 863, endPoint y: 311, distance: 301.9
click at [863, 311] on span "Team Analytics is not available in the current Subscription Plan of this creato…" at bounding box center [722, 301] width 324 height 33
click at [862, 311] on span "Team Analytics is not available in the current Subscription Plan of this creato…" at bounding box center [722, 301] width 324 height 33
click at [890, 285] on button "Close" at bounding box center [893, 291] width 23 height 23
